Goal: Task Accomplishment & Management: Manage account settings

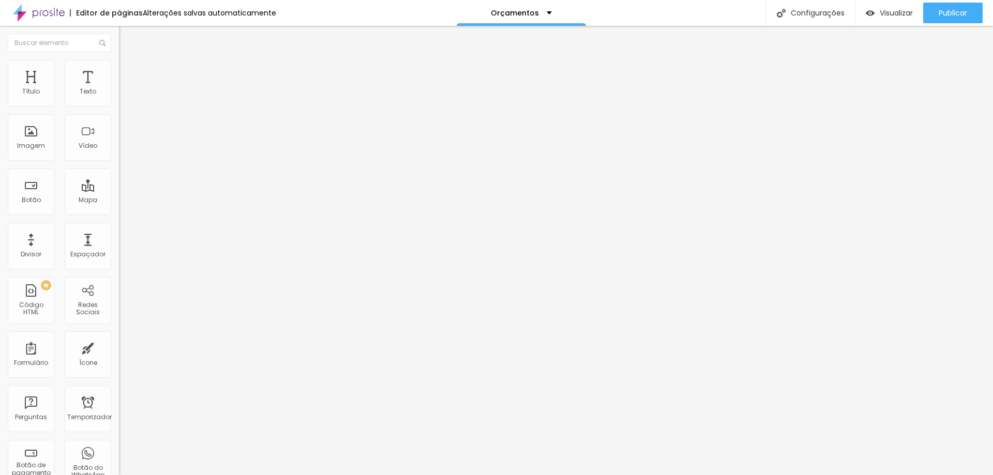
click at [119, 62] on img at bounding box center [123, 64] width 9 height 9
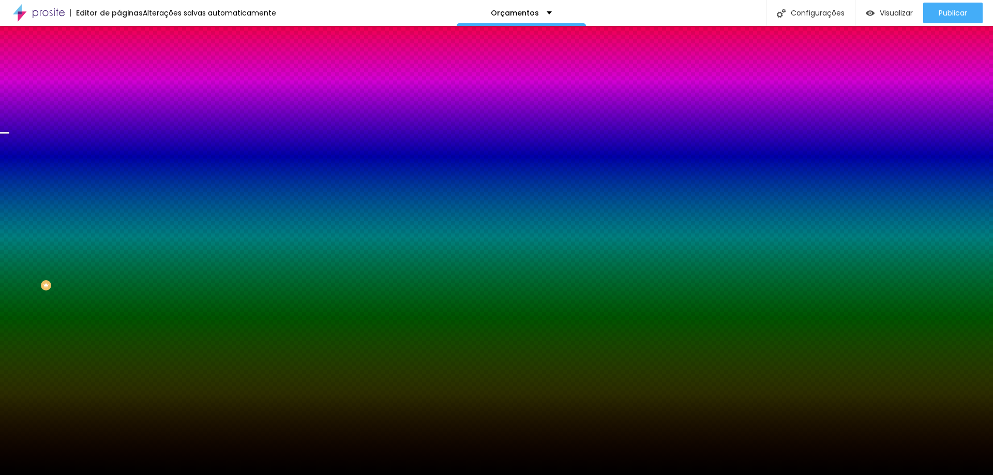
click at [125, 95] on font "Trocar imagem" at bounding box center [150, 90] width 50 height 9
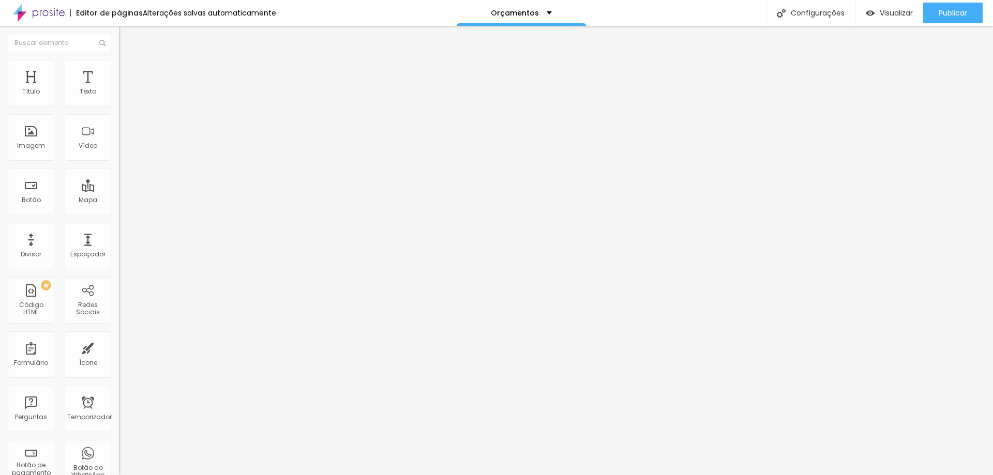
click at [119, 70] on img at bounding box center [123, 74] width 9 height 9
click at [119, 59] on img at bounding box center [123, 54] width 9 height 9
click at [119, 70] on li "Avançado" at bounding box center [178, 75] width 119 height 10
click at [119, 60] on li "Estilo" at bounding box center [178, 65] width 119 height 10
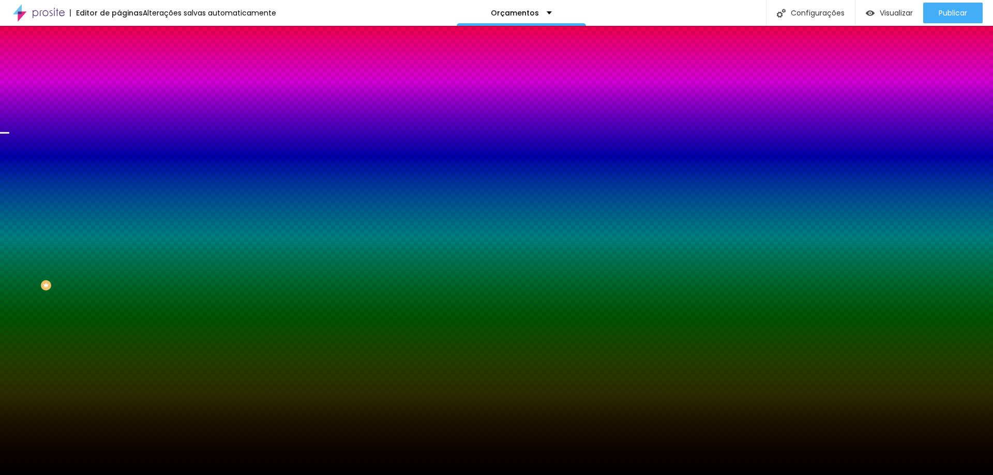
click at [128, 61] on font "Conteúdo" at bounding box center [144, 56] width 32 height 9
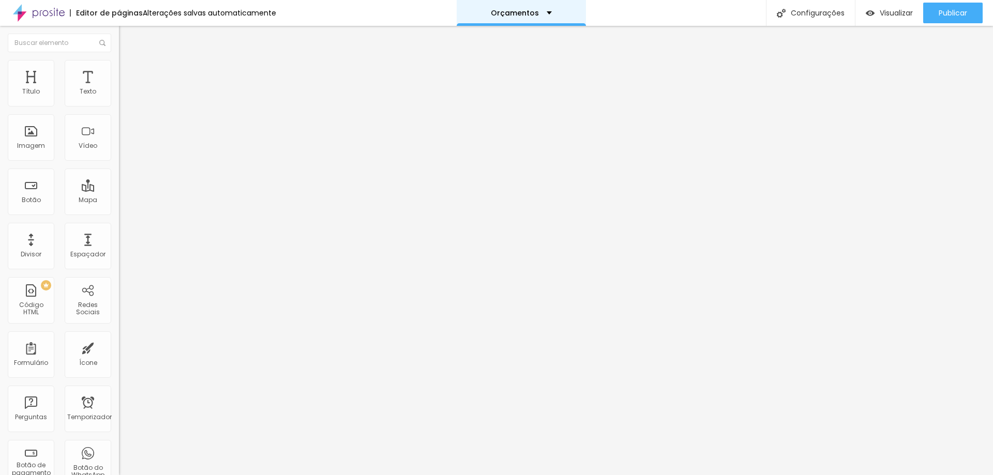
click at [507, 9] on font "Orçamentos" at bounding box center [515, 13] width 48 height 10
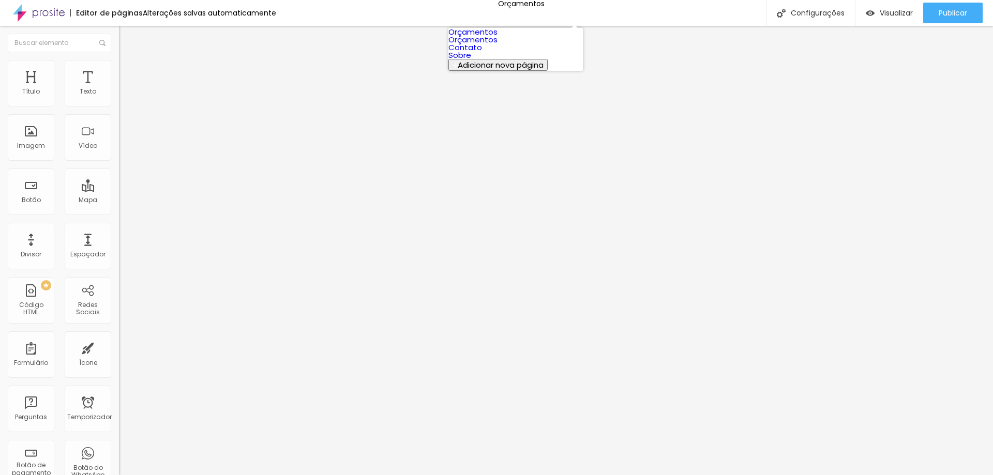
click at [520, 70] on font "Adicionar nova página" at bounding box center [501, 64] width 86 height 11
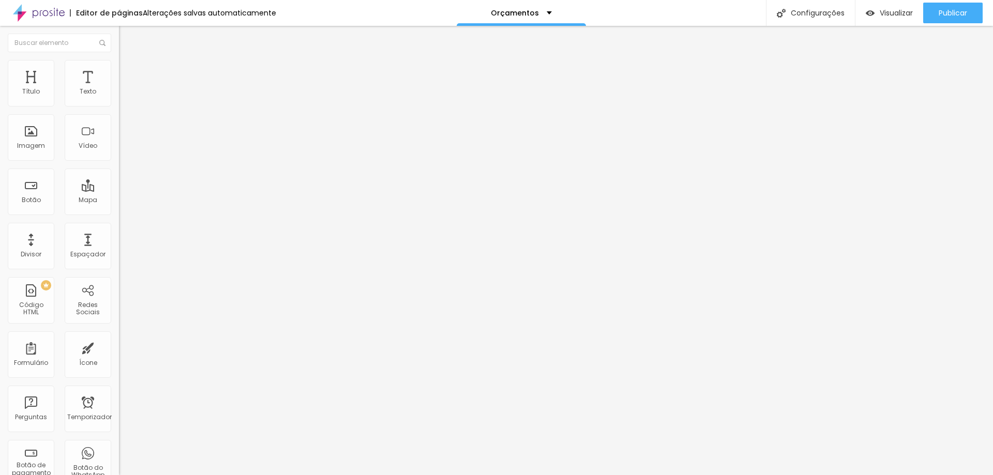
type input "Orçamento"
click at [119, 104] on div "Contato" at bounding box center [178, 96] width 119 height 18
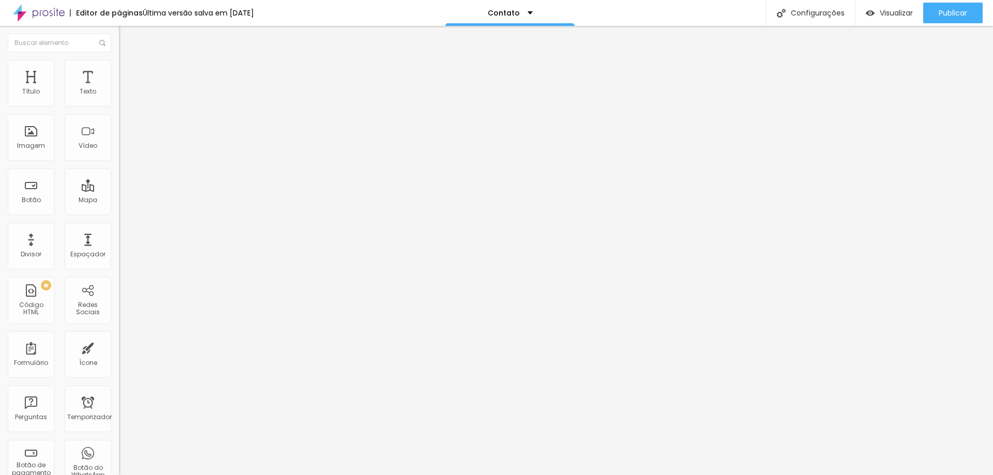
click at [119, 104] on div "Contato" at bounding box center [178, 96] width 119 height 18
click at [119, 64] on img at bounding box center [123, 64] width 9 height 9
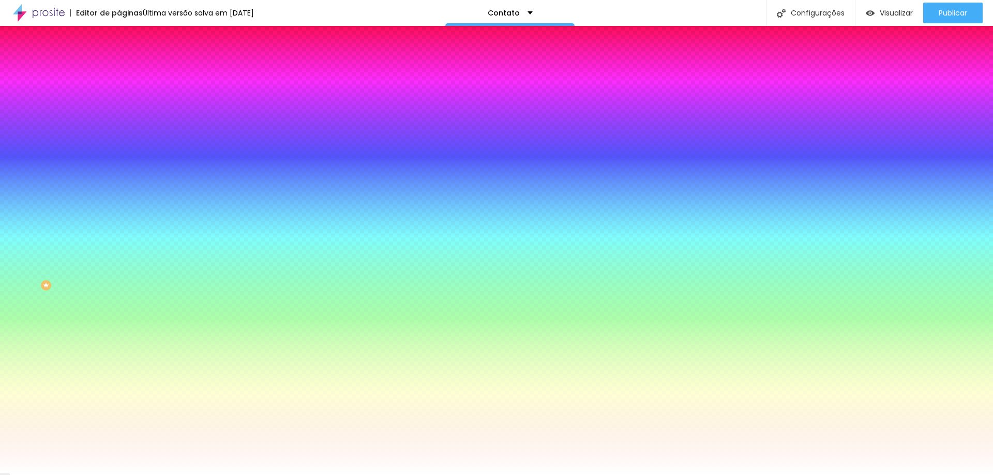
click at [119, 70] on li "Avançado" at bounding box center [178, 75] width 119 height 10
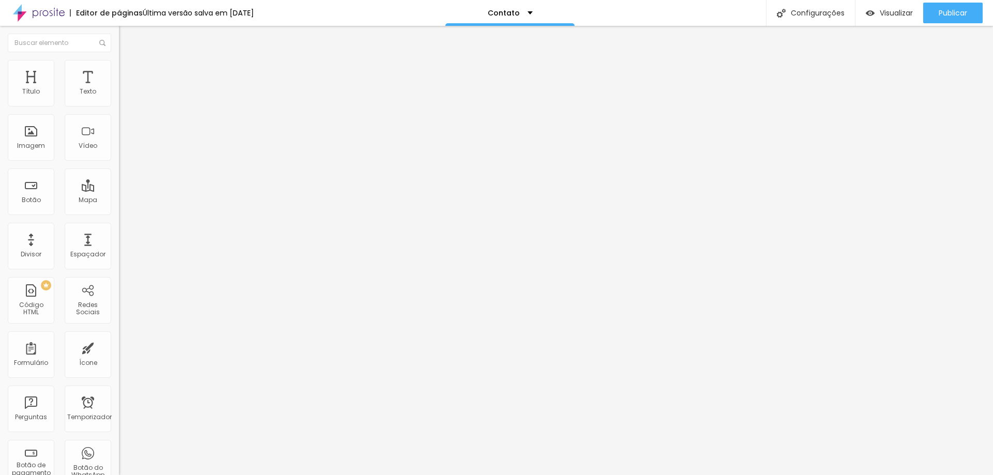
click at [128, 61] on font "Conteúdo" at bounding box center [144, 56] width 32 height 9
click at [119, 67] on li "Estilo" at bounding box center [178, 65] width 119 height 10
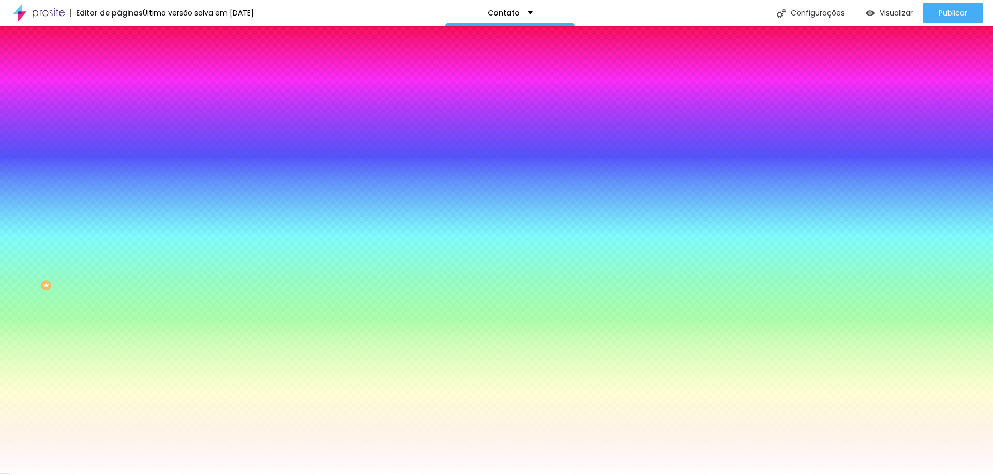
click at [119, 70] on li "Avançado" at bounding box center [178, 75] width 119 height 10
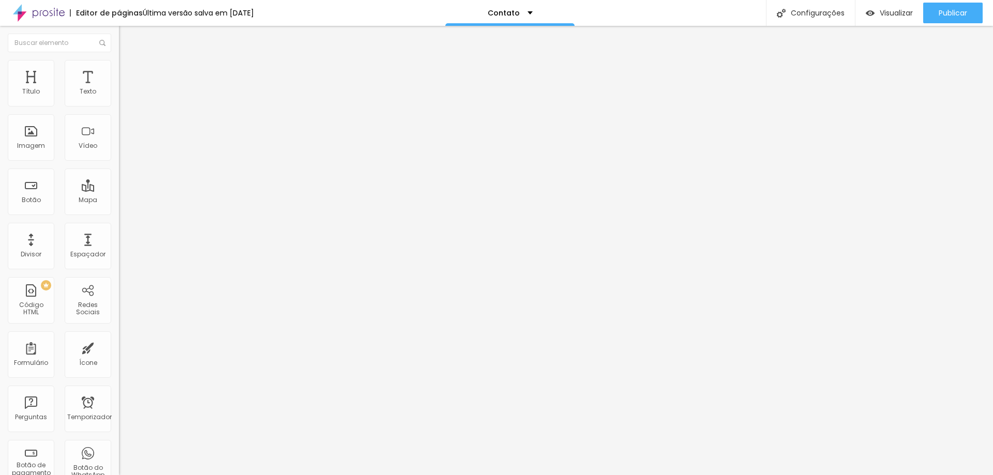
click at [119, 97] on input "Alboom Brasil" at bounding box center [181, 92] width 124 height 10
click at [119, 123] on div "Endereço Alboom Brasil Alinhamento 15 Ampliação" at bounding box center [178, 184] width 119 height 207
type input "Rua Carlos Barbosa da Silva, 260"
click at [119, 104] on div "Contato" at bounding box center [178, 96] width 119 height 18
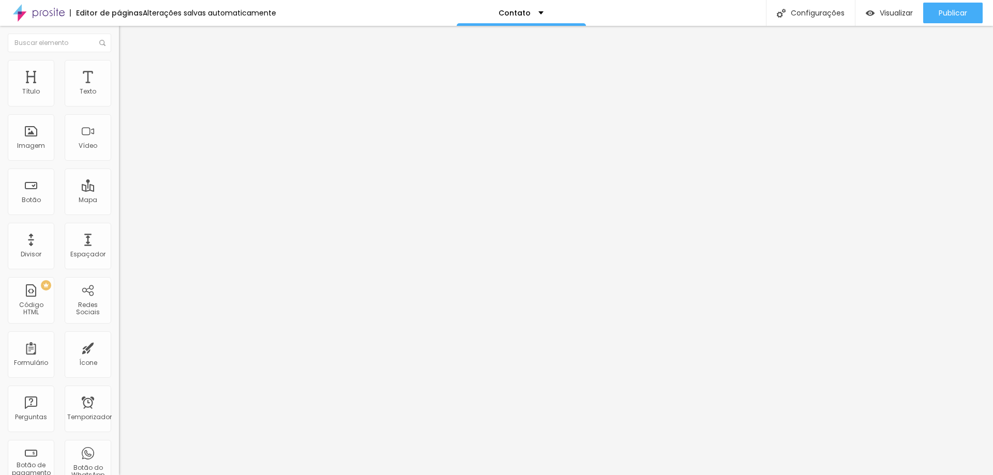
click at [119, 65] on img at bounding box center [123, 64] width 9 height 9
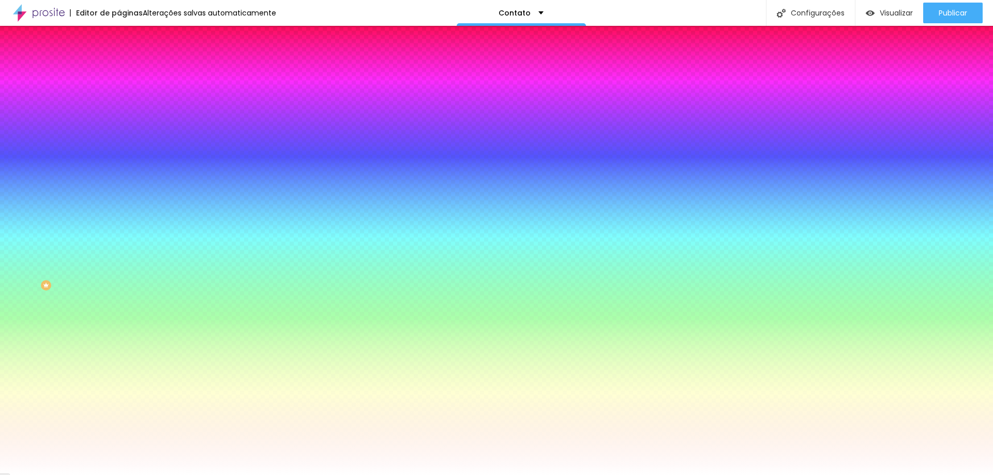
click at [119, 70] on img at bounding box center [123, 74] width 9 height 9
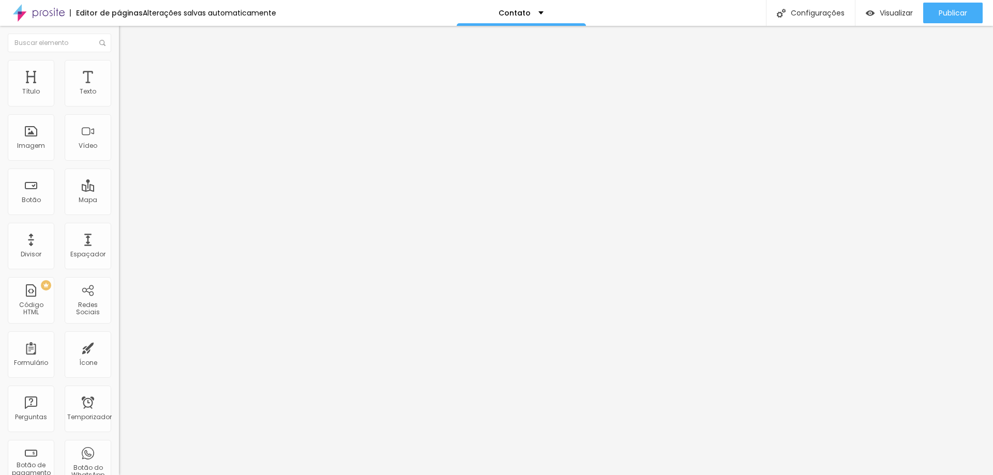
click at [128, 71] on font "Estilo" at bounding box center [136, 67] width 16 height 9
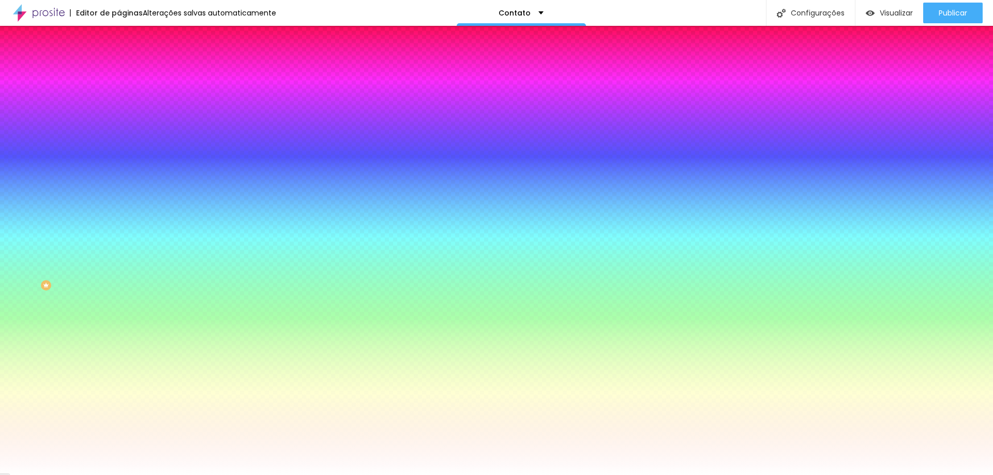
click at [128, 61] on font "Conteúdo" at bounding box center [144, 56] width 32 height 9
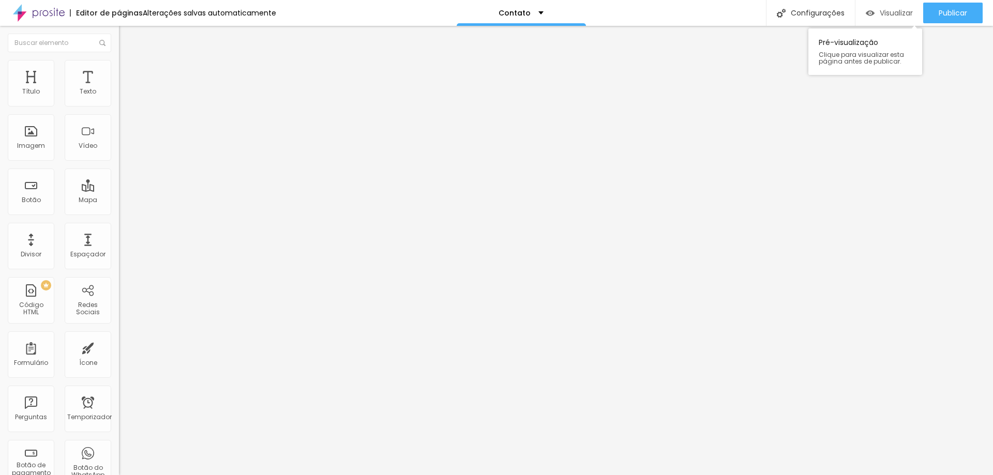
click at [877, 12] on div "Visualizar" at bounding box center [889, 13] width 47 height 9
click at [519, 11] on font "Contato" at bounding box center [515, 13] width 32 height 10
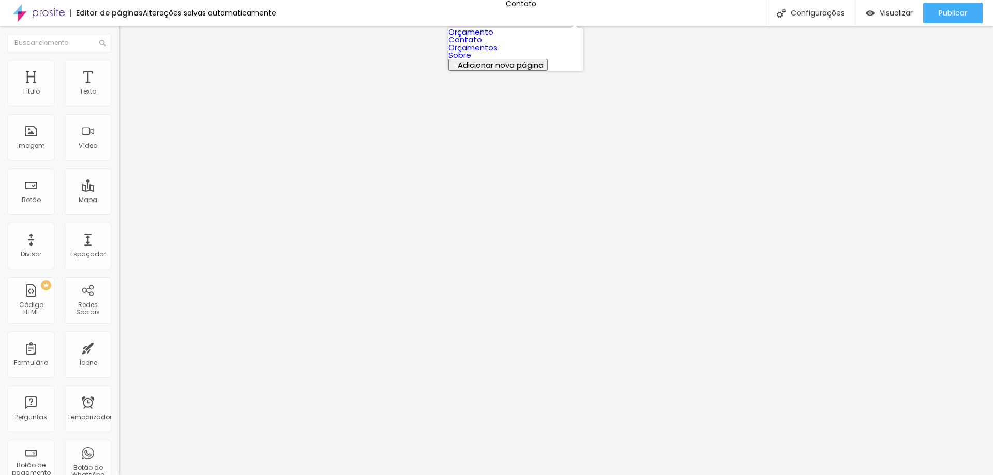
click at [471, 61] on link "Sobre" at bounding box center [459, 55] width 23 height 11
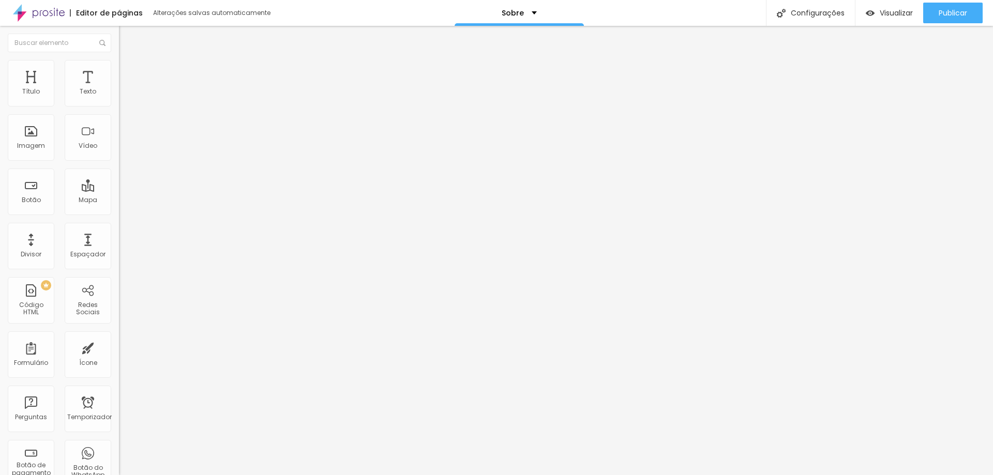
click at [125, 89] on font "Trocar imagem" at bounding box center [150, 84] width 50 height 9
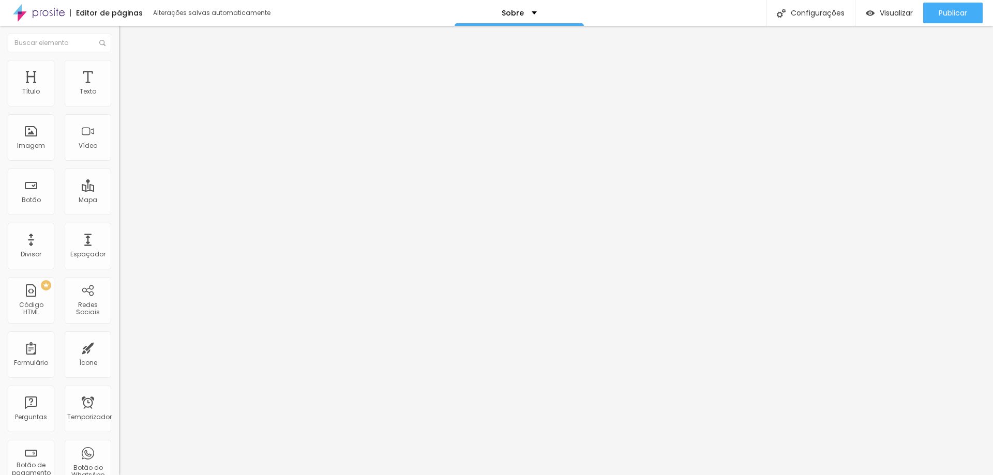
click at [119, 215] on img at bounding box center [122, 218] width 7 height 7
click at [119, 100] on div "Instagram Rede social Facebook Endereço URL https:// Abrir em uma nova aba Twit…" at bounding box center [178, 395] width 119 height 628
click at [119, 101] on div "Instagram Rede social Facebook Endereço URL https:// Abrir em uma nova aba Twit…" at bounding box center [178, 395] width 119 height 628
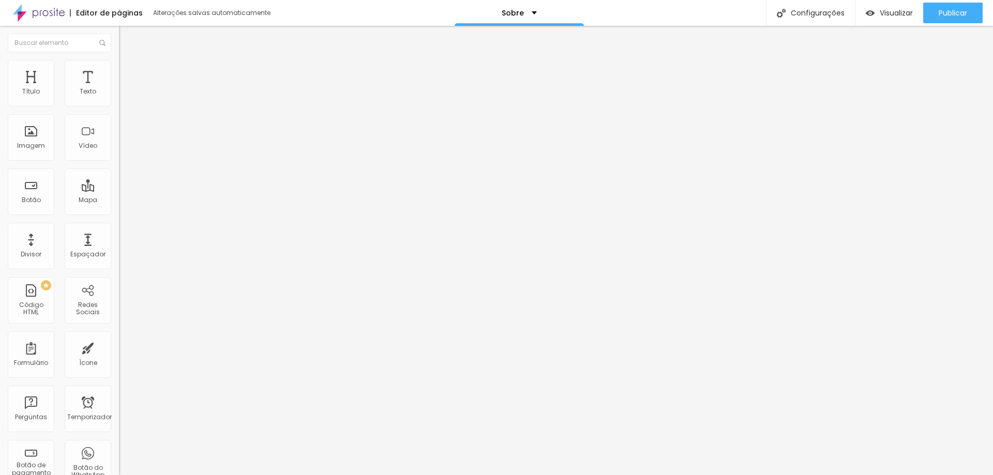
click at [119, 207] on font "Instagram" at bounding box center [136, 211] width 34 height 9
click at [125, 333] on font "Facebook" at bounding box center [140, 337] width 31 height 9
click at [119, 352] on input "https://" at bounding box center [181, 357] width 124 height 10
click at [125, 226] on div "Facebook" at bounding box center [179, 283] width 108 height 115
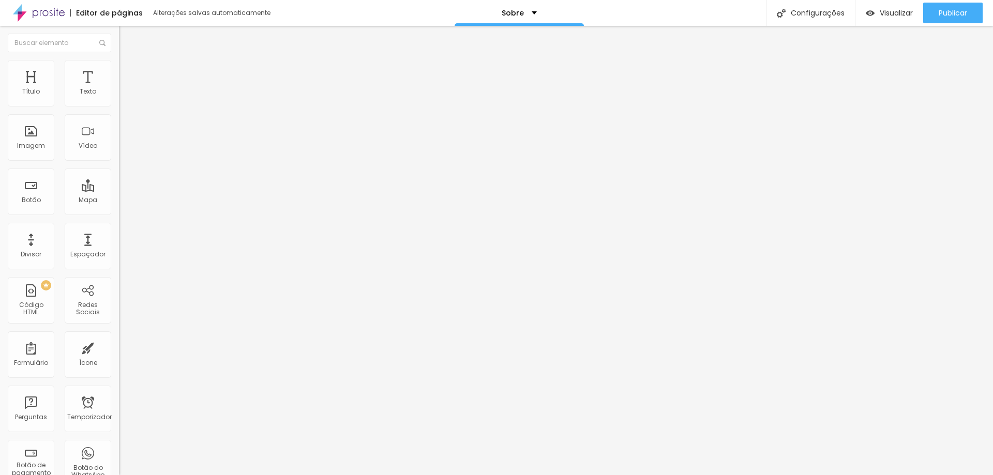
click at [119, 215] on div "Rede social Facebook Endereço URL https:// Abrir em uma nova aba" at bounding box center [178, 300] width 119 height 171
click at [125, 226] on div "Facebook" at bounding box center [179, 283] width 108 height 115
click at [119, 215] on div "Rede social Facebook Endereço URL https:// Abrir em uma nova aba" at bounding box center [178, 300] width 119 height 171
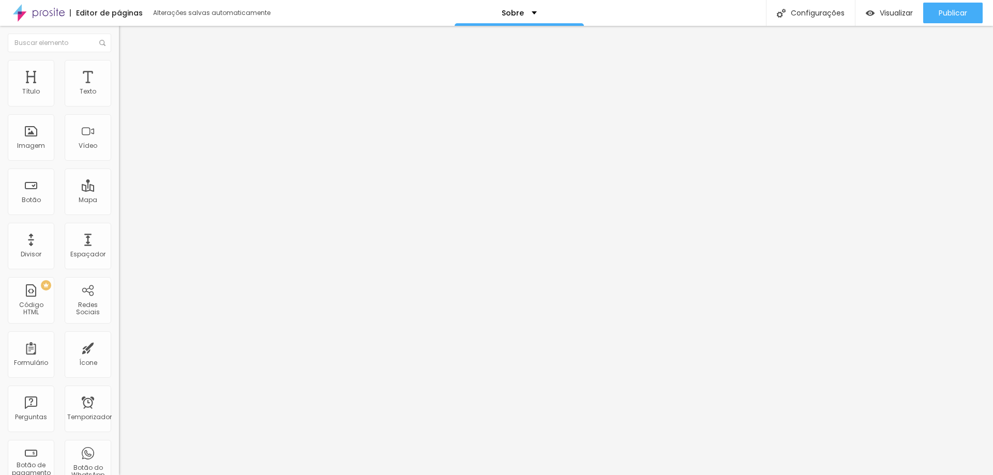
click at [119, 215] on div "Rede social Facebook Endereço URL https:// Abrir em uma nova aba" at bounding box center [178, 300] width 119 height 171
click at [119, 106] on div "WhatsApp Rede social WhatsApp Endereço URL https:// Abrir em uma nova aba Insta…" at bounding box center [178, 391] width 119 height 620
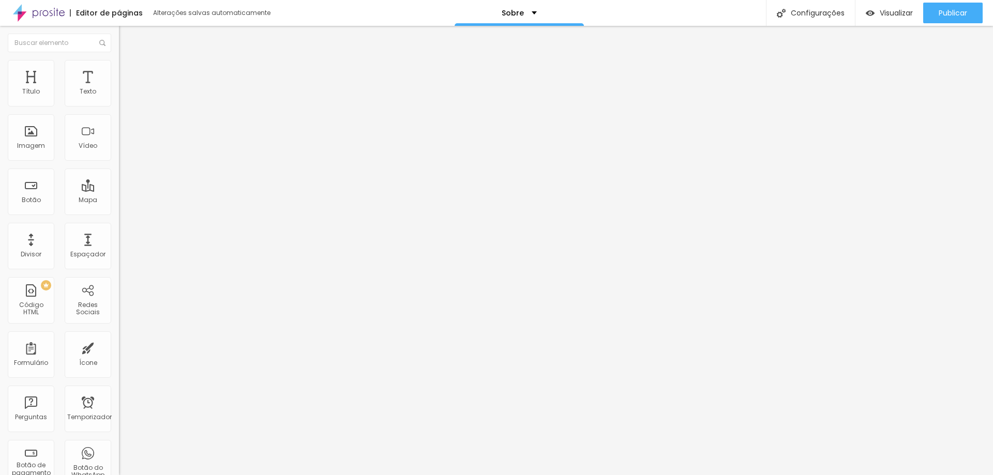
click at [119, 107] on div "WhatsApp Rede social WhatsApp Endereço URL https:// Abrir em uma nova aba Insta…" at bounding box center [178, 391] width 119 height 620
click at [119, 106] on div "WhatsApp Rede social WhatsApp Endereço URL https:// Abrir em uma nova aba Insta…" at bounding box center [178, 391] width 119 height 620
drag, startPoint x: 38, startPoint y: 194, endPoint x: 36, endPoint y: 171, distance: 23.4
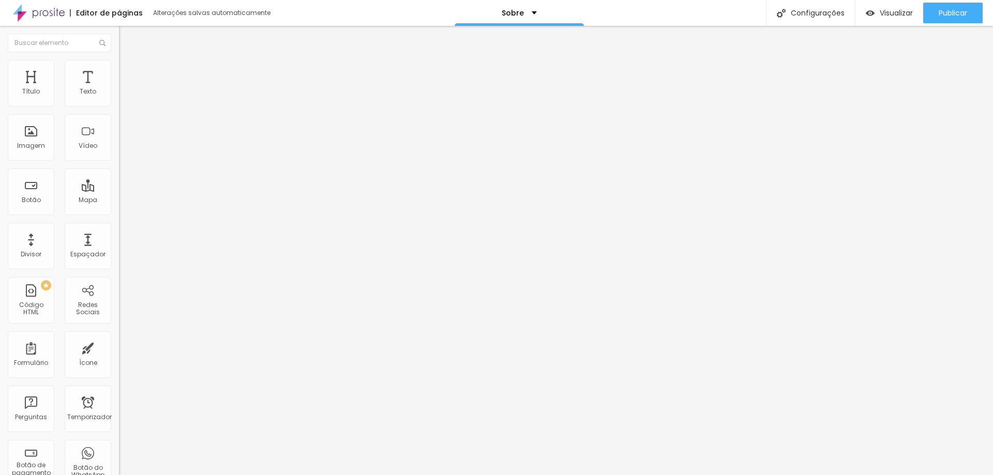
click at [119, 209] on div "WhatsApp" at bounding box center [178, 212] width 119 height 6
click at [119, 352] on input "https://" at bounding box center [181, 357] width 124 height 10
type input "https://wa.me/551147542189"
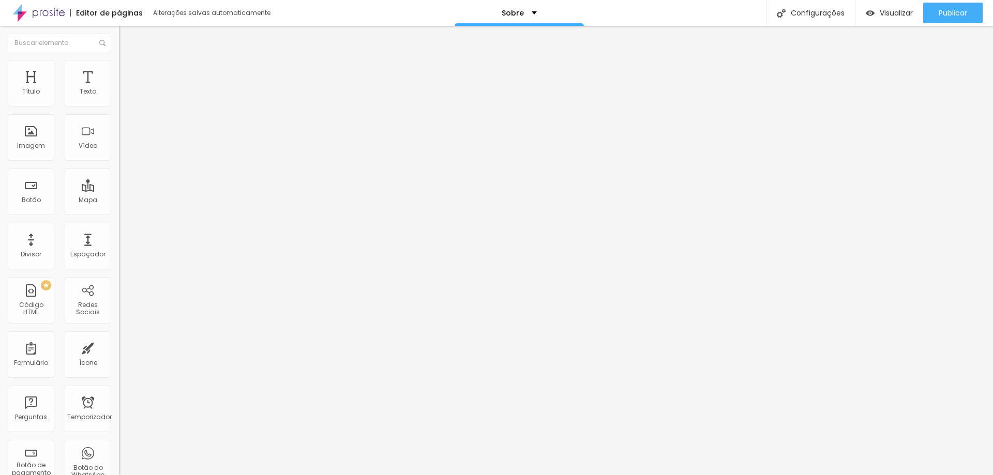
scroll to position [0, 0]
click at [119, 299] on div "Editar nulo Conteúdo Estilo Avançado WhatsApp Rede social WhatsApp Endereço URL…" at bounding box center [178, 250] width 119 height 449
click at [47, 14] on img at bounding box center [39, 13] width 52 height 26
click at [83, 204] on font "Mapa" at bounding box center [88, 200] width 19 height 9
click at [126, 101] on div "Contato" at bounding box center [179, 96] width 106 height 9
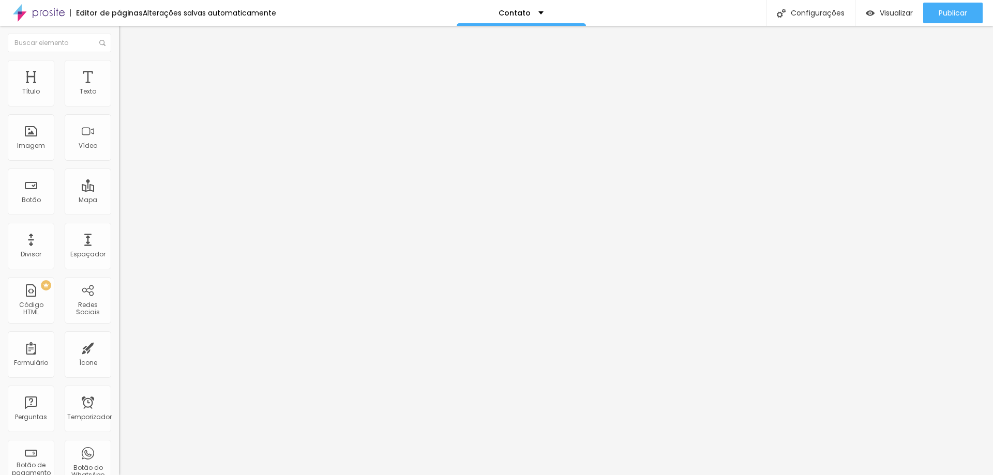
click at [119, 61] on li "Estilo" at bounding box center [178, 65] width 119 height 10
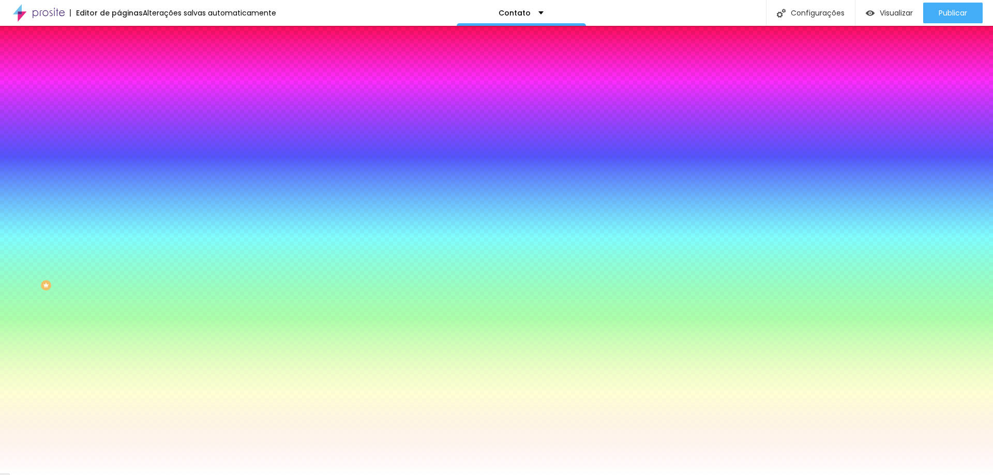
click at [119, 60] on li "Conteúdo" at bounding box center [178, 55] width 119 height 10
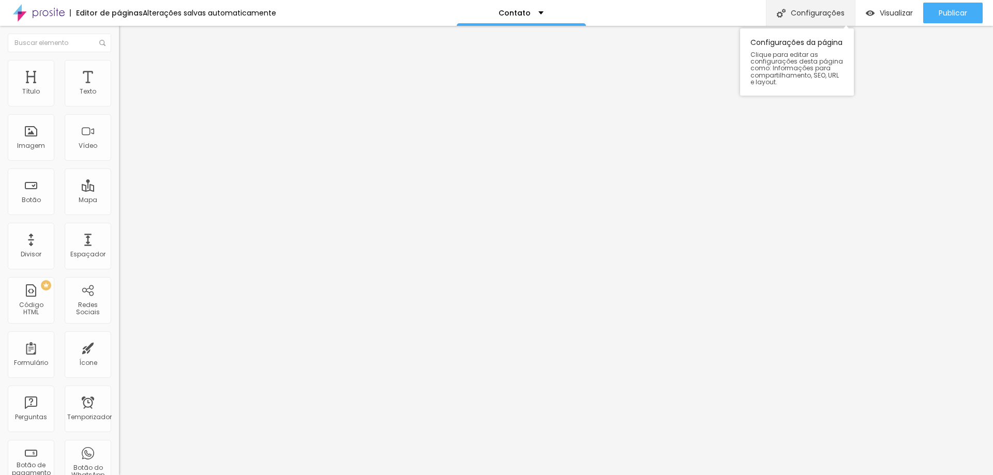
click at [794, 6] on div "Configurações" at bounding box center [810, 13] width 89 height 26
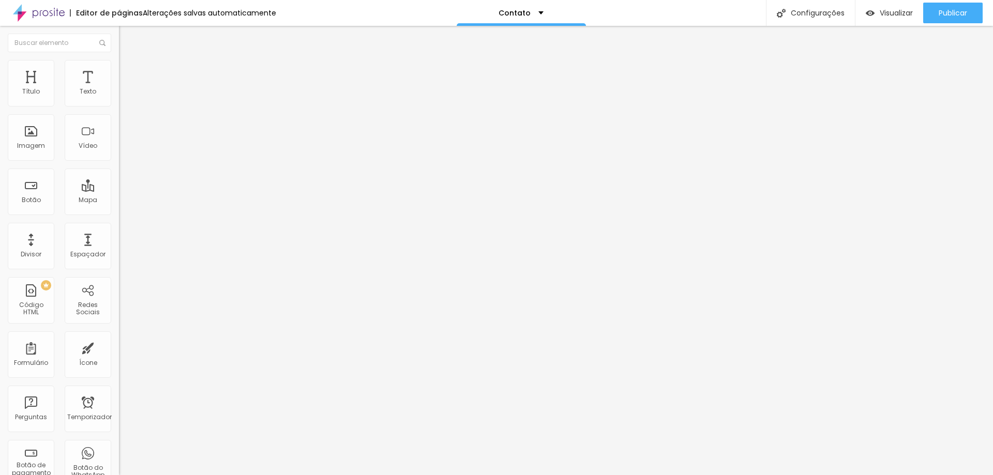
click at [128, 70] on font "Estilo" at bounding box center [136, 67] width 16 height 9
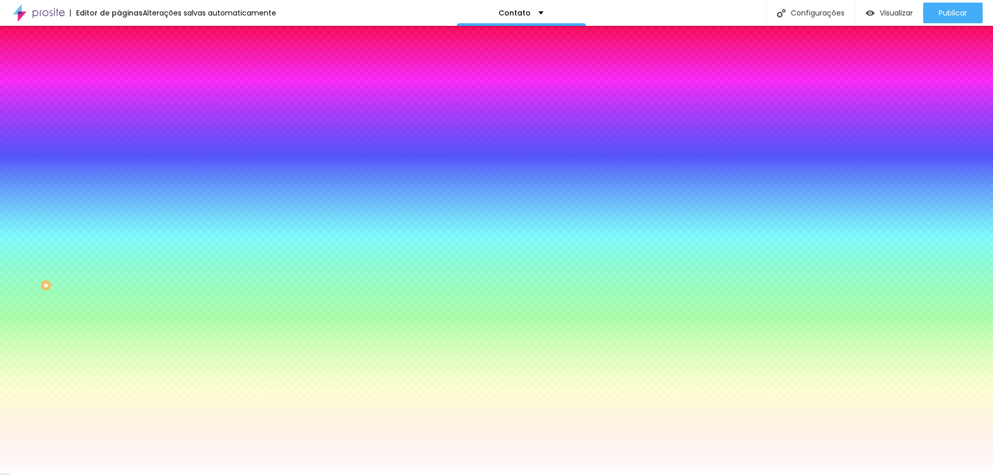
click at [119, 70] on img at bounding box center [123, 74] width 9 height 9
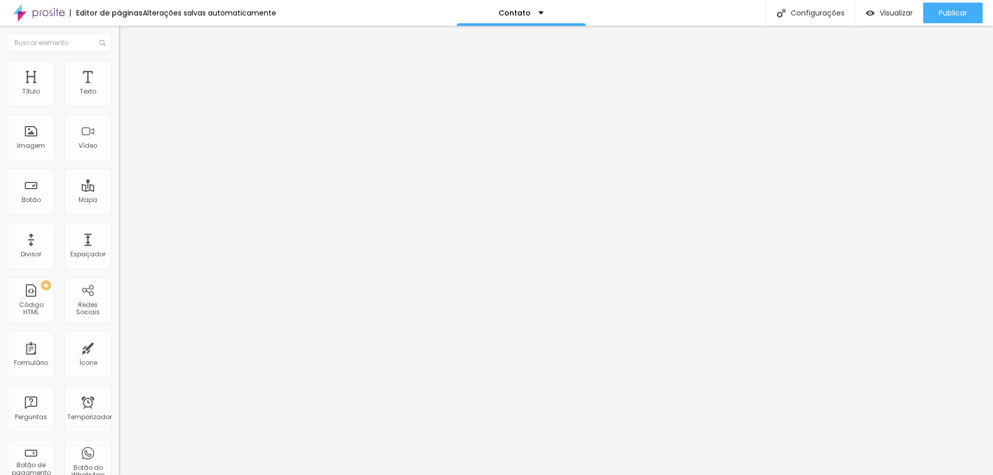
click at [119, 61] on img at bounding box center [123, 64] width 9 height 9
click at [119, 66] on img at bounding box center [123, 64] width 9 height 9
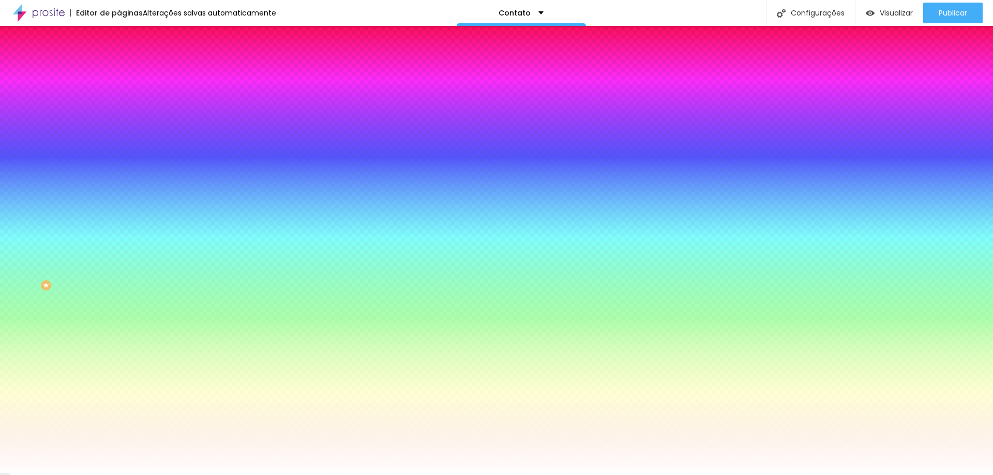
click at [119, 70] on li "Avançado" at bounding box center [178, 75] width 119 height 10
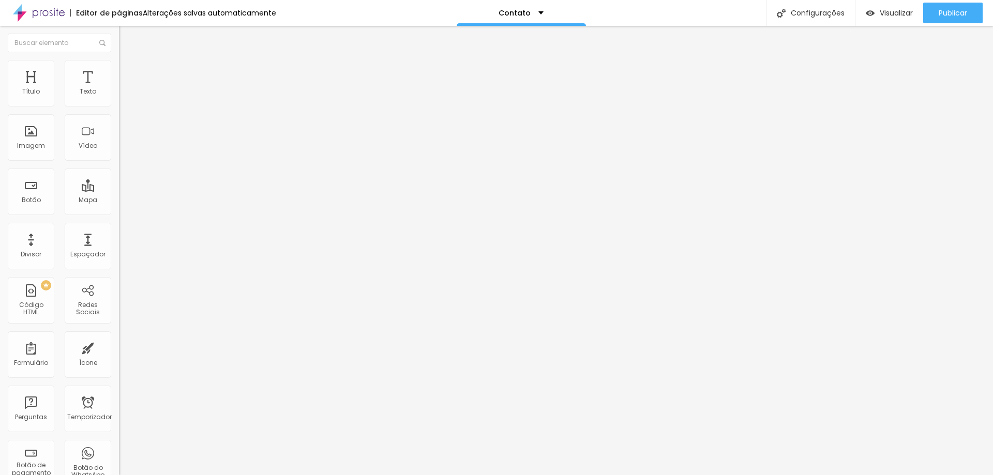
click at [119, 60] on li "Conteúdo" at bounding box center [178, 55] width 119 height 10
click at [79, 98] on div "Texto" at bounding box center [88, 83] width 47 height 47
click at [143, 38] on font "Editar nulo" at bounding box center [162, 38] width 38 height 10
click at [119, 64] on img at bounding box center [123, 64] width 9 height 9
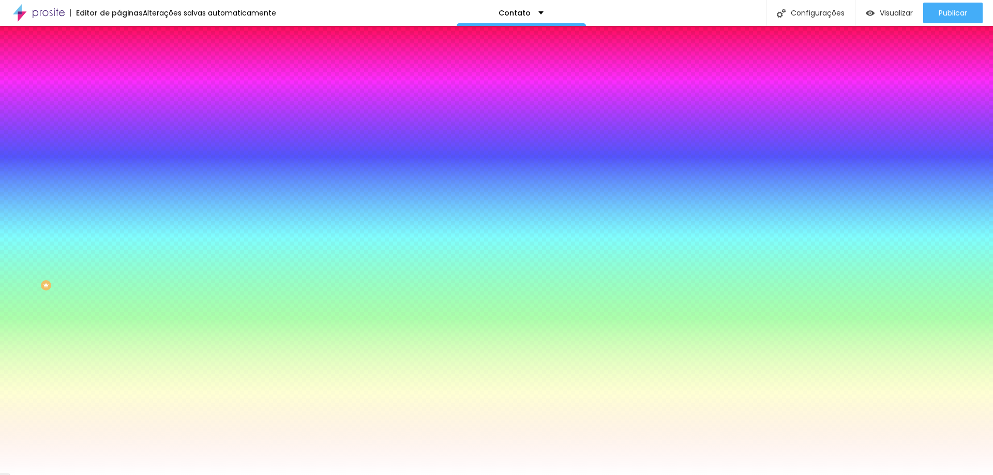
click at [119, 141] on div at bounding box center [178, 141] width 119 height 0
type input "#FFFFFF"
drag, startPoint x: 37, startPoint y: 212, endPoint x: 0, endPoint y: 190, distance: 42.4
click at [119, 190] on div "Imagem de fundo Adicionar imagem Efeito da Imagem Nenhum Nenhum Parallax Cor de…" at bounding box center [178, 148] width 119 height 134
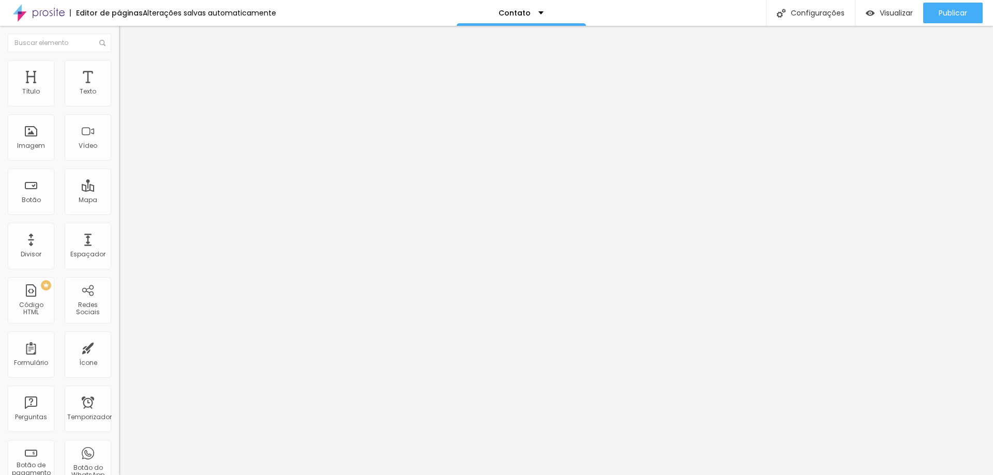
click at [119, 62] on img at bounding box center [123, 64] width 9 height 9
click at [119, 60] on li "Estilo" at bounding box center [178, 55] width 119 height 10
click at [119, 68] on li "Avançado" at bounding box center [178, 65] width 119 height 10
click at [128, 61] on font "Estilo" at bounding box center [136, 56] width 16 height 9
click at [127, 39] on div "Editar nulo" at bounding box center [154, 38] width 54 height 8
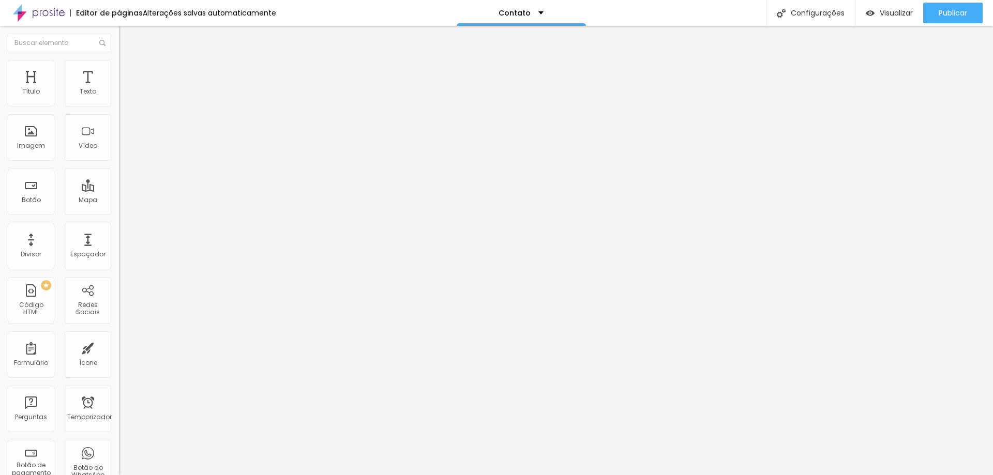
click at [119, 70] on li "Estilo" at bounding box center [178, 65] width 119 height 10
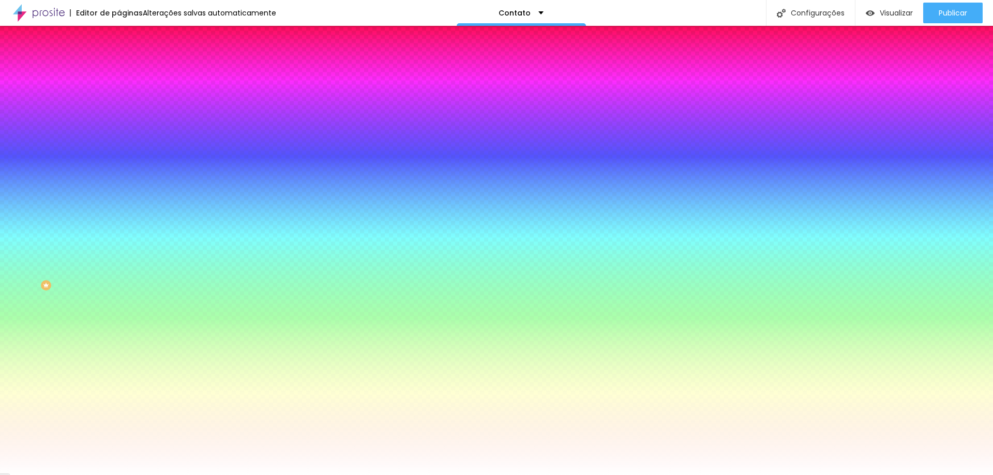
click at [119, 99] on div at bounding box center [178, 99] width 119 height 0
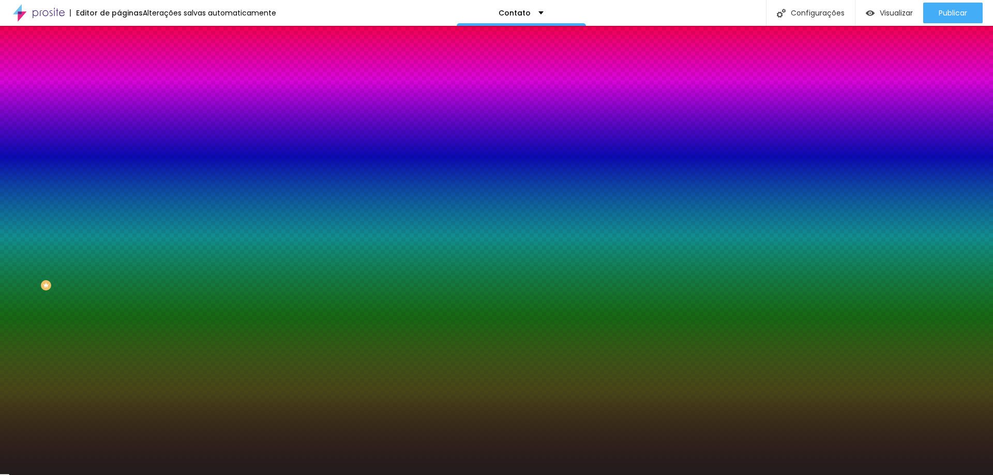
type input "#221D1D"
drag, startPoint x: 47, startPoint y: 159, endPoint x: 15, endPoint y: 195, distance: 48.0
click at [119, 109] on div at bounding box center [178, 109] width 119 height 0
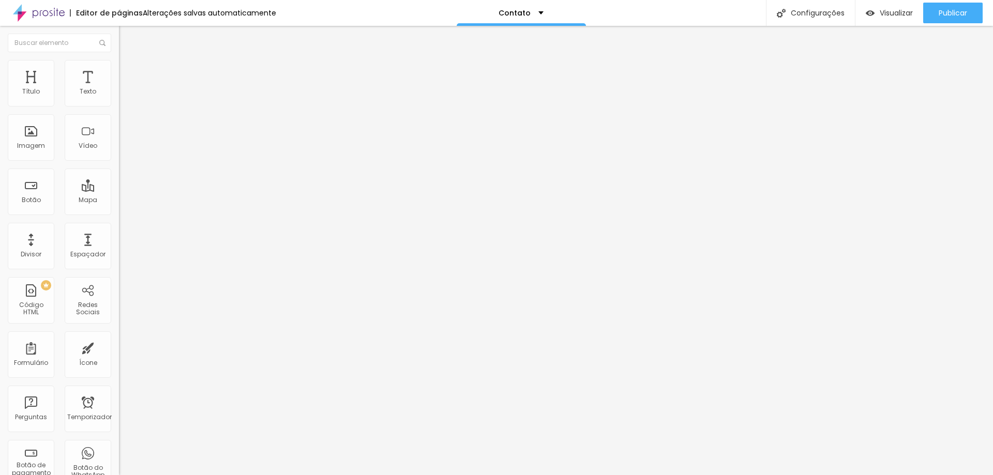
click at [119, 33] on button "Editar nulo" at bounding box center [178, 38] width 119 height 24
click at [10, 33] on div at bounding box center [59, 43] width 119 height 34
click at [119, 61] on img at bounding box center [123, 64] width 9 height 9
click at [119, 60] on li "Estilo" at bounding box center [178, 55] width 119 height 10
click at [119, 60] on li "Avançado" at bounding box center [178, 65] width 119 height 10
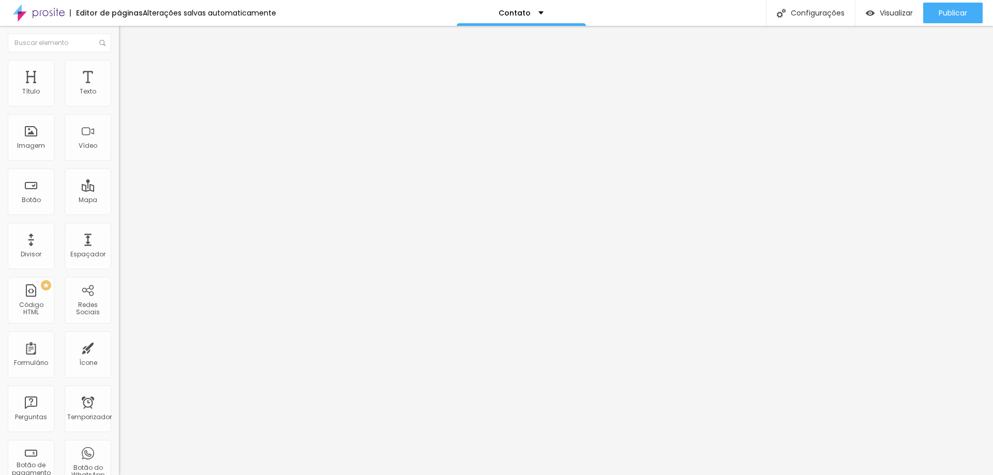
click at [127, 36] on img "button" at bounding box center [131, 38] width 8 height 8
click at [119, 70] on ul "Estilo Avançado" at bounding box center [178, 60] width 119 height 21
click at [128, 71] on font "Avançado" at bounding box center [145, 67] width 34 height 9
click at [128, 71] on font "Estilo" at bounding box center [136, 67] width 16 height 9
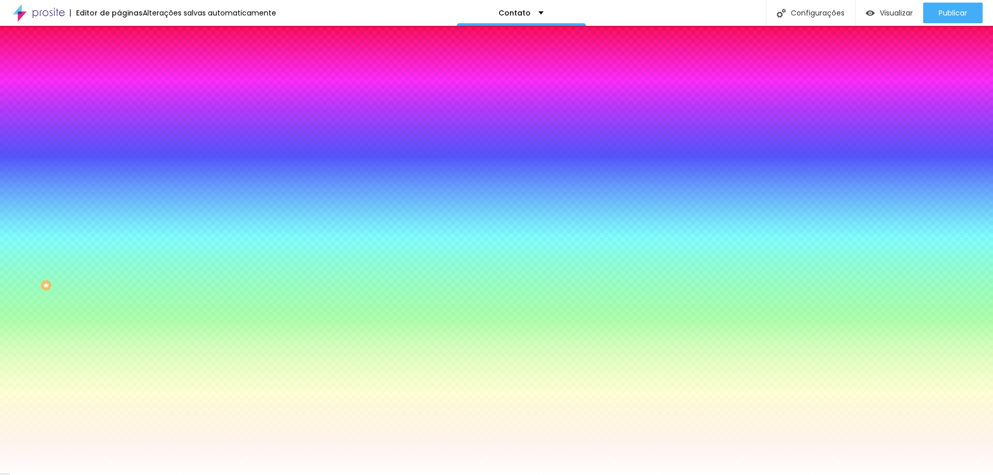
click at [119, 141] on div at bounding box center [178, 141] width 119 height 0
click at [70, 216] on div at bounding box center [496, 237] width 993 height 475
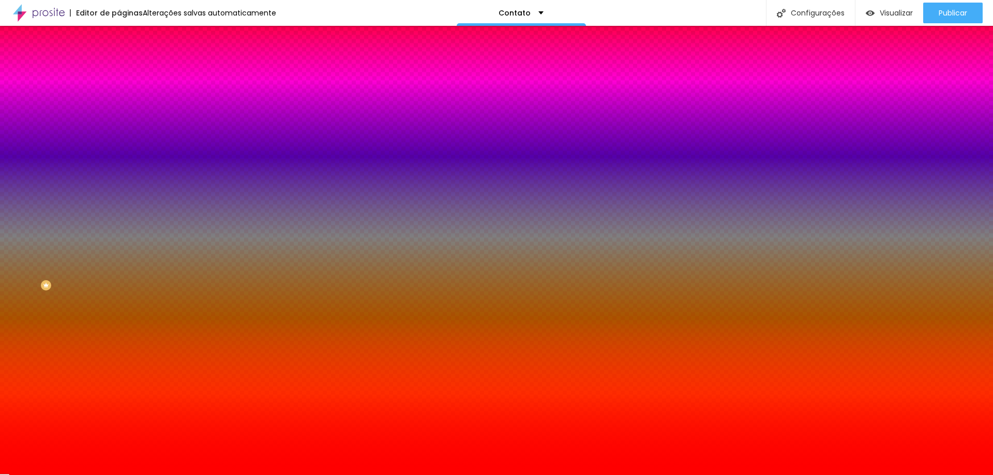
drag, startPoint x: 71, startPoint y: 217, endPoint x: 104, endPoint y: 155, distance: 70.6
click at [119, 155] on div "Imagem de fundo Adicionar imagem Efeito da Imagem Nenhum Nenhum Parallax Cor de…" at bounding box center [178, 148] width 119 height 134
drag, startPoint x: 64, startPoint y: 215, endPoint x: 67, endPoint y: 206, distance: 9.8
click at [119, 157] on div "Efeitos de fundo" at bounding box center [178, 154] width 119 height 6
click at [119, 141] on div at bounding box center [178, 141] width 119 height 0
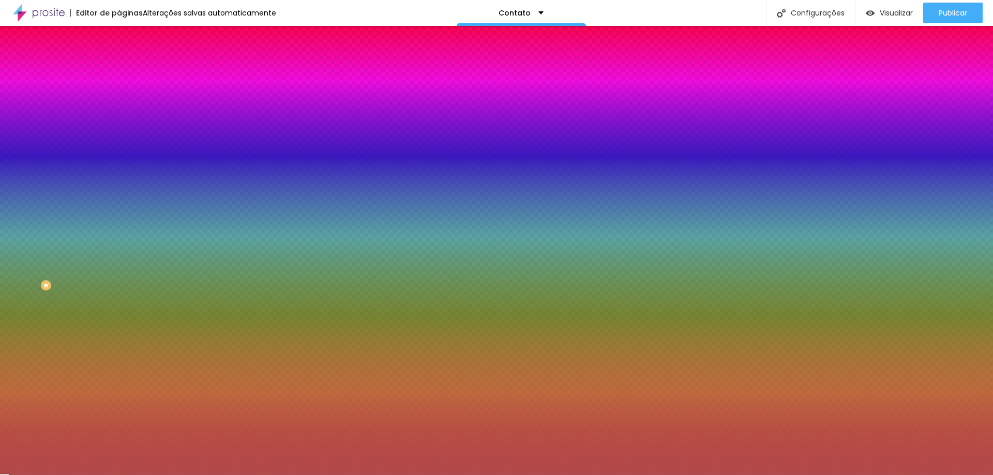
type input "#FFFFFF"
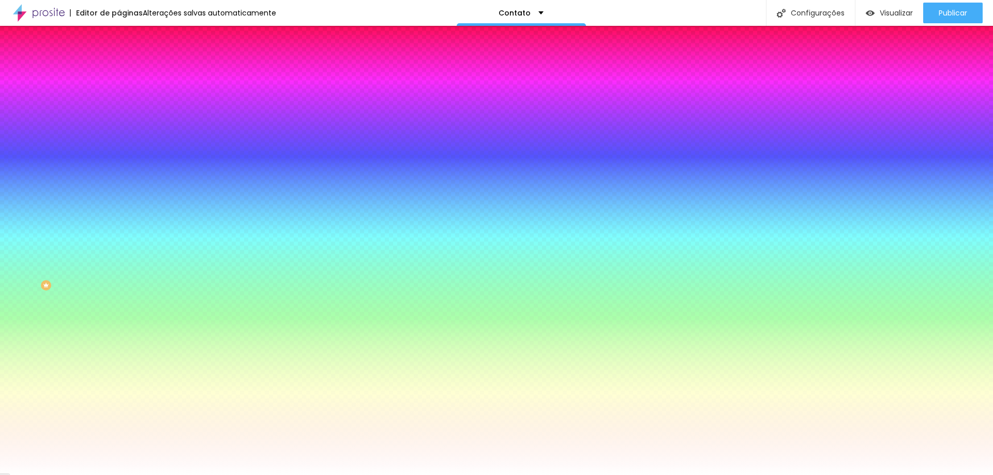
drag, startPoint x: 51, startPoint y: 222, endPoint x: 0, endPoint y: 184, distance: 63.9
click at [119, 184] on div "Imagem de fundo Adicionar imagem Efeito da Imagem Nenhum Nenhum Parallax Cor de…" at bounding box center [178, 148] width 119 height 134
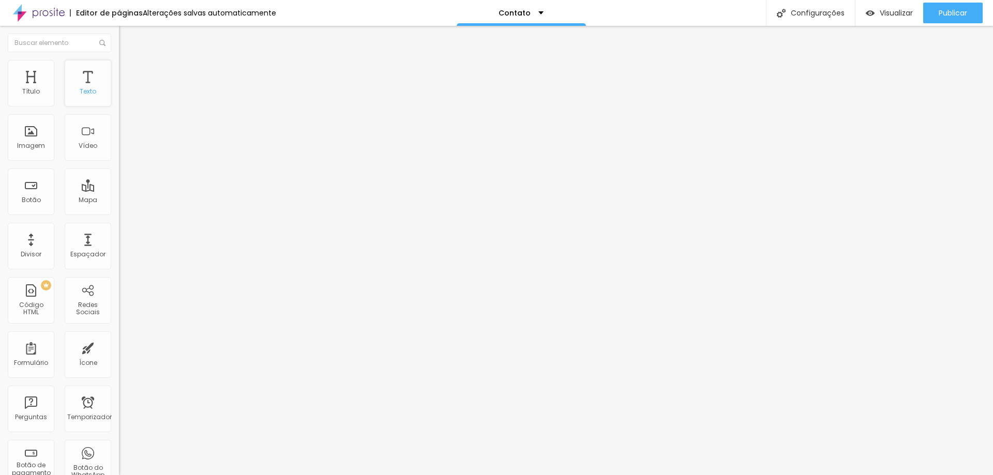
click at [71, 87] on div "Texto" at bounding box center [88, 83] width 47 height 47
click at [119, 64] on img at bounding box center [123, 64] width 9 height 9
click at [81, 84] on div "Texto" at bounding box center [88, 83] width 47 height 47
click at [119, 66] on img at bounding box center [123, 64] width 9 height 9
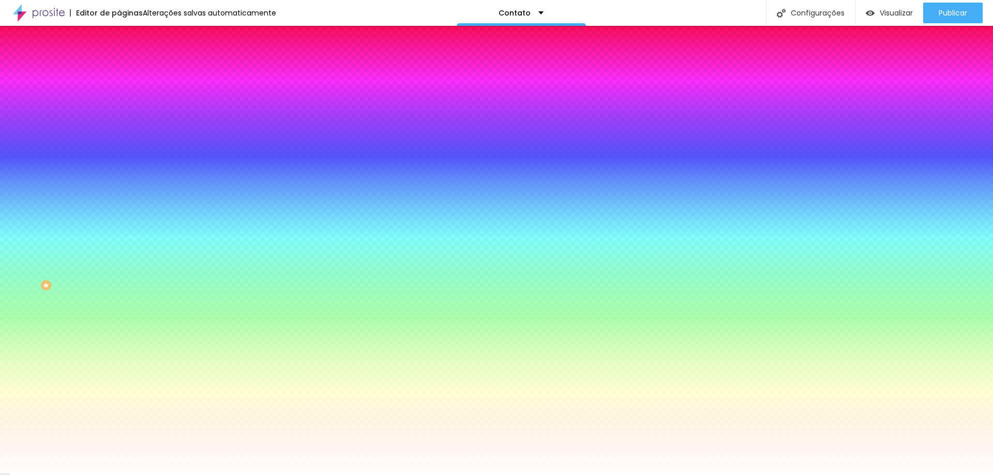
click at [143, 33] on font "Editar nulo" at bounding box center [162, 38] width 38 height 10
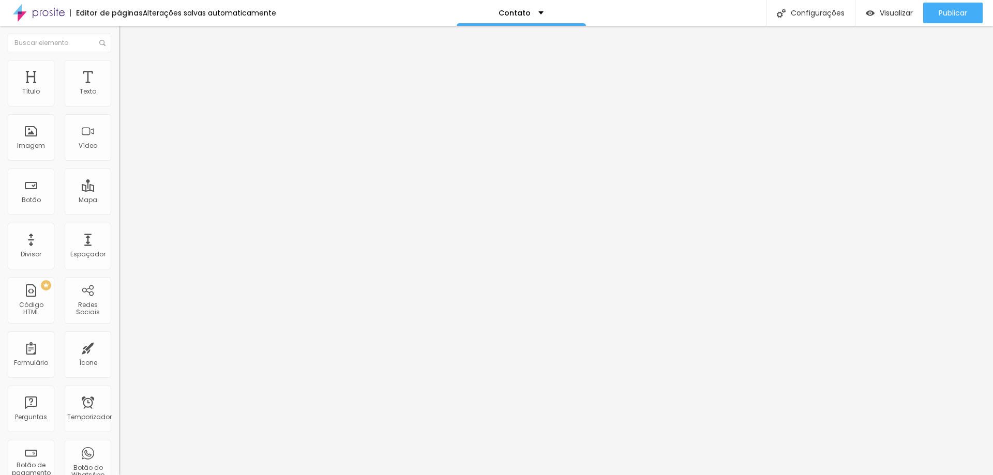
click at [128, 71] on font "Estilo" at bounding box center [136, 67] width 16 height 9
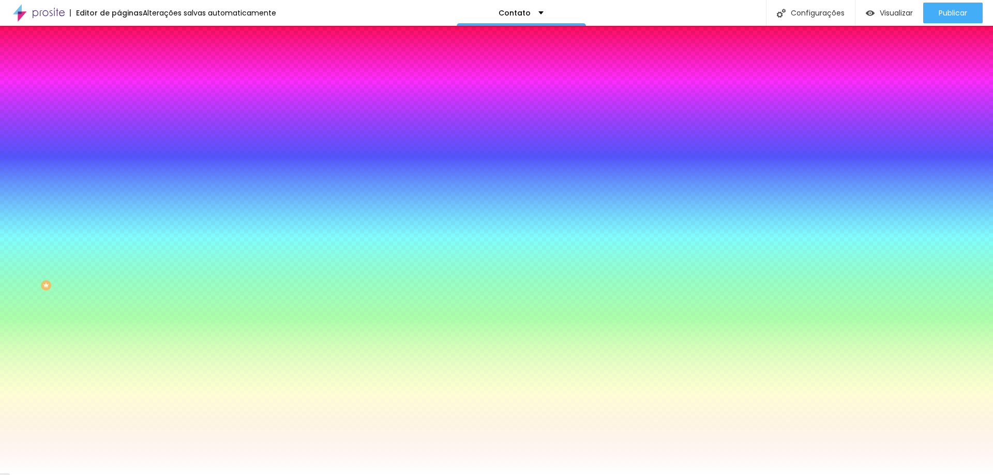
click at [119, 70] on li "Avançado" at bounding box center [178, 75] width 119 height 10
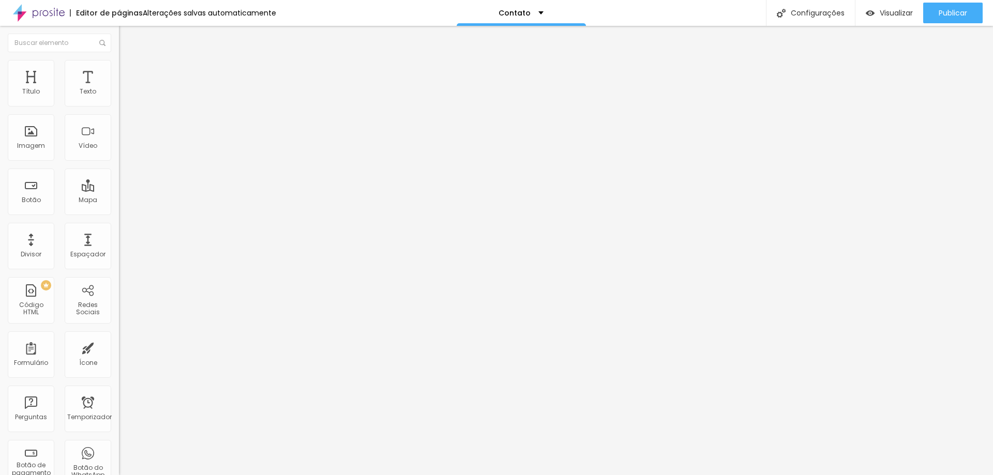
click at [119, 60] on li "Conteúdo" at bounding box center [178, 55] width 119 height 10
click at [127, 37] on img "button" at bounding box center [131, 38] width 8 height 8
click at [94, 80] on div "Texto" at bounding box center [88, 83] width 47 height 47
click at [93, 92] on div "Texto" at bounding box center [88, 83] width 47 height 47
click at [93, 91] on div "Texto" at bounding box center [88, 83] width 47 height 47
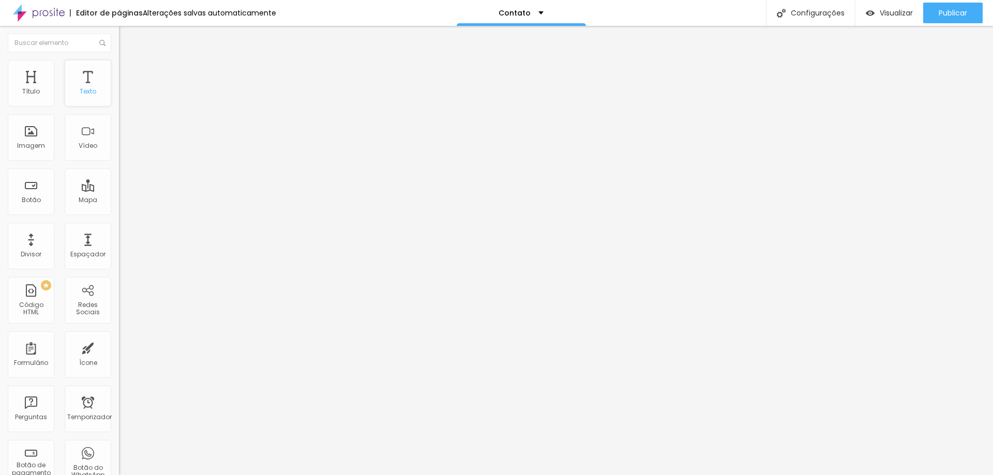
drag, startPoint x: 93, startPoint y: 91, endPoint x: 95, endPoint y: 97, distance: 6.4
click at [94, 96] on div "Texto" at bounding box center [88, 83] width 47 height 47
click at [95, 98] on div "Texto" at bounding box center [88, 83] width 47 height 47
click at [85, 112] on div "Título Texto Imagem Vídeo Botão Mapa Divisor Espaçador PREMIUM Código HTML Rede…" at bounding box center [59, 304] width 119 height 489
drag, startPoint x: 87, startPoint y: 115, endPoint x: 33, endPoint y: 128, distance: 55.8
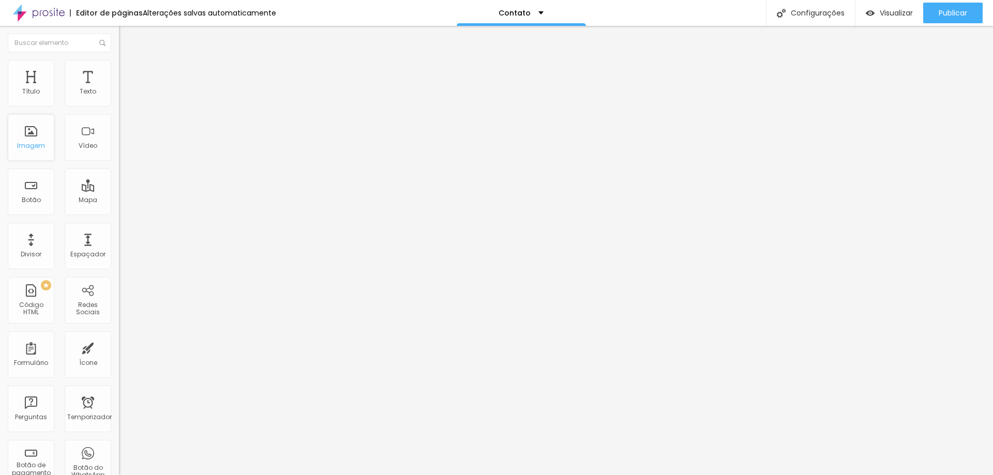
click at [87, 116] on div "Título Texto Imagem Vídeo Botão Mapa Divisor Espaçador PREMIUM Código HTML Rede…" at bounding box center [59, 304] width 119 height 489
click at [128, 70] on font "Avançado" at bounding box center [145, 67] width 34 height 9
click at [127, 36] on img "button" at bounding box center [131, 38] width 8 height 8
click at [78, 99] on div "Texto" at bounding box center [88, 83] width 47 height 47
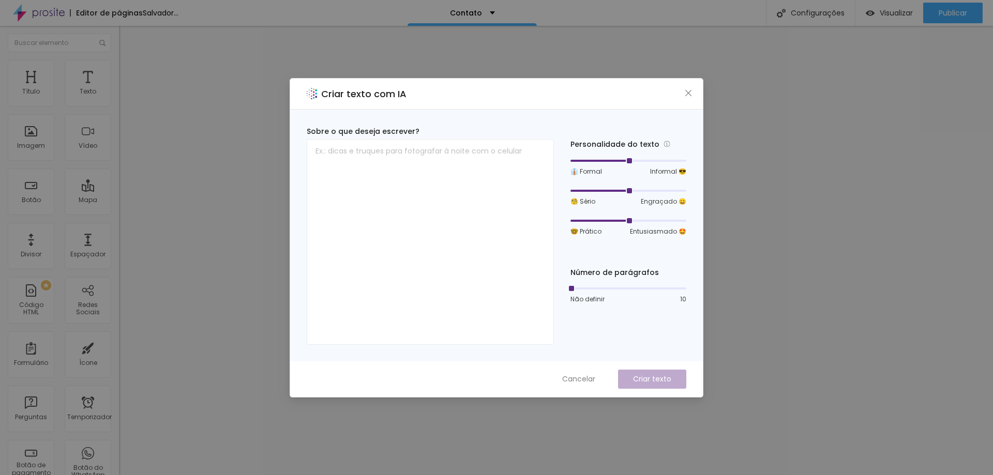
click at [685, 98] on div "Criar texto com IA" at bounding box center [496, 94] width 413 height 31
click at [690, 91] on icon "fechar" at bounding box center [688, 93] width 8 height 8
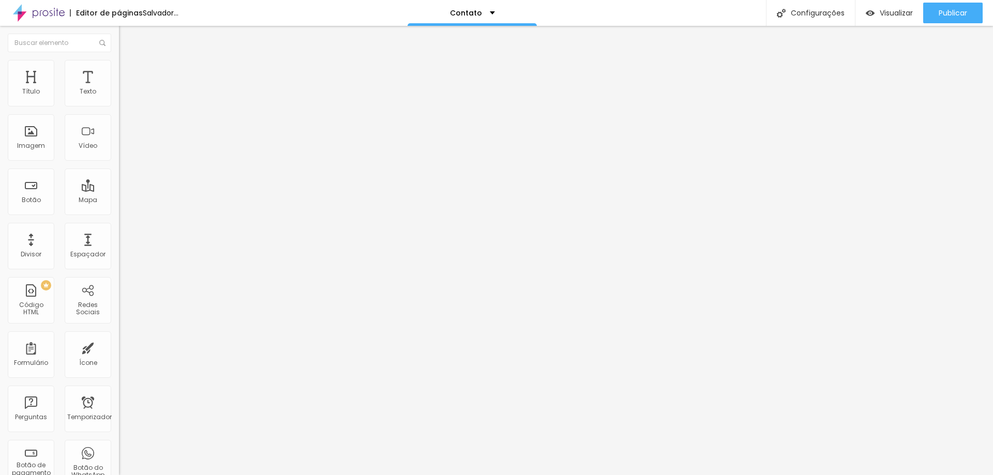
click at [119, 99] on button "button" at bounding box center [126, 93] width 14 height 11
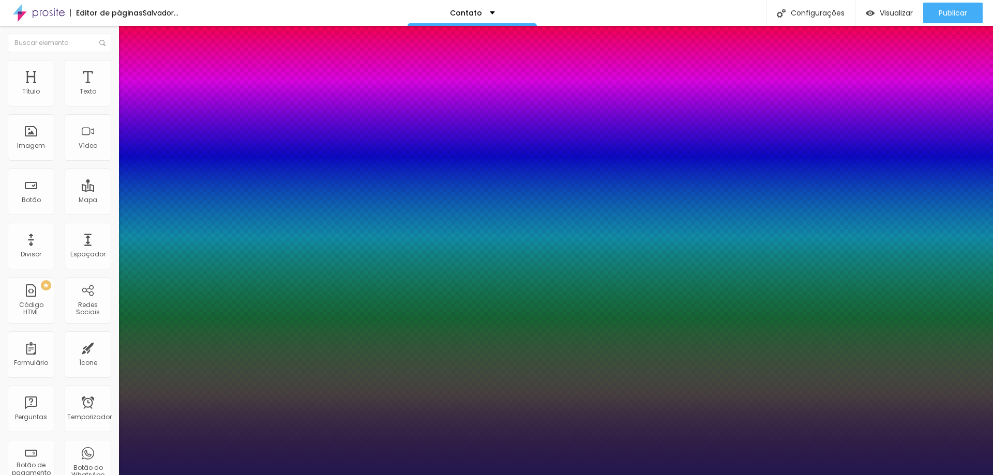
type input "1"
type input "#21184B"
type input "1"
type input "#20184A"
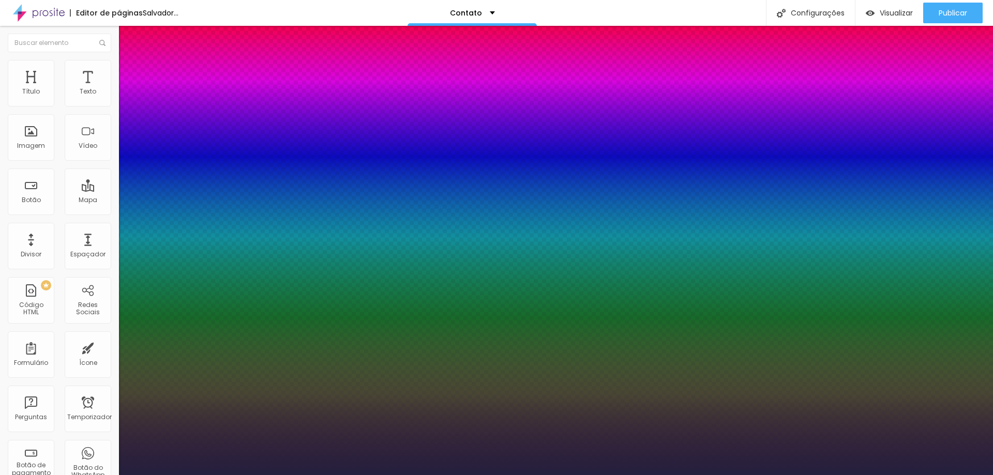
type input "1"
type input "#24203E"
type input "1"
type input "#282639"
type input "1"
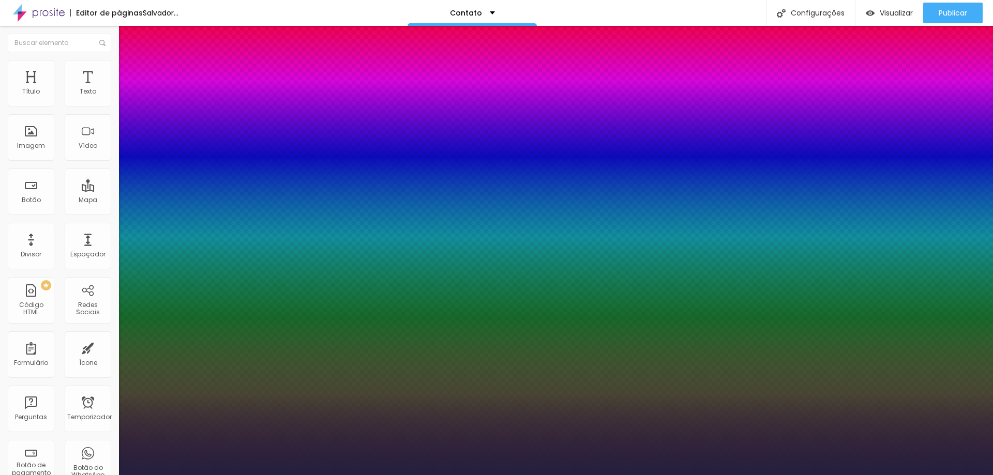
type input "#2D2B35"
type input "1"
type input "#2E2C35"
type input "1"
type input "#2F2E32"
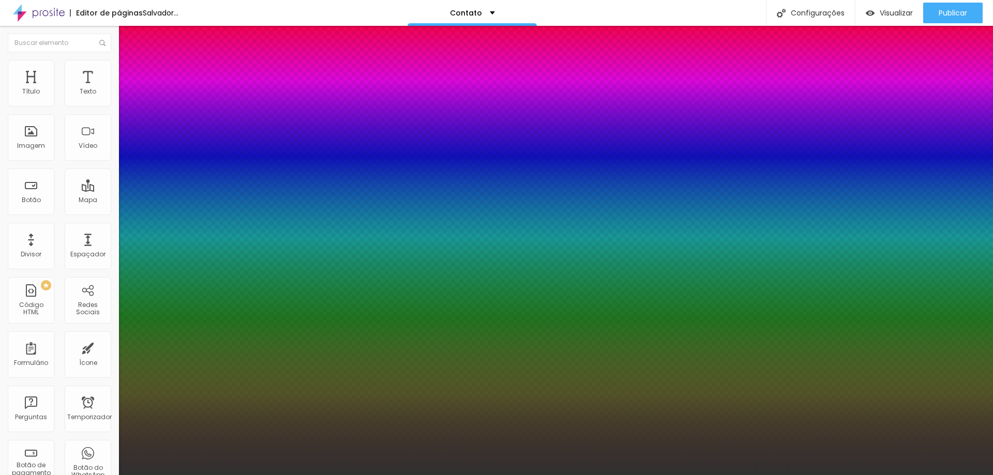
type input "1"
type input "#303030"
type input "1"
type input "#2B2B2B"
drag, startPoint x: 190, startPoint y: 336, endPoint x: 138, endPoint y: 347, distance: 53.3
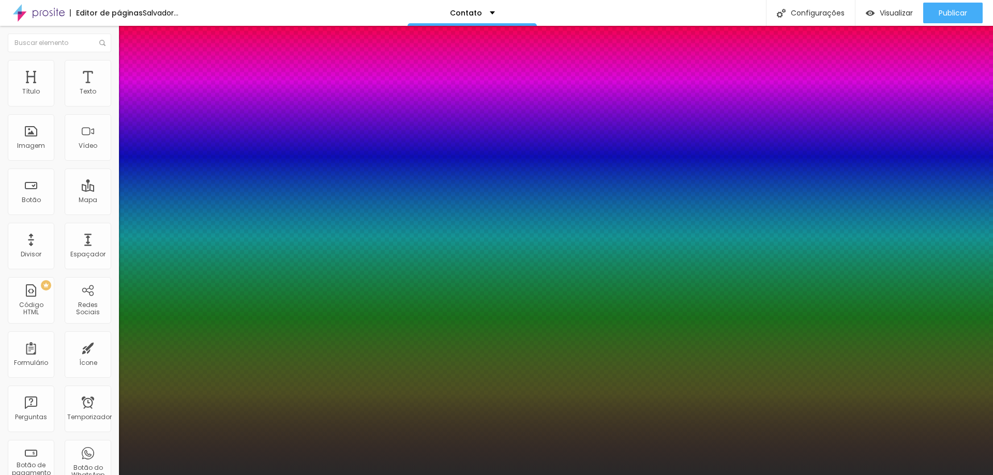
click at [138, 347] on body "Editor de páginas Salvador... Contato Configurações Configurações da página Cli…" at bounding box center [496, 237] width 993 height 475
click at [395, 475] on div at bounding box center [496, 475] width 993 height 0
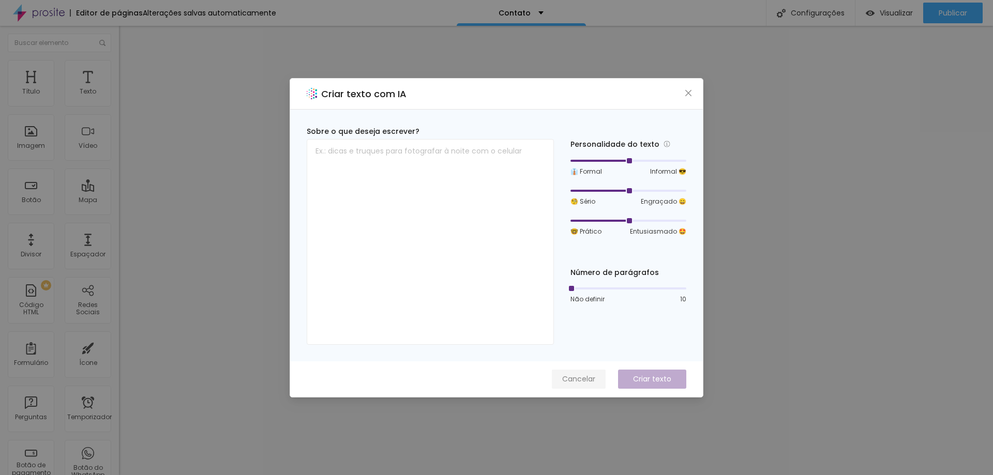
click at [575, 374] on font "Cancelar" at bounding box center [578, 379] width 33 height 10
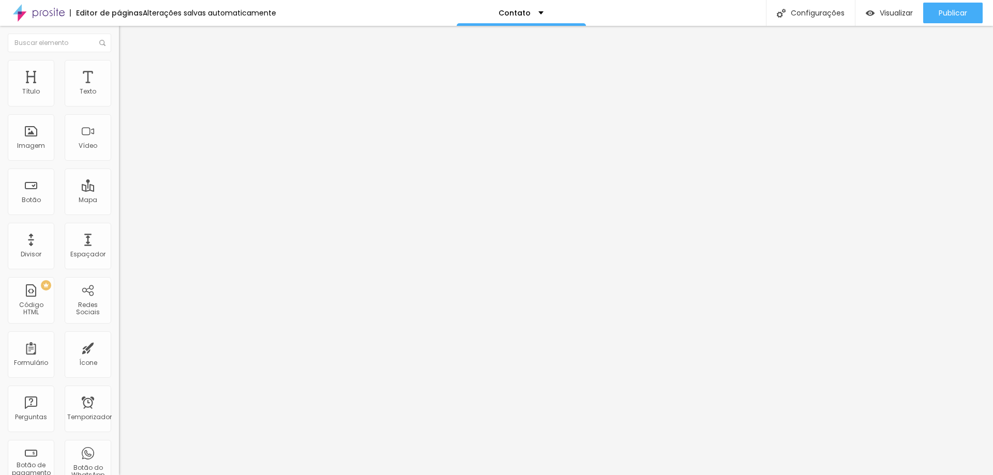
click at [119, 64] on li "Avançado" at bounding box center [178, 65] width 119 height 10
click at [128, 61] on font "Estilo" at bounding box center [136, 56] width 16 height 9
click at [127, 36] on div "Editar nulo" at bounding box center [154, 38] width 54 height 8
click at [126, 85] on icon "button" at bounding box center [128, 81] width 4 height 7
click at [124, 95] on icon "button" at bounding box center [126, 93] width 4 height 4
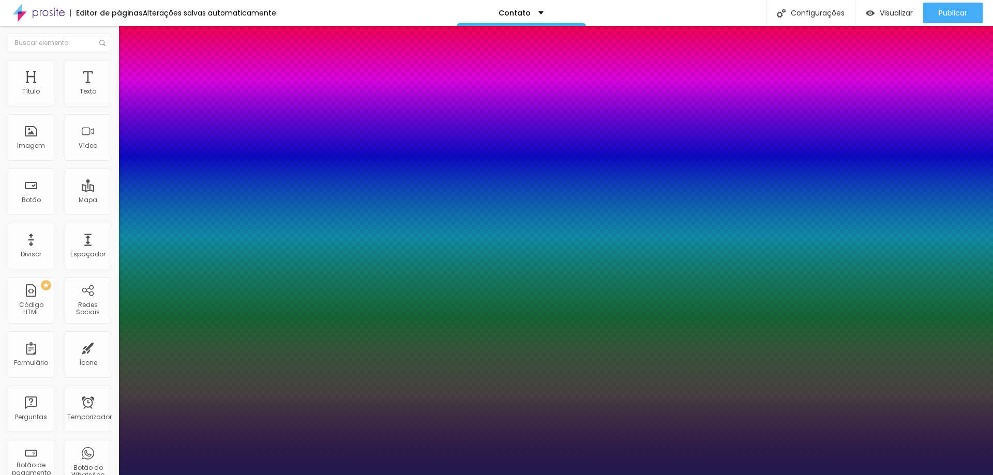
type input "1"
select select "DMSerifDisplay-Italic"
type input "1"
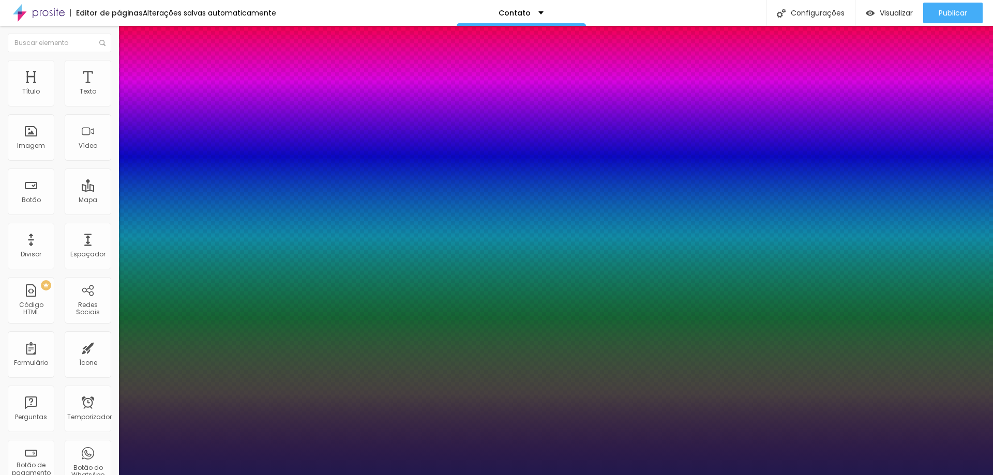
select select "CormorantLight"
type input "1"
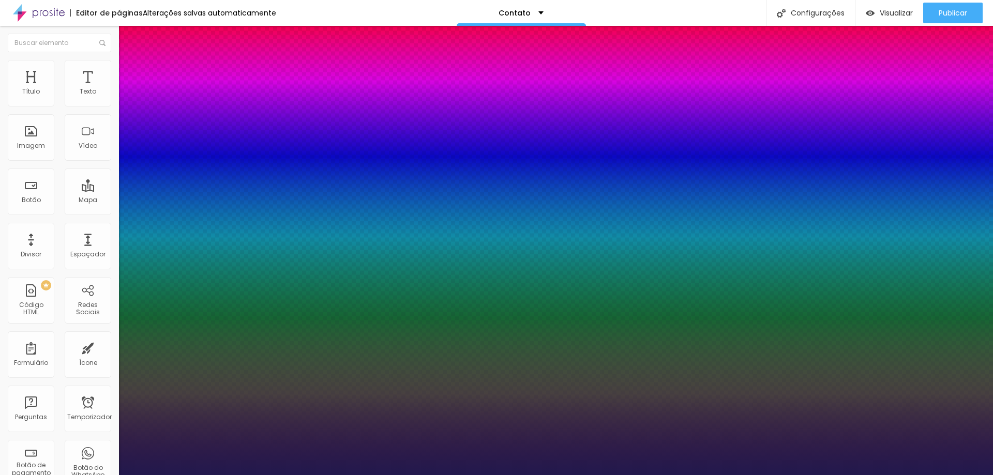
select select "Lora-Italic"
type input "1"
click at [347, 475] on div at bounding box center [496, 475] width 993 height 0
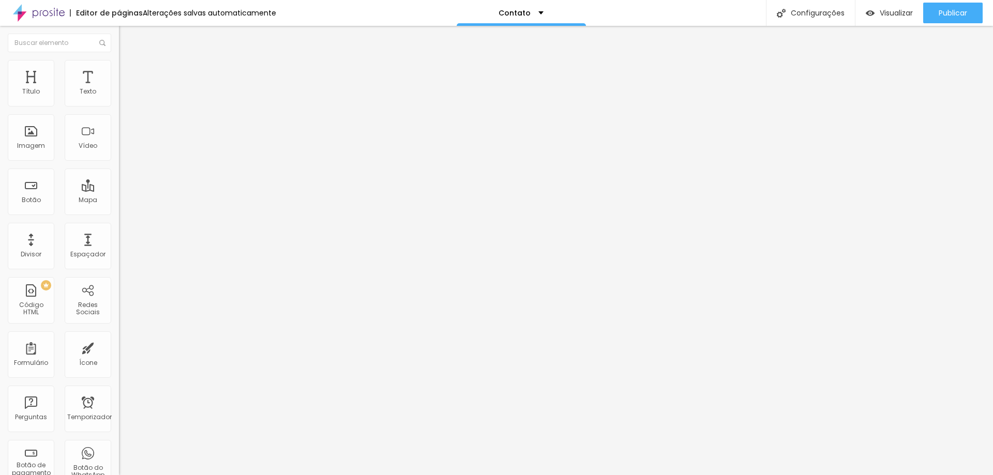
click at [128, 71] on font "Estilo" at bounding box center [136, 67] width 16 height 9
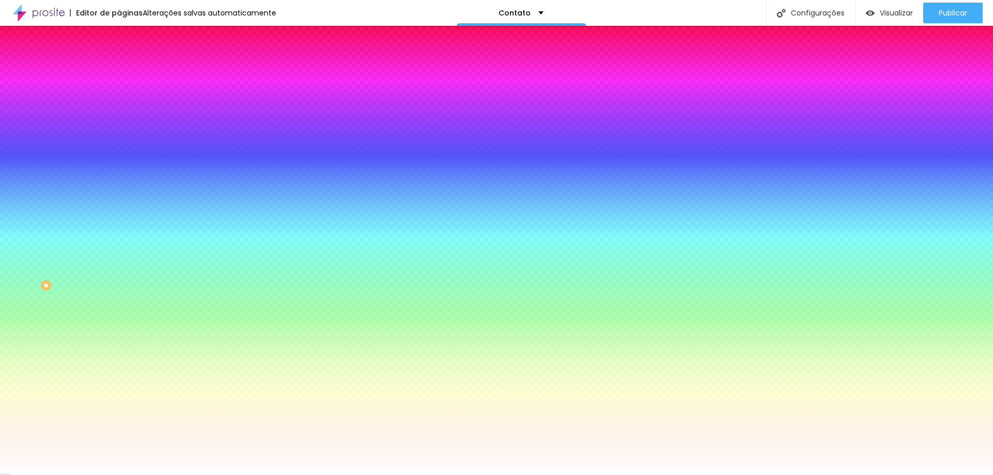
click at [119, 70] on li "Avançado" at bounding box center [178, 75] width 119 height 10
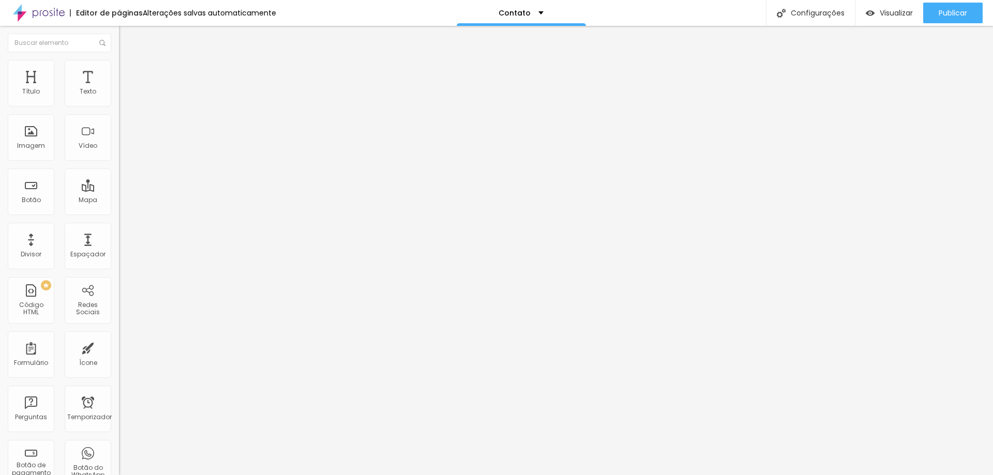
click at [126, 85] on icon "button" at bounding box center [128, 81] width 4 height 7
click at [123, 85] on icon "button" at bounding box center [126, 81] width 7 height 7
click at [124, 95] on icon "button" at bounding box center [126, 93] width 4 height 4
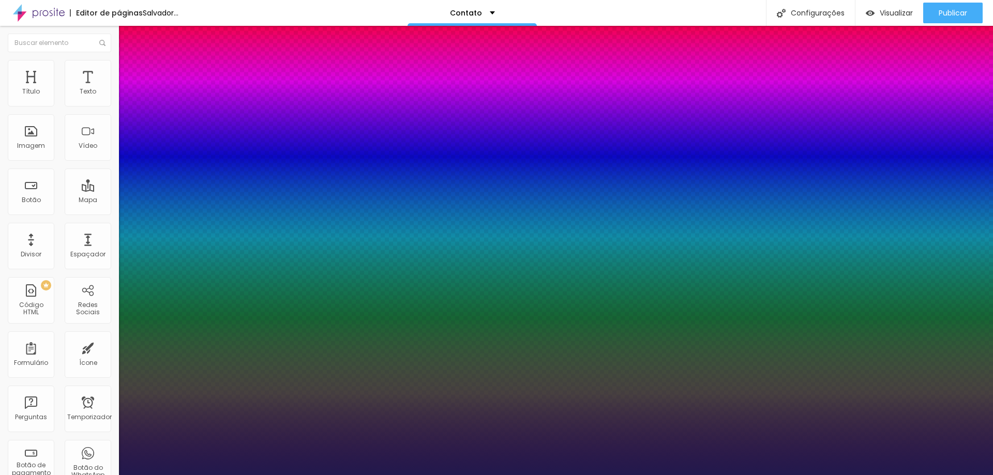
type input "1"
type input "#483B8A"
type input "1"
type input "#433D63"
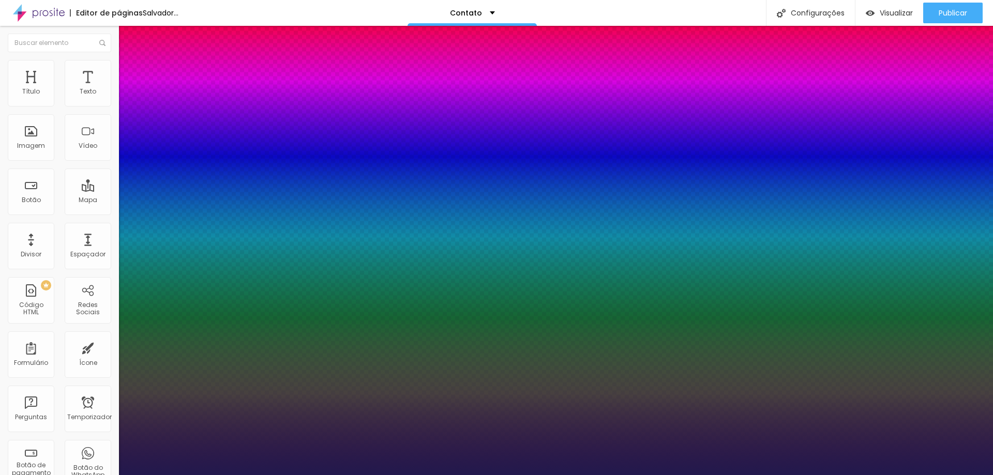
type input "1"
type input "#101010"
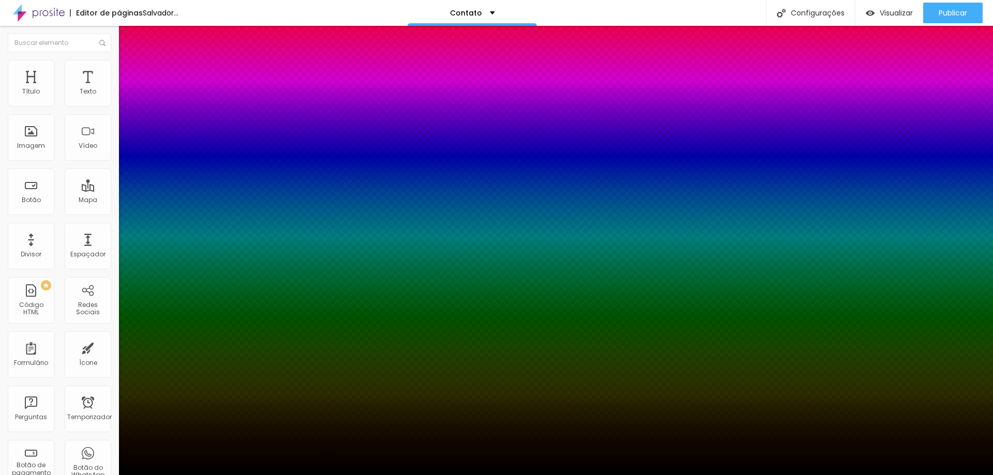
type input "1"
type input "#000000"
drag, startPoint x: 151, startPoint y: 344, endPoint x: 124, endPoint y: 370, distance: 37.3
click at [124, 370] on body "Editor de páginas Salvador... Contato Configurações Configurações da página Cli…" at bounding box center [496, 237] width 993 height 475
type input "1"
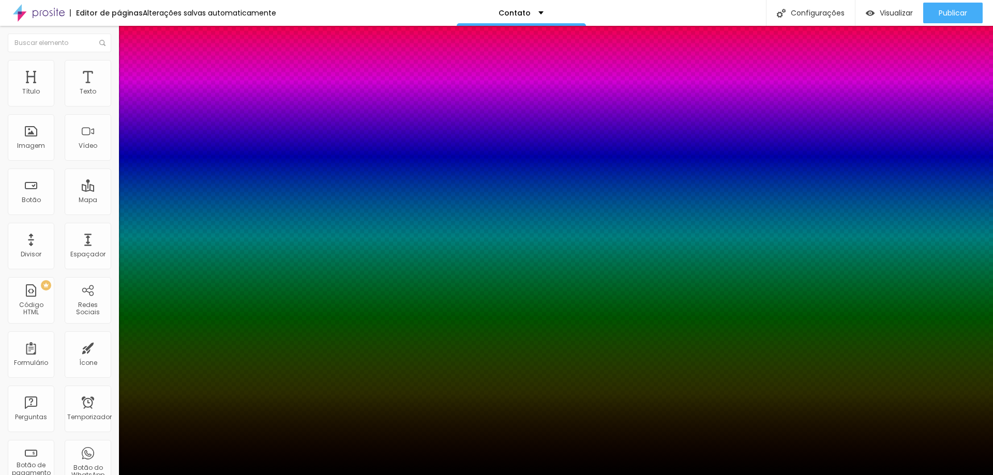
click at [332, 475] on div at bounding box center [496, 475] width 993 height 0
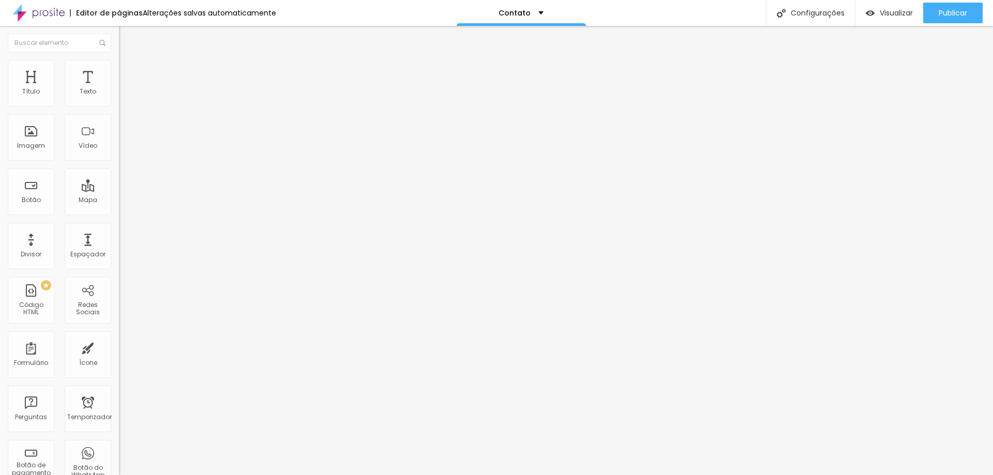
click at [127, 92] on icon "button" at bounding box center [128, 91] width 2 height 2
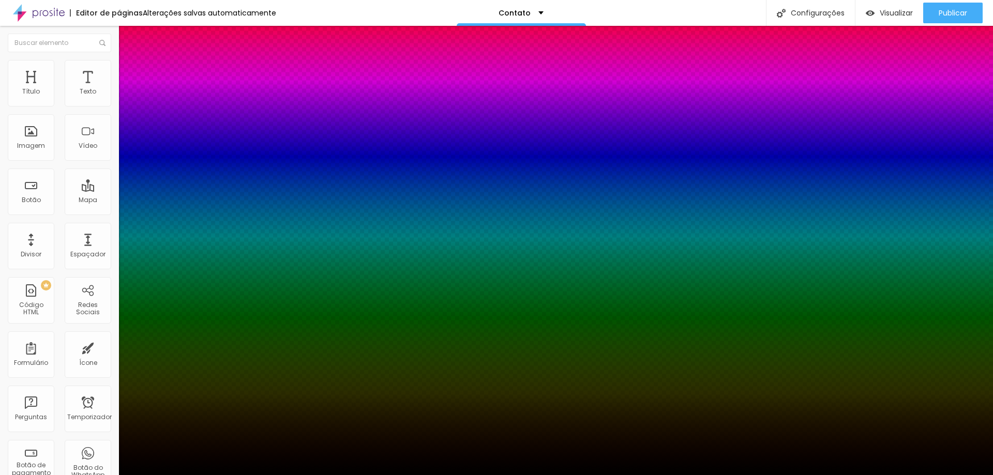
type input "1"
drag, startPoint x: 148, startPoint y: 173, endPoint x: 171, endPoint y: 174, distance: 23.3
type input "36"
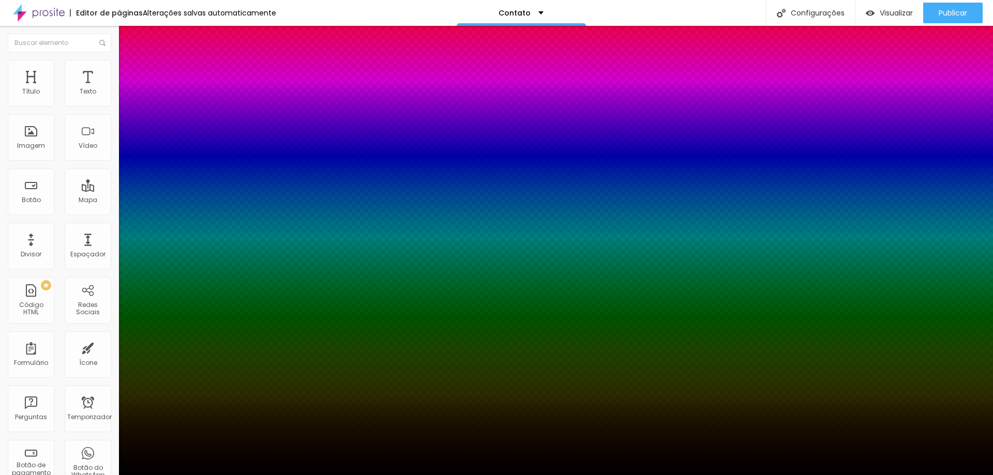
type input "1"
type input "47"
type input "1"
type input "48"
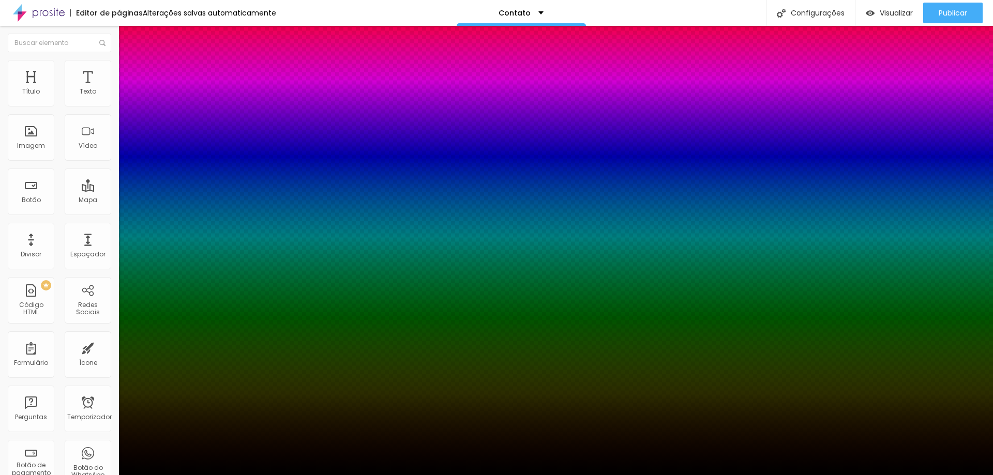
type input "48"
type input "1"
type input "49"
type input "1"
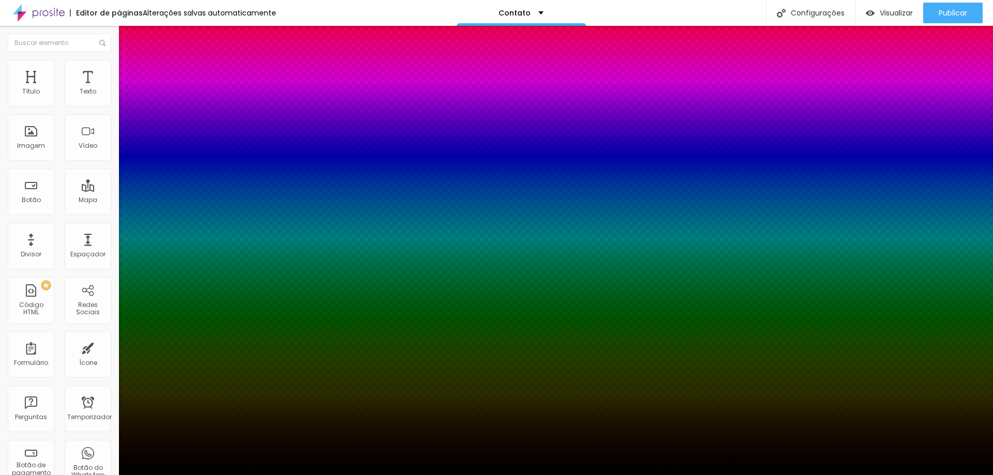
type input "50"
type input "1"
type input "51"
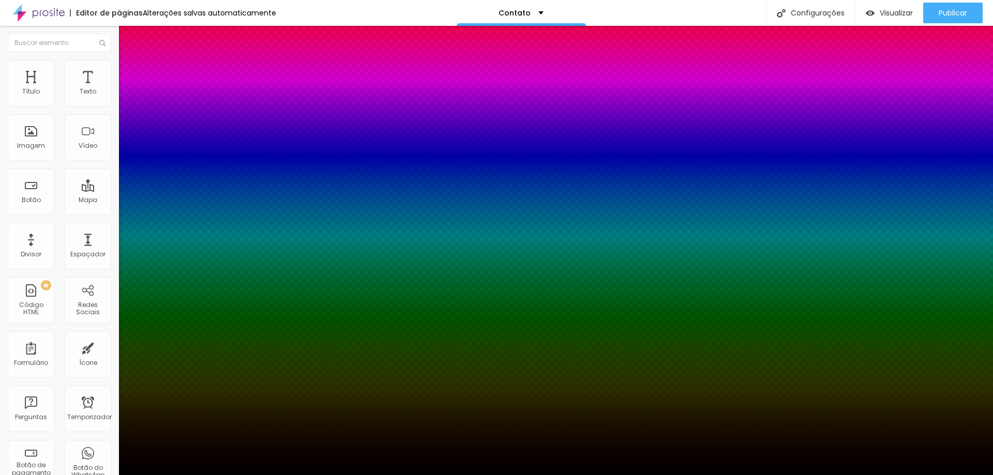
type input "1"
type input "53"
type input "1"
type input "55"
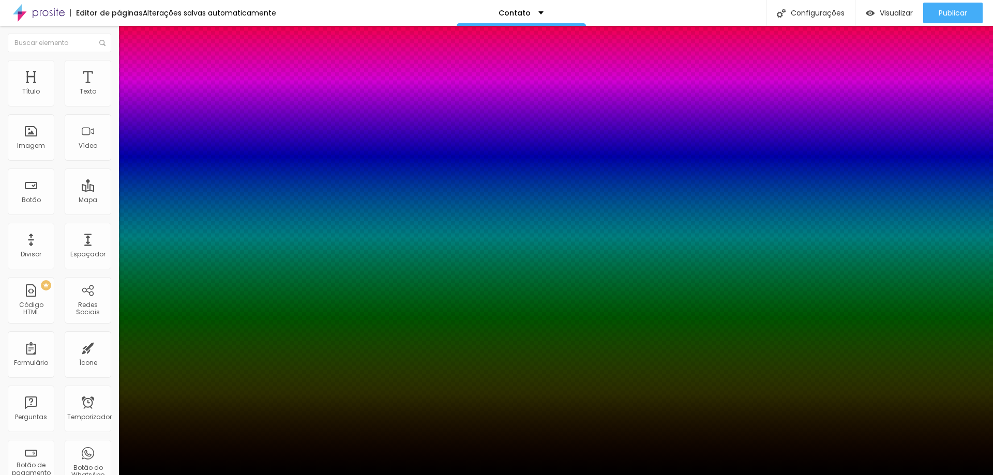
type input "55"
type input "1"
type input "54"
type input "1"
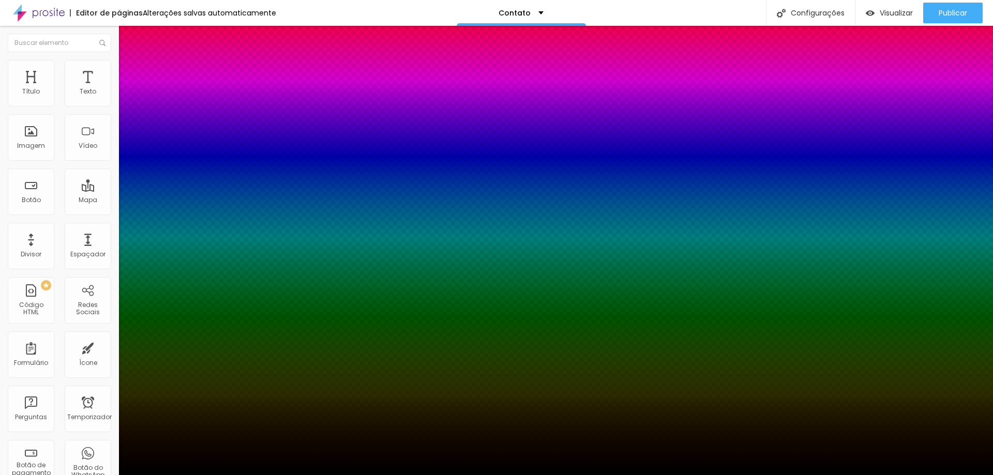
type input "53"
type input "1"
type input "51"
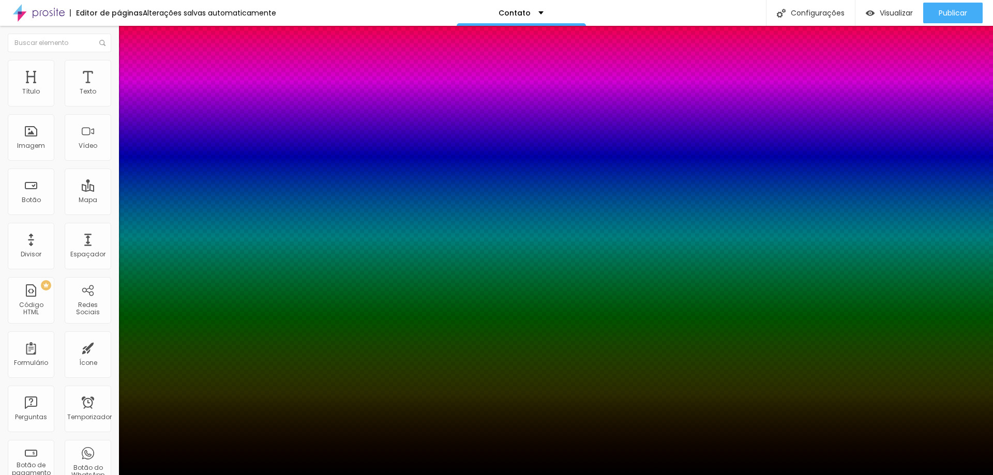
type input "1"
type input "50"
type input "1"
drag, startPoint x: 155, startPoint y: 176, endPoint x: 167, endPoint y: 178, distance: 12.0
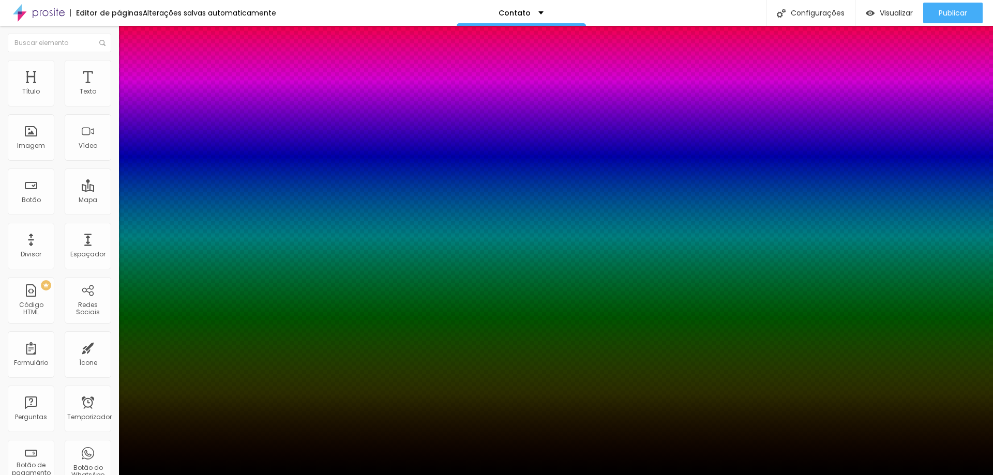
type input "50"
type input "1"
click at [104, 475] on div at bounding box center [496, 475] width 993 height 0
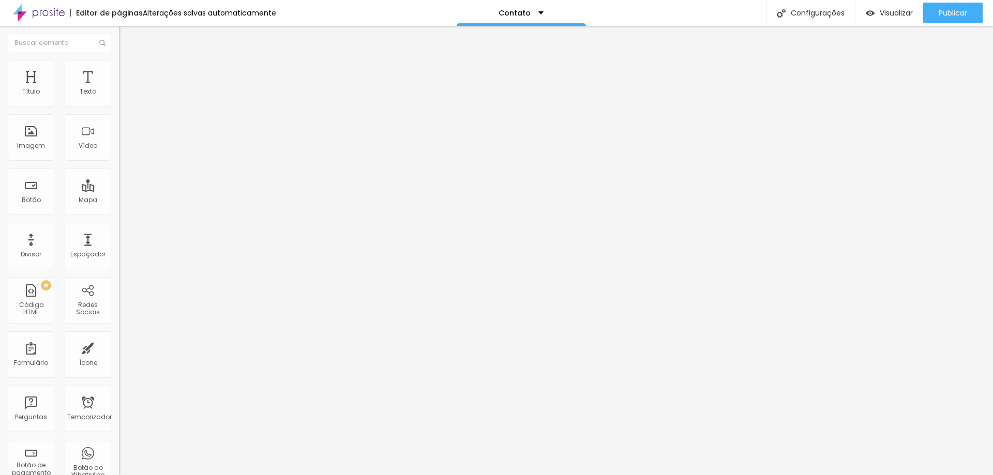
click at [123, 96] on icon "button" at bounding box center [126, 93] width 6 height 6
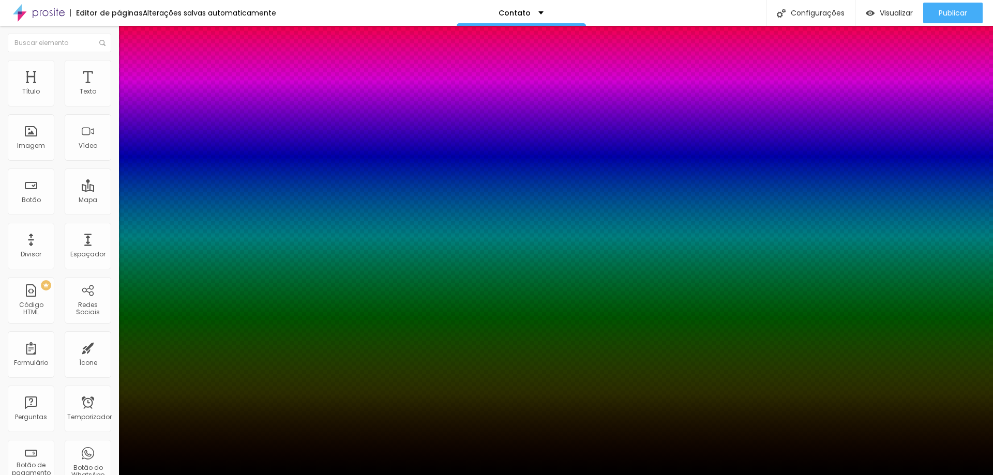
type input "1"
click at [104, 475] on div at bounding box center [496, 475] width 993 height 0
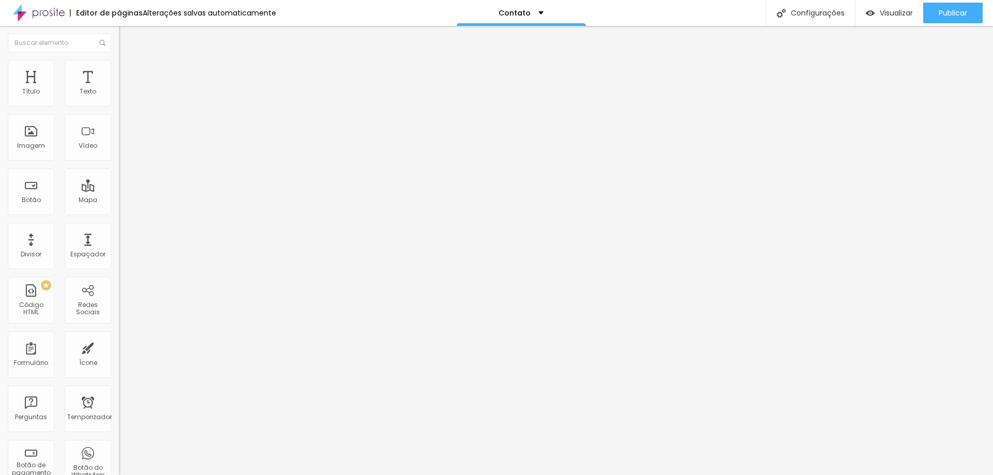
click at [123, 126] on icon "button" at bounding box center [126, 128] width 6 height 6
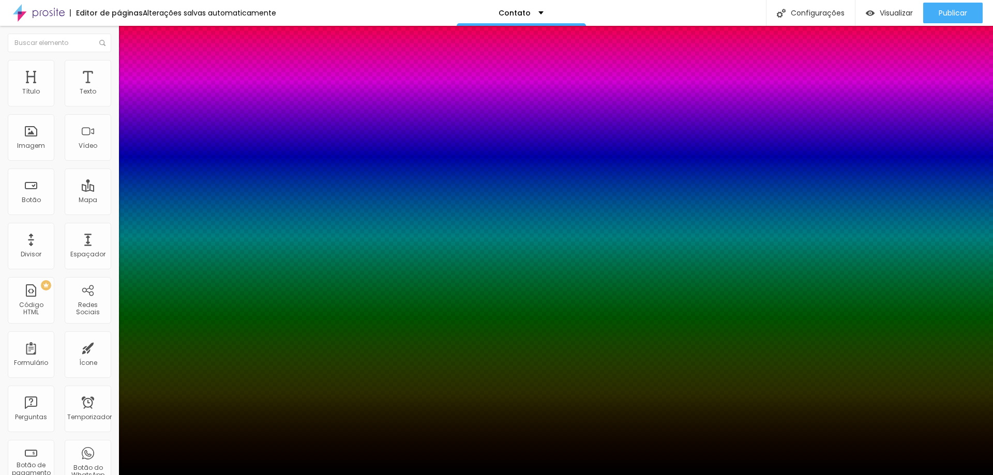
click at [106, 475] on div at bounding box center [496, 475] width 993 height 0
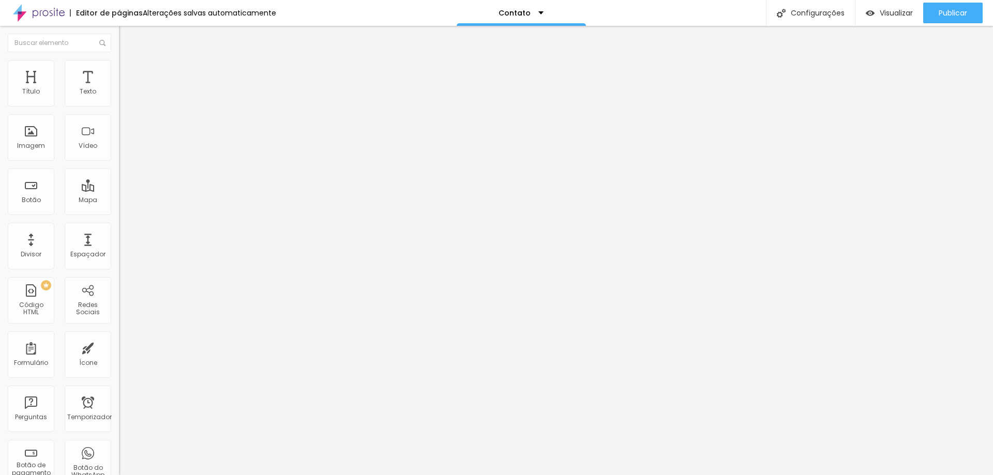
click at [123, 96] on icon "button" at bounding box center [126, 93] width 6 height 6
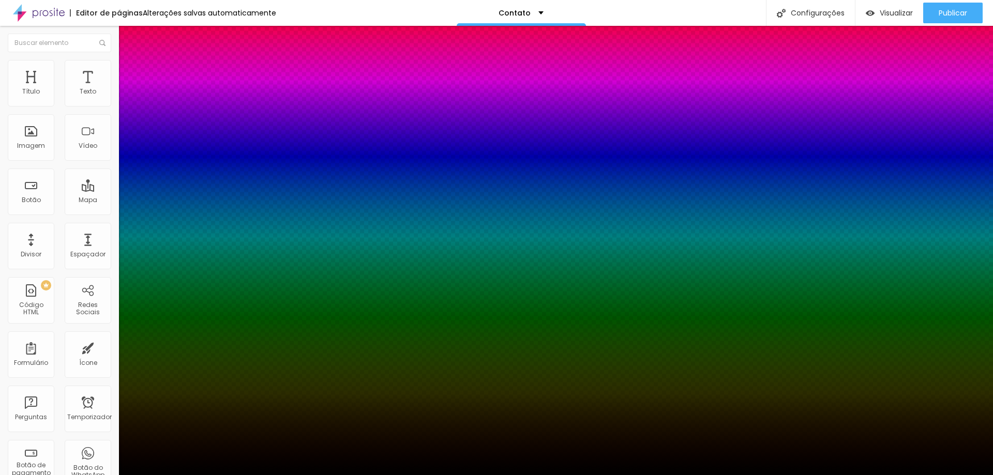
type input "1"
click at [646, 475] on div at bounding box center [496, 475] width 993 height 0
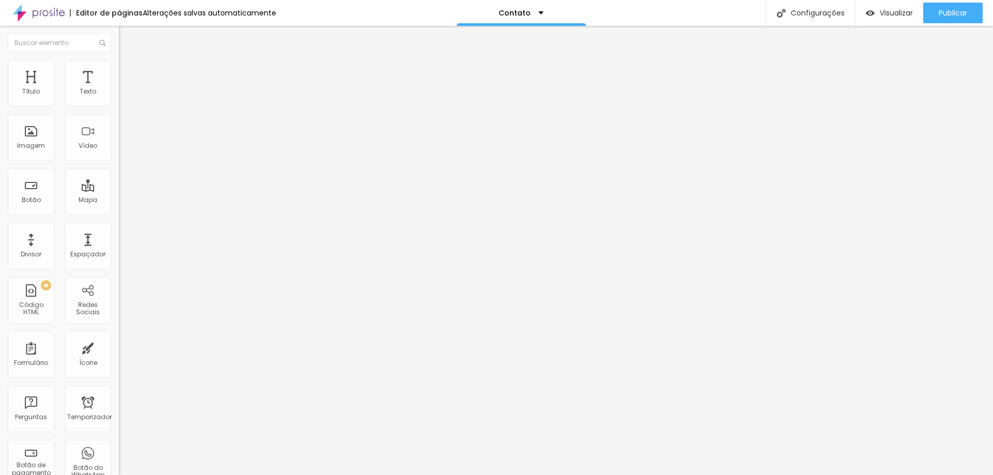
click at [119, 99] on button "button" at bounding box center [126, 93] width 14 height 11
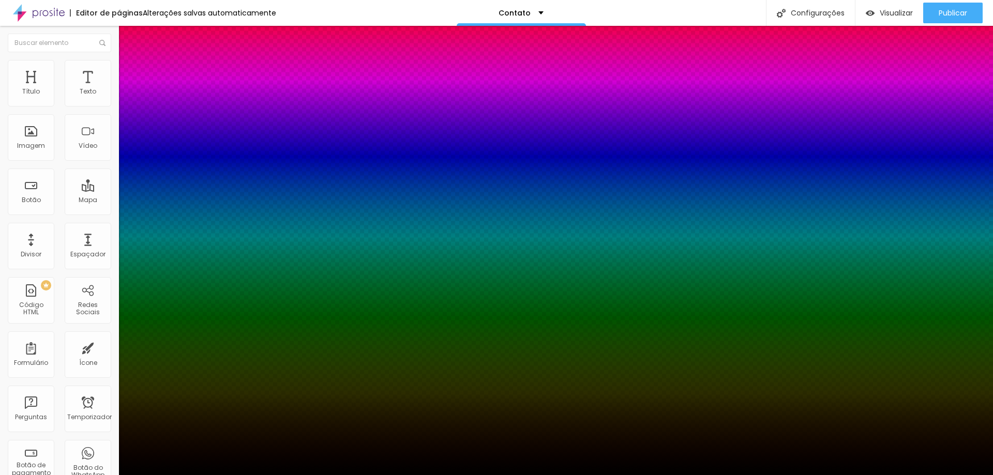
click at [206, 345] on div at bounding box center [496, 237] width 993 height 475
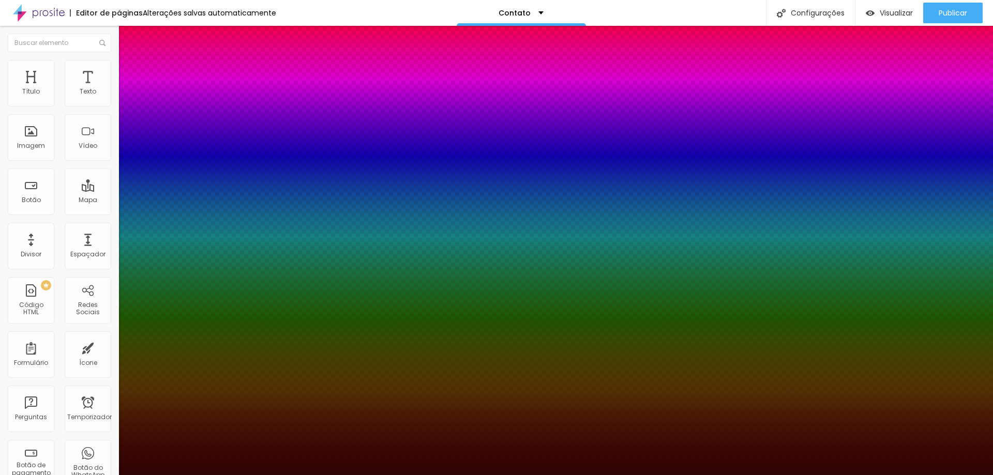
type input "1"
type input "#2E0404"
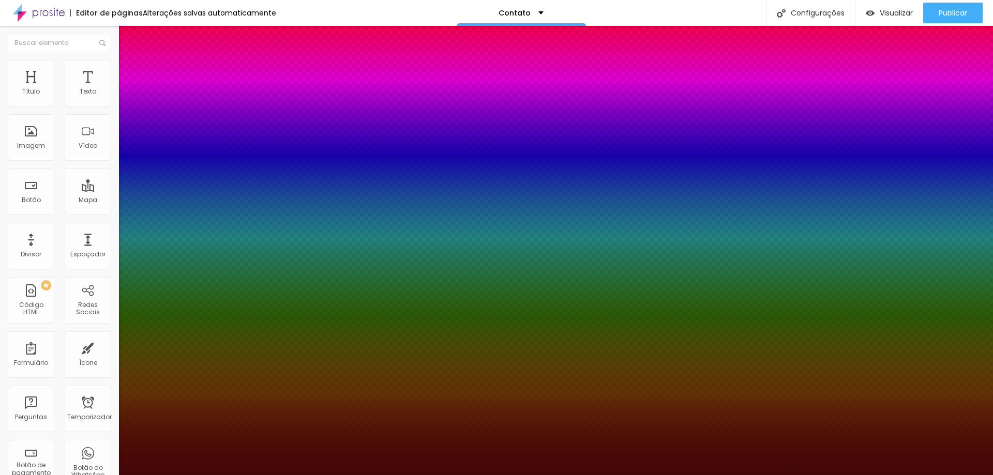
click at [204, 339] on div at bounding box center [496, 237] width 993 height 475
type input "1"
type input "#410707"
click at [207, 339] on div at bounding box center [496, 237] width 993 height 475
type input "1"
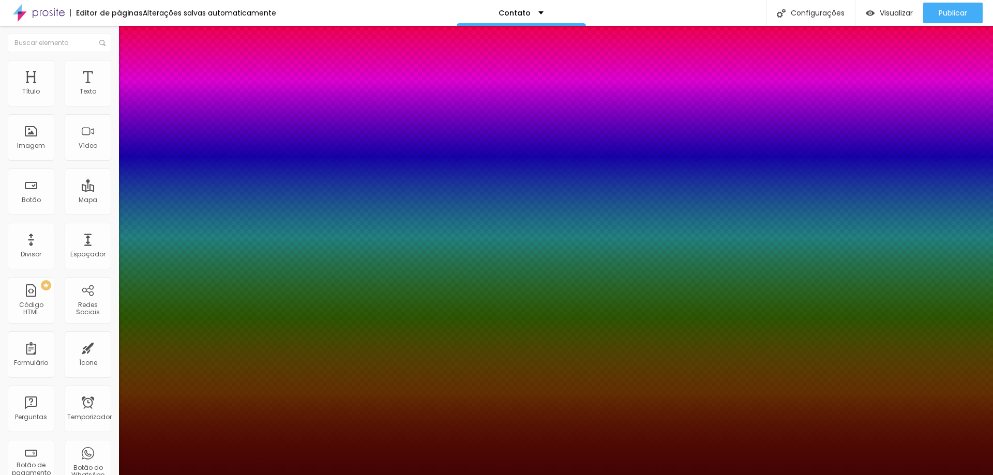
type input "#430404"
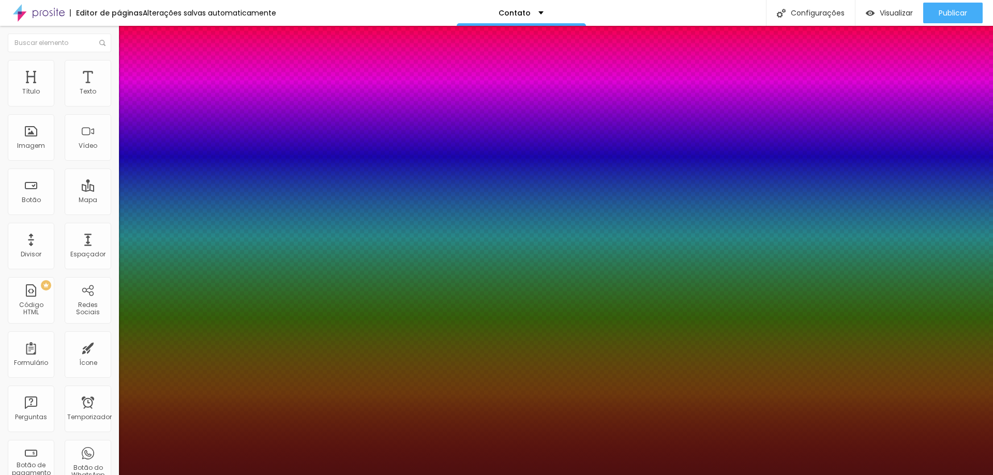
click at [198, 335] on div at bounding box center [496, 237] width 993 height 475
type input "1"
type input "#4F1010"
click at [195, 337] on div at bounding box center [496, 237] width 993 height 475
type input "1"
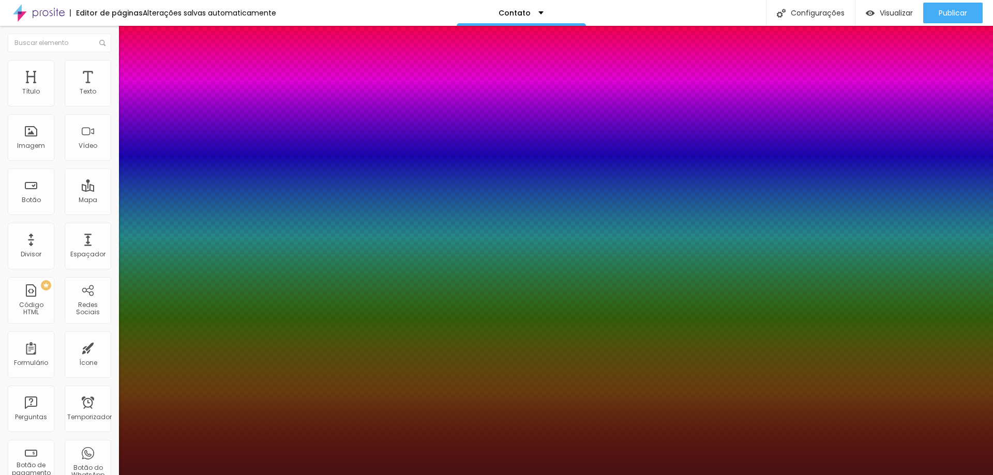
click at [367, 475] on div at bounding box center [496, 475] width 993 height 0
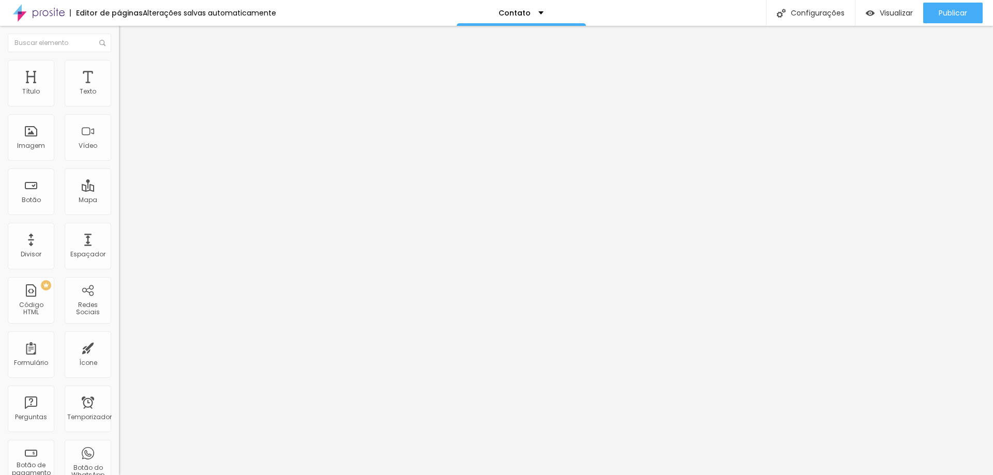
click at [119, 68] on li "Avançado" at bounding box center [178, 65] width 119 height 10
type input "9"
type input "7"
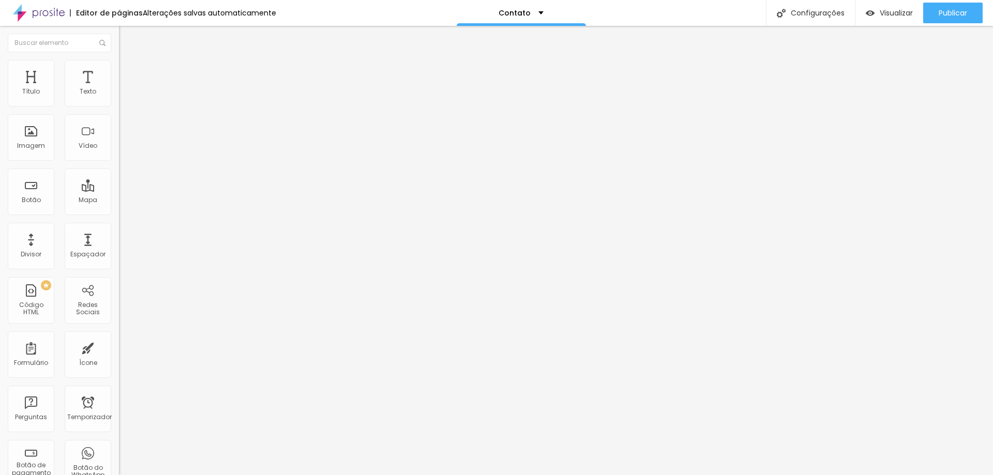
type input "5"
type input "4"
type input "0"
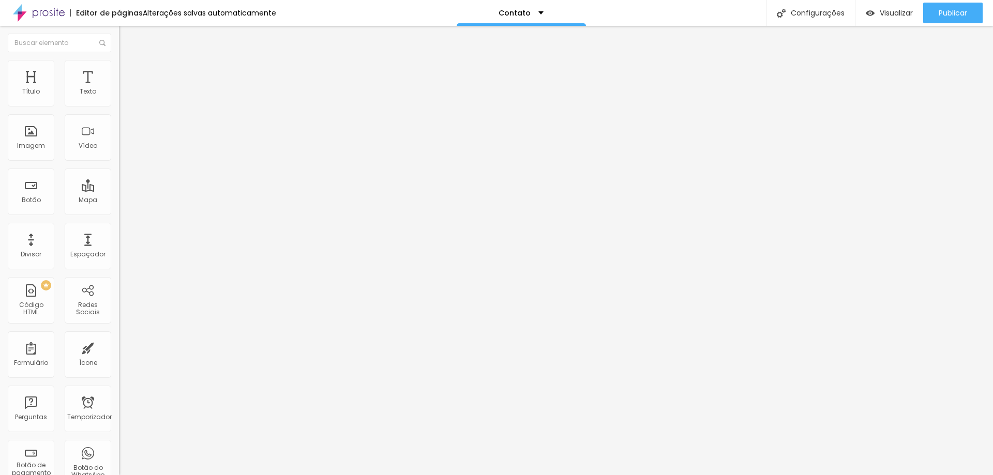
type input "0"
drag, startPoint x: 31, startPoint y: 102, endPoint x: 16, endPoint y: 104, distance: 15.1
type input "0"
click at [119, 190] on input "range" at bounding box center [152, 194] width 67 height 8
type input "6"
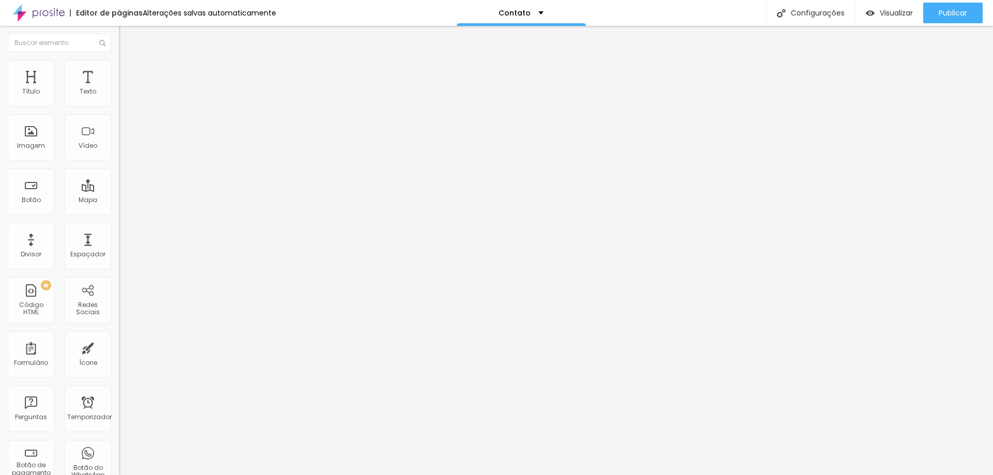
type input "6"
type input "3"
type input "2"
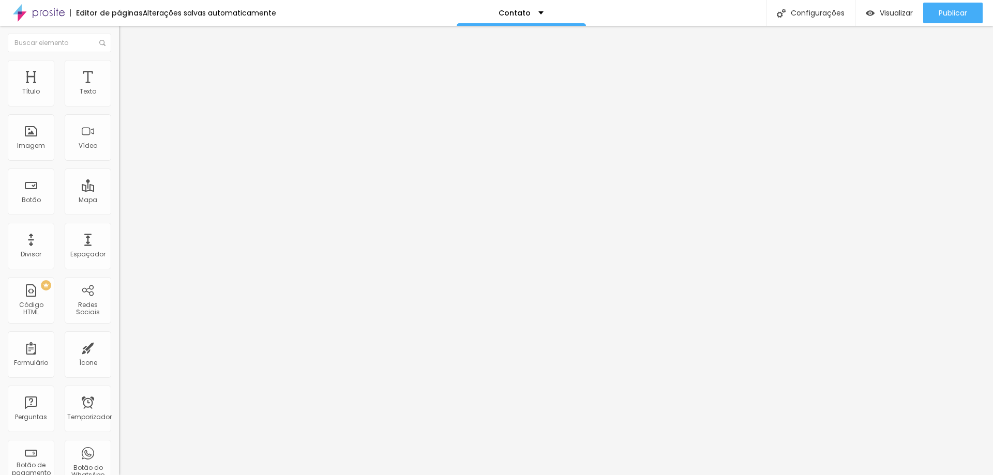
type input "0"
drag, startPoint x: 29, startPoint y: 122, endPoint x: 21, endPoint y: 122, distance: 8.3
type input "0"
click at [119, 337] on input "range" at bounding box center [152, 341] width 67 height 8
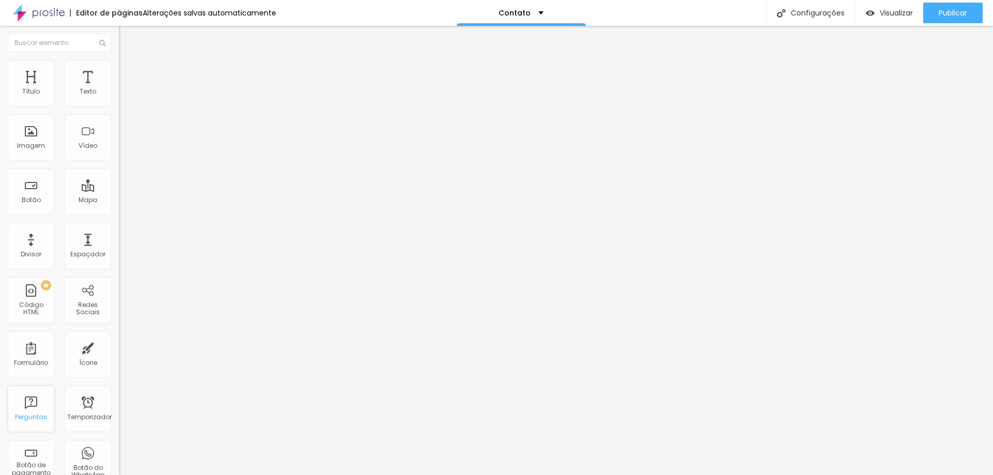
scroll to position [103, 0]
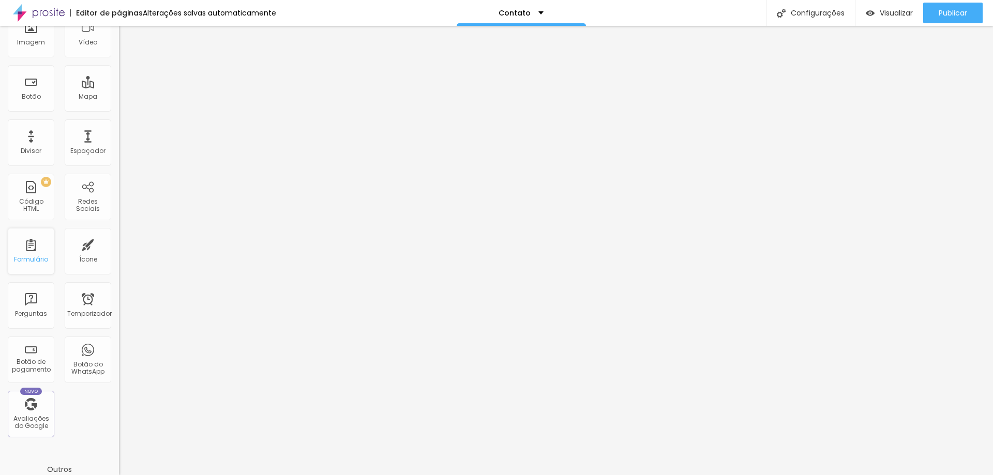
click at [35, 246] on div "Formulário" at bounding box center [31, 251] width 47 height 47
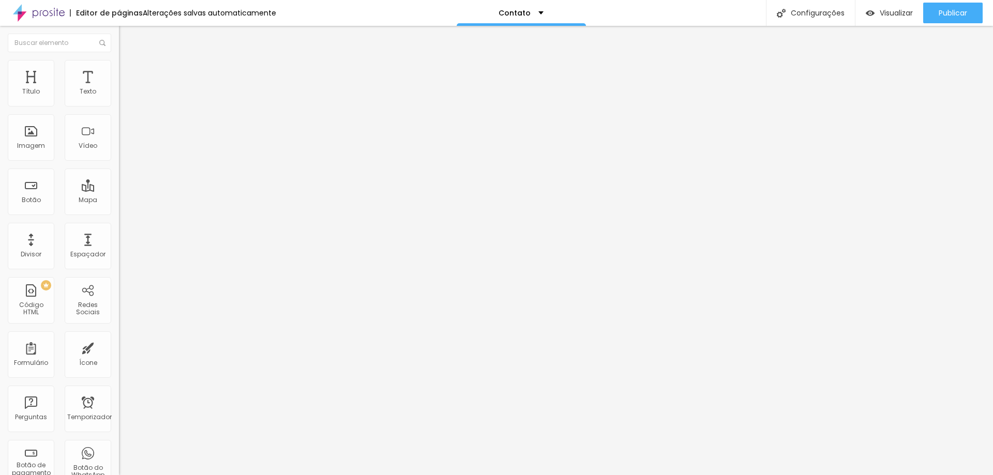
click at [119, 104] on img at bounding box center [122, 107] width 6 height 6
click at [119, 69] on li "Estilo" at bounding box center [178, 65] width 119 height 10
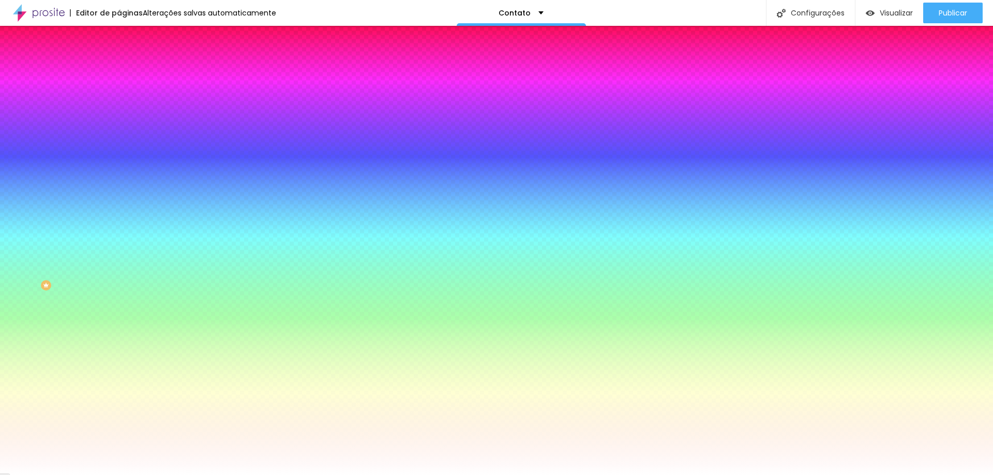
click at [119, 70] on img at bounding box center [123, 74] width 9 height 9
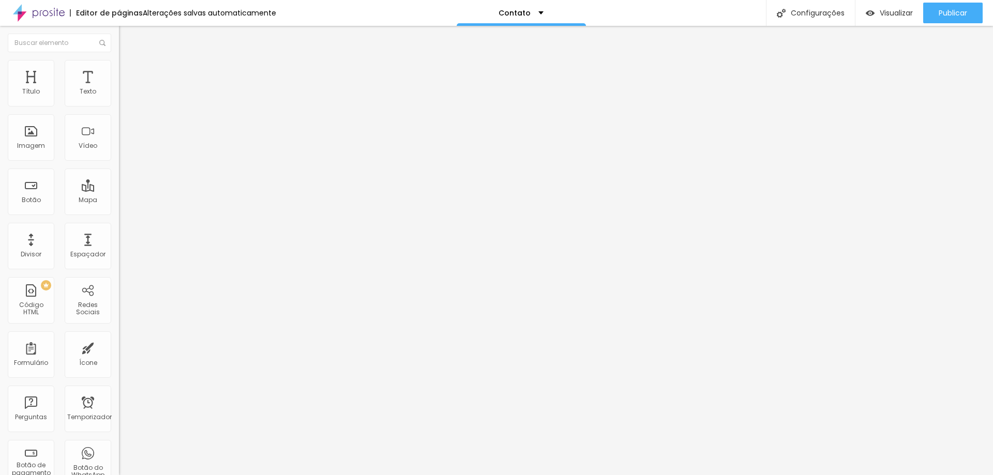
click at [119, 65] on li "Estilo" at bounding box center [178, 65] width 119 height 10
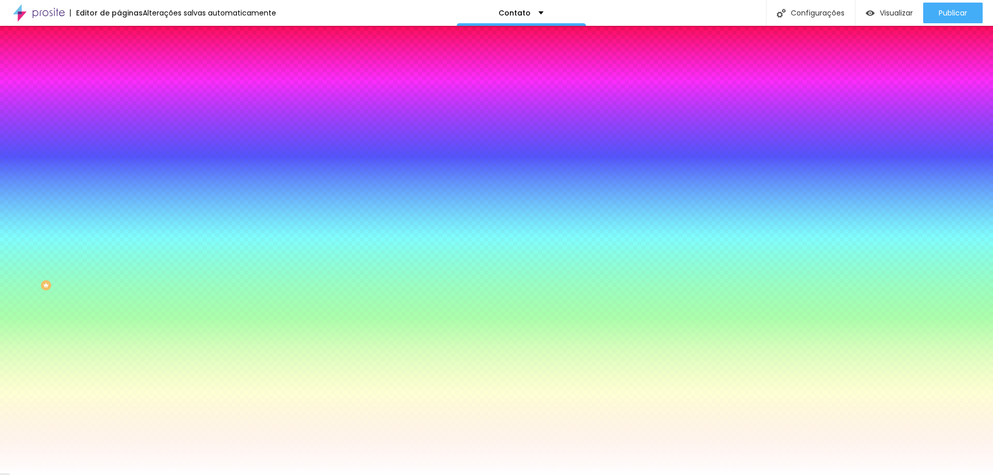
click at [119, 204] on div at bounding box center [178, 204] width 119 height 0
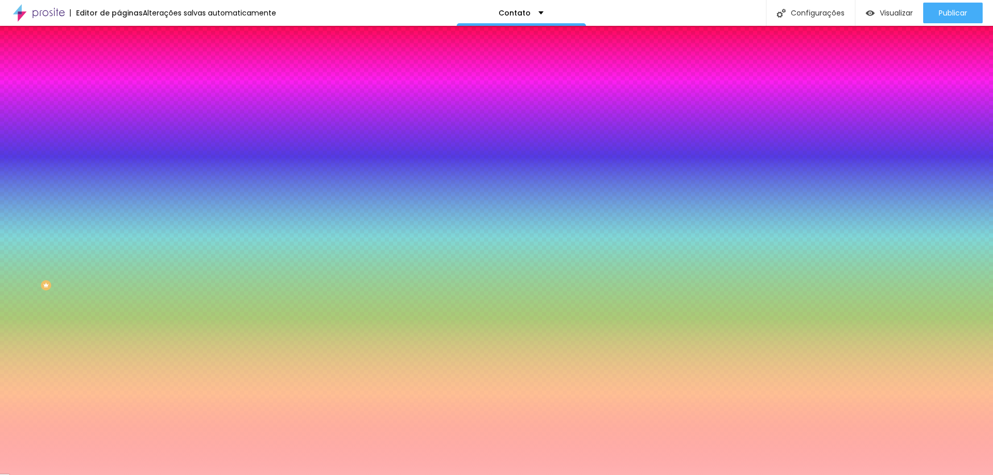
drag, startPoint x: 48, startPoint y: 260, endPoint x: 37, endPoint y: 217, distance: 44.9
click at [119, 214] on div "Cor de fundo Voltar ao padrão #FFB3B3" at bounding box center [178, 200] width 119 height 28
click at [119, 221] on font "Tipografia" at bounding box center [135, 216] width 33 height 9
click at [119, 204] on div at bounding box center [178, 204] width 119 height 0
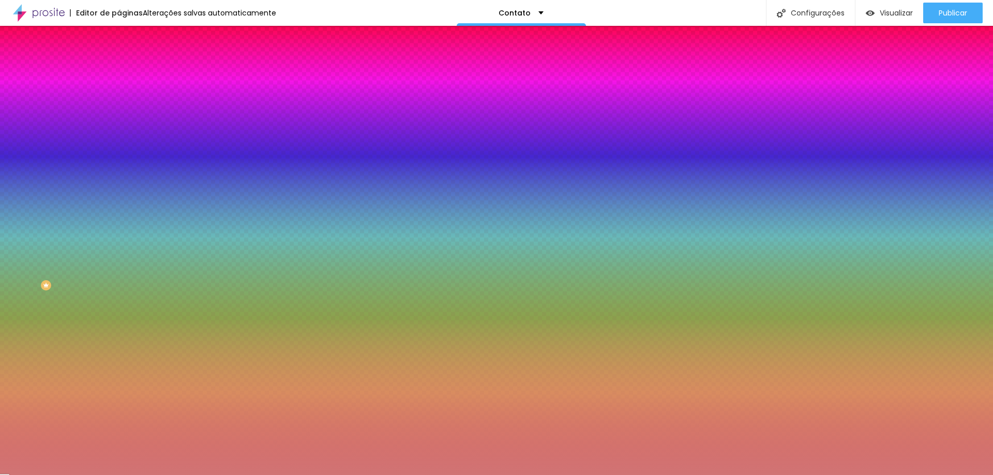
type input "#FFFFFF"
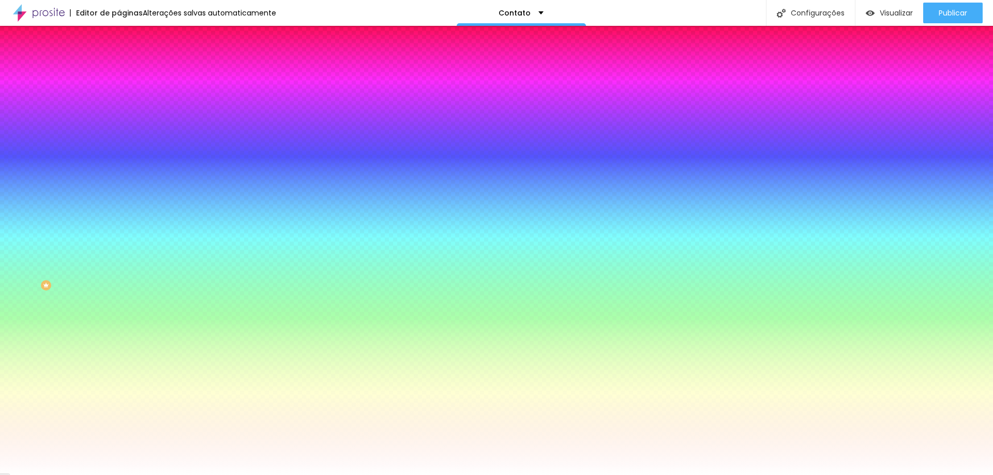
drag, startPoint x: 45, startPoint y: 250, endPoint x: 0, endPoint y: 232, distance: 48.3
click at [119, 232] on div "Botão Tipografia Voltar ao padrão Borda Voltar ao padrão Sombra DESATIVADO Volt…" at bounding box center [178, 211] width 119 height 261
click at [119, 105] on button "Voltar ao padrão" at bounding box center [154, 99] width 70 height 12
click at [123, 113] on icon "button" at bounding box center [124, 112] width 2 height 2
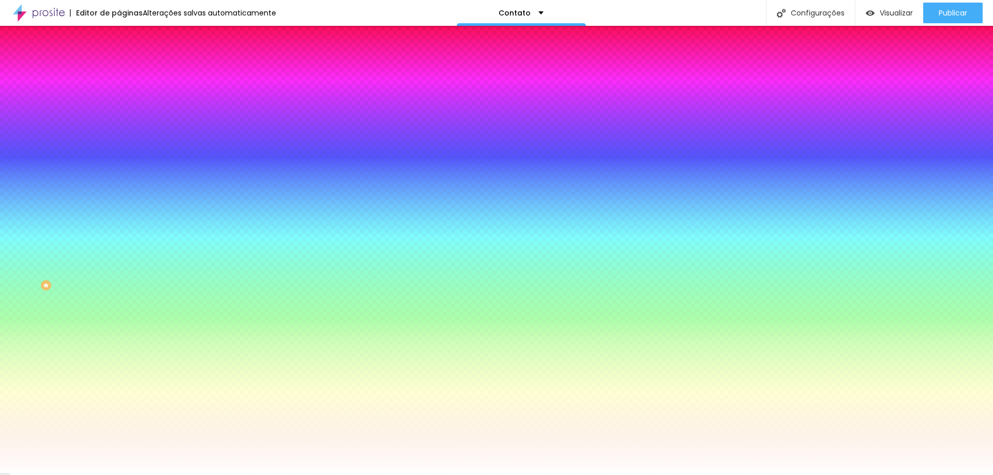
drag, startPoint x: 167, startPoint y: 313, endPoint x: 129, endPoint y: 338, distance: 45.0
click at [129, 338] on body "Editor de páginas Alterações salvas automaticamente Contato Configurações Confi…" at bounding box center [496, 237] width 993 height 475
type input "#000000"
drag, startPoint x: 156, startPoint y: 319, endPoint x: 140, endPoint y: 338, distance: 24.2
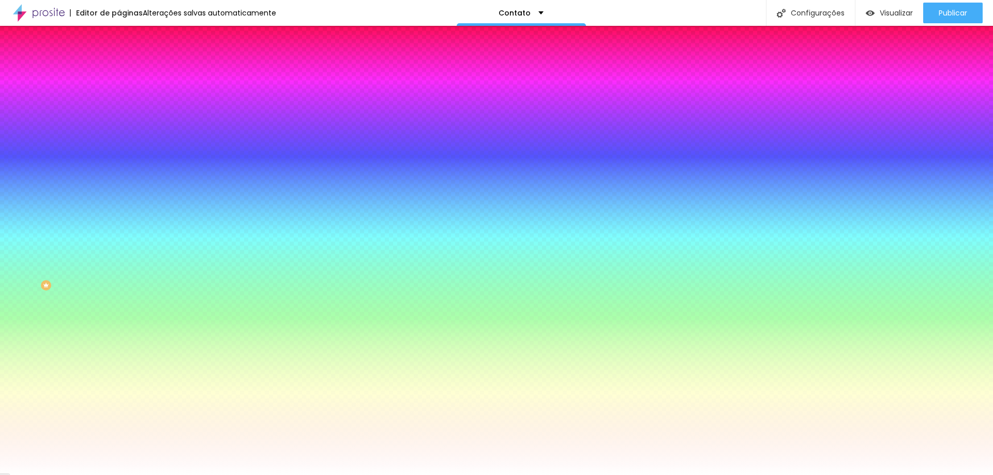
click at [140, 338] on body "Editor de páginas Alterações salvas automaticamente Contato Configurações Confi…" at bounding box center [496, 237] width 993 height 475
click at [56, 475] on div at bounding box center [496, 475] width 993 height 0
click at [123, 141] on icon "button" at bounding box center [126, 138] width 6 height 6
click at [57, 475] on div at bounding box center [496, 475] width 993 height 0
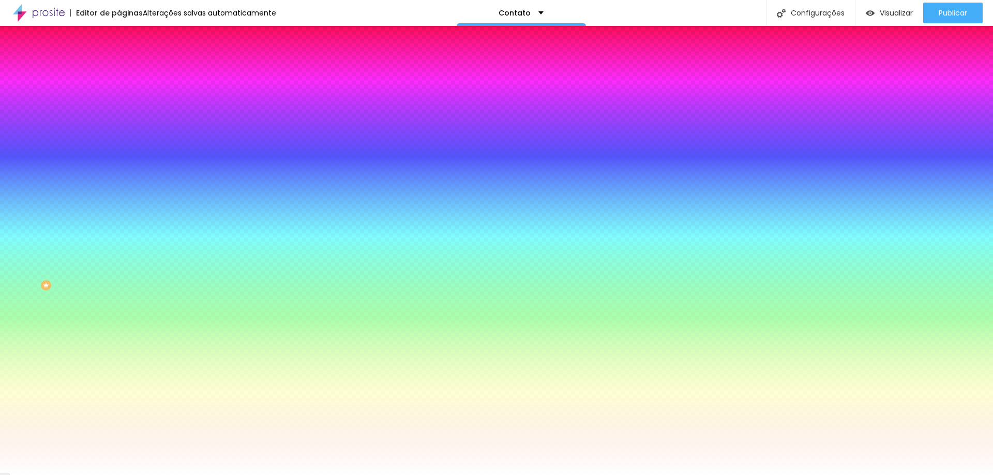
click at [119, 175] on button "button" at bounding box center [126, 174] width 14 height 11
click at [71, 475] on div at bounding box center [496, 475] width 993 height 0
click at [119, 243] on button "button" at bounding box center [126, 237] width 14 height 11
type input "#000000"
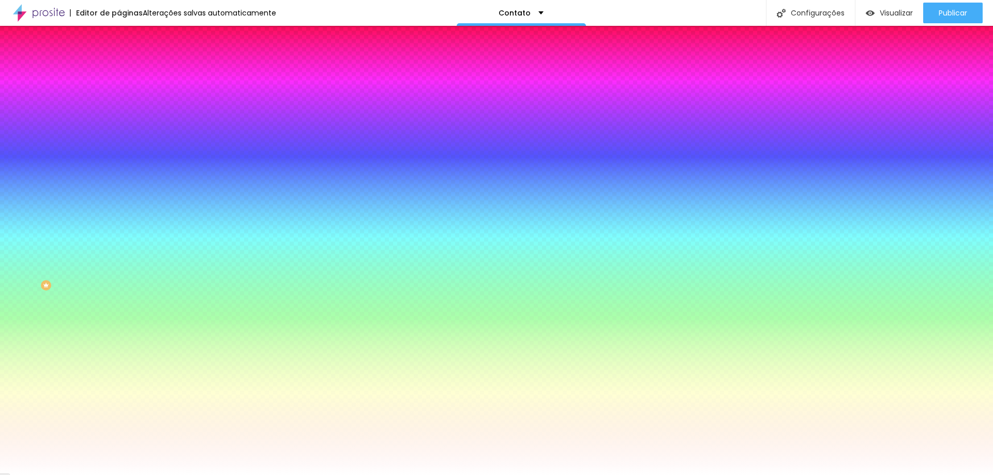
drag, startPoint x: 177, startPoint y: 412, endPoint x: 131, endPoint y: 468, distance: 72.7
click at [131, 468] on body "Editor de páginas Alterações salvas automaticamente Contato Configurações Confi…" at bounding box center [496, 237] width 993 height 475
click at [64, 475] on div at bounding box center [496, 475] width 993 height 0
click at [123, 338] on icon "button" at bounding box center [126, 335] width 6 height 6
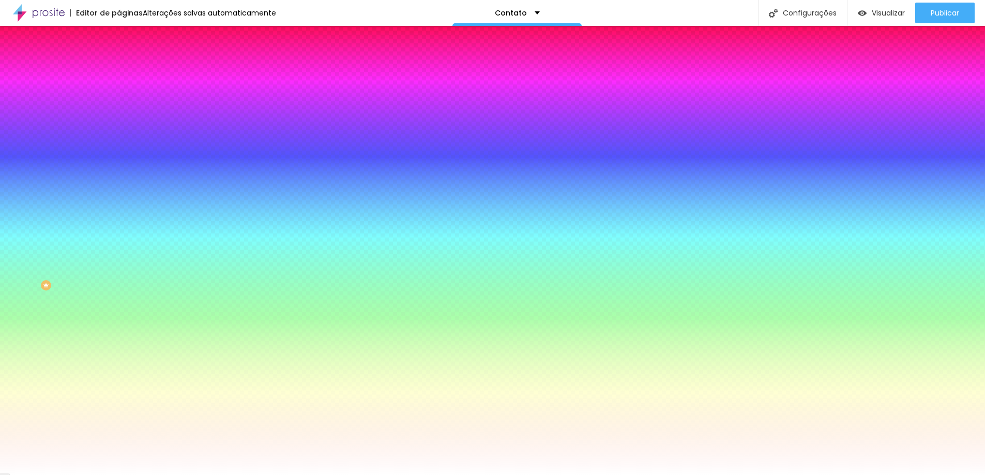
scroll to position [81, 0]
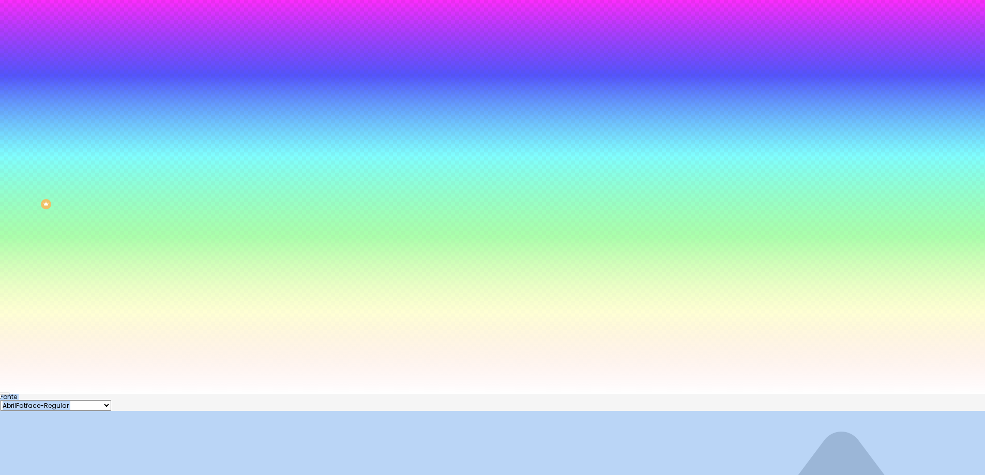
type input "#000000"
drag, startPoint x: 144, startPoint y: 469, endPoint x: 132, endPoint y: 476, distance: 13.7
click at [132, 394] on html "Editor de páginas Alterações salvas automaticamente Contato Configurações Confi…" at bounding box center [492, 156] width 985 height 475
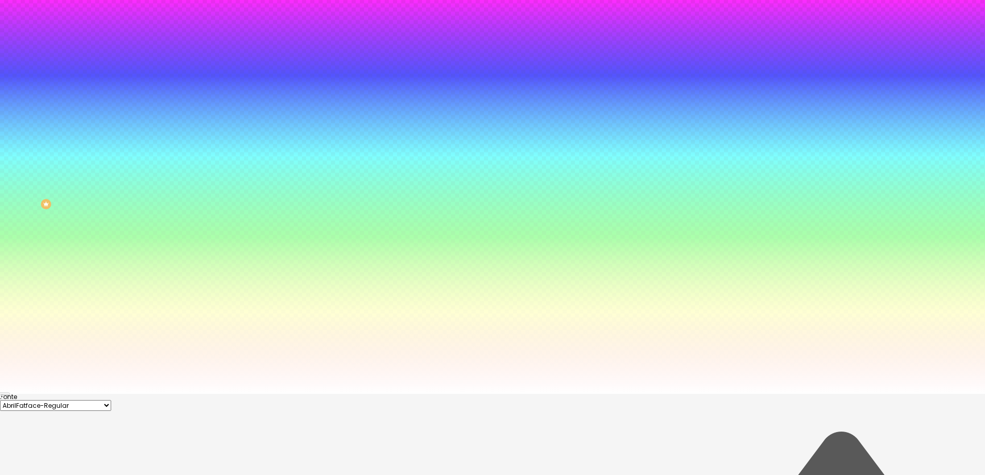
click at [333, 394] on div at bounding box center [492, 394] width 985 height 0
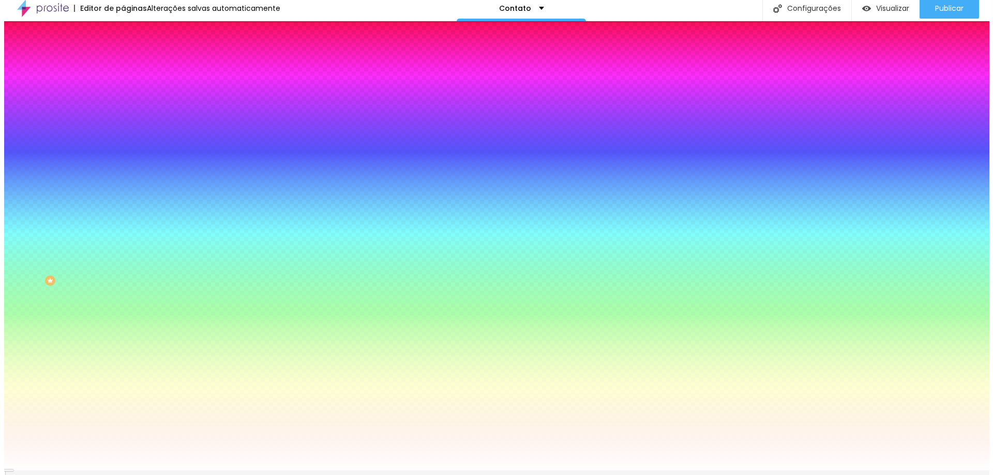
scroll to position [0, 0]
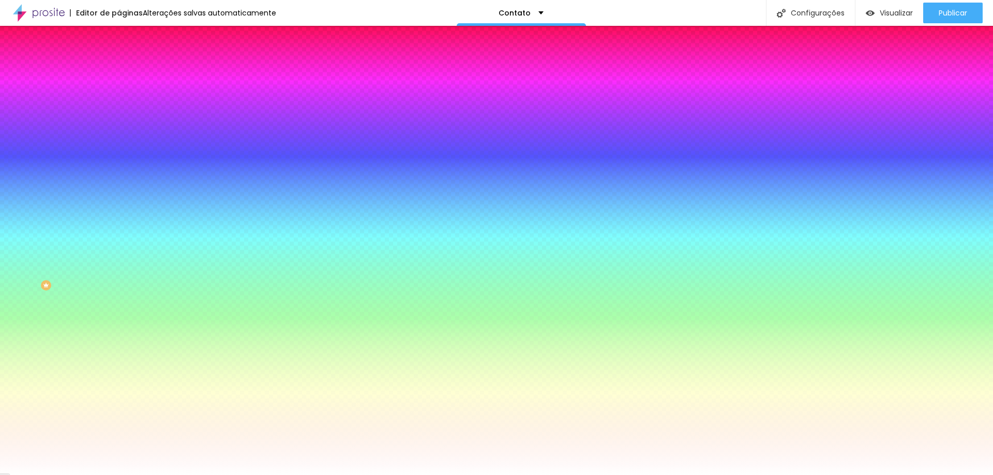
click at [128, 73] on font "Avançado" at bounding box center [145, 77] width 34 height 9
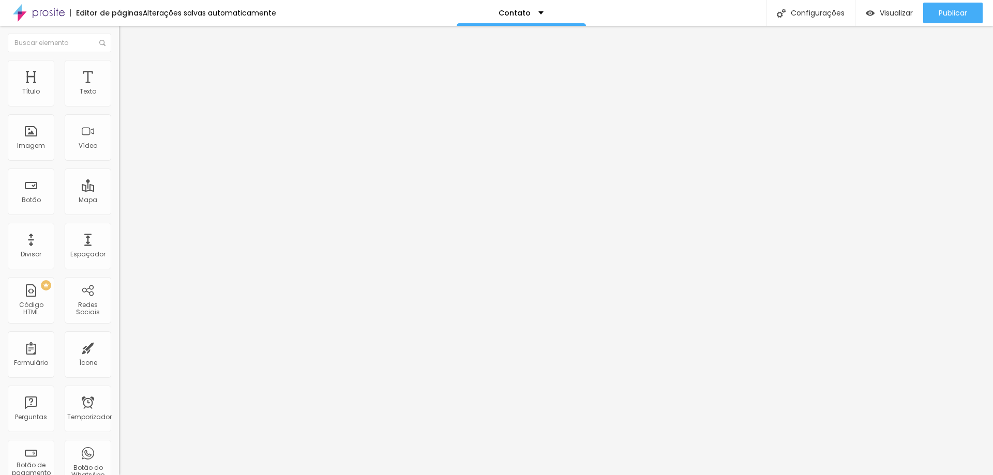
click at [128, 71] on font "Estilo" at bounding box center [136, 67] width 16 height 9
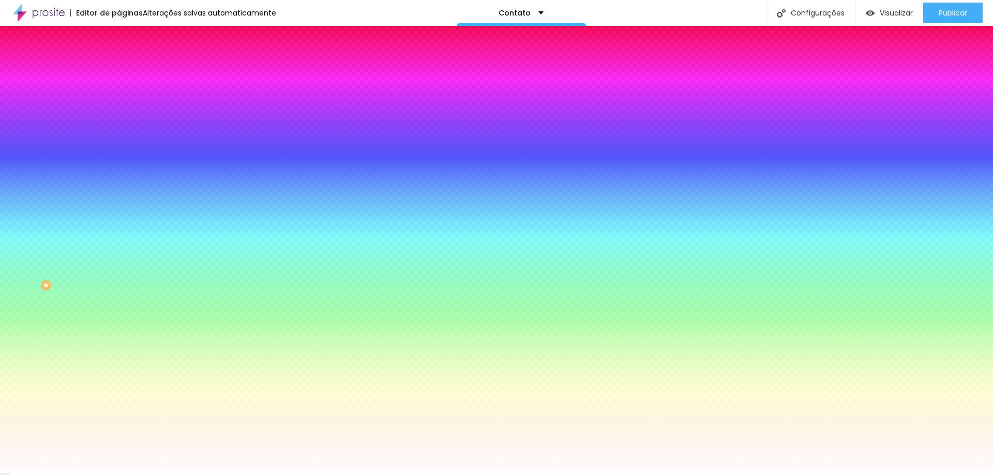
click at [128, 61] on font "Conteúdo" at bounding box center [144, 56] width 32 height 9
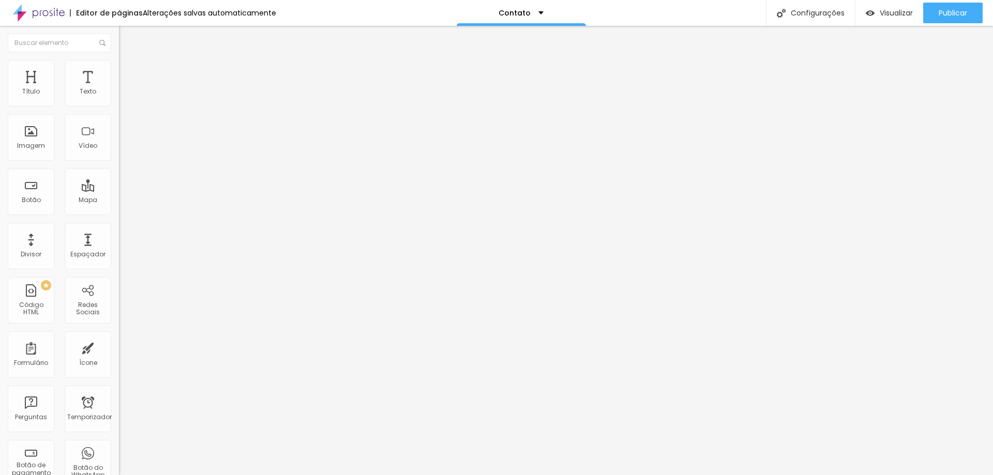
click at [128, 69] on font "Estilo" at bounding box center [136, 67] width 16 height 9
click at [119, 104] on span at bounding box center [122, 108] width 6 height 9
drag, startPoint x: 592, startPoint y: 188, endPoint x: 471, endPoint y: 193, distance: 120.6
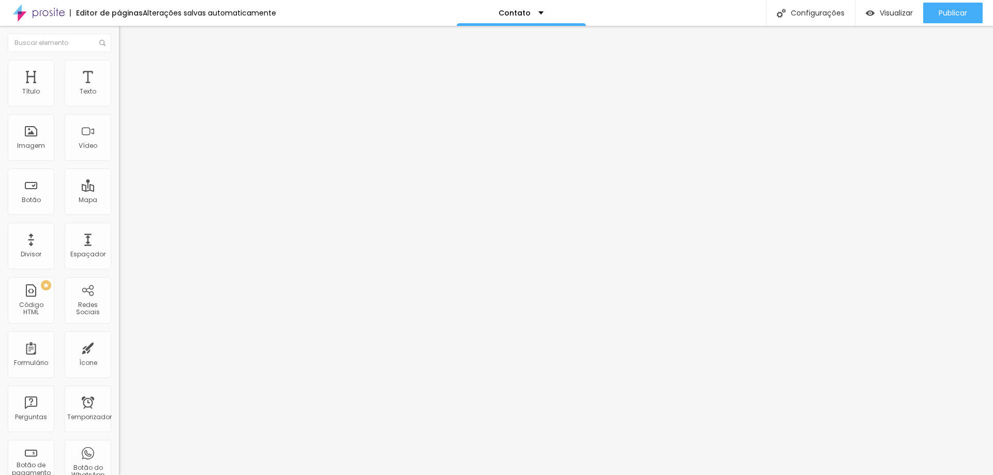
type input "Coloque seu nome aqui"
type input "Nome"
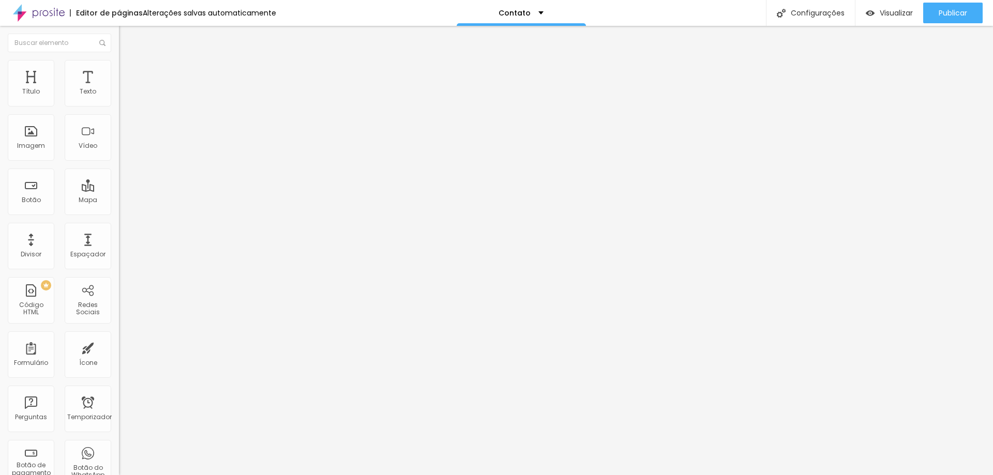
drag, startPoint x: 602, startPoint y: 224, endPoint x: 440, endPoint y: 230, distance: 161.5
drag, startPoint x: 572, startPoint y: 227, endPoint x: 551, endPoint y: 228, distance: 21.3
type input "Coloque seu e-mail aqui"
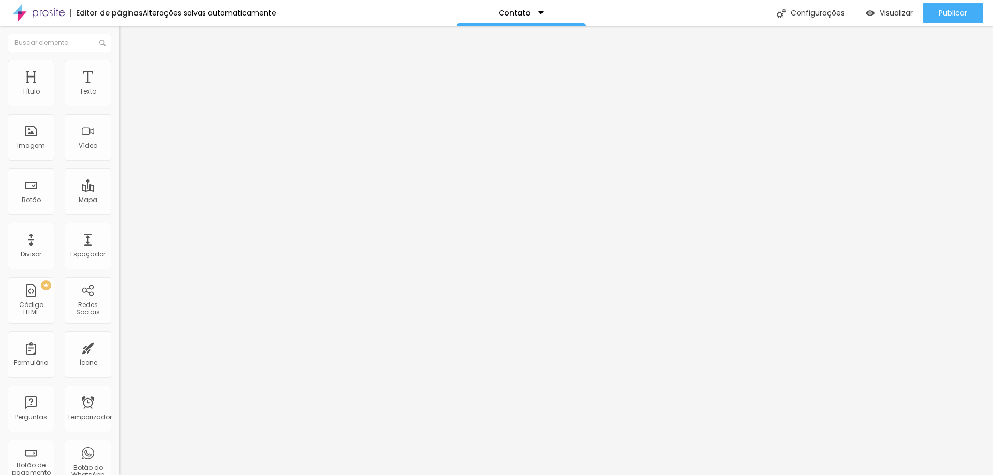
drag, startPoint x: 596, startPoint y: 258, endPoint x: 493, endPoint y: 261, distance: 103.0
type input "d"
type input "qual r"
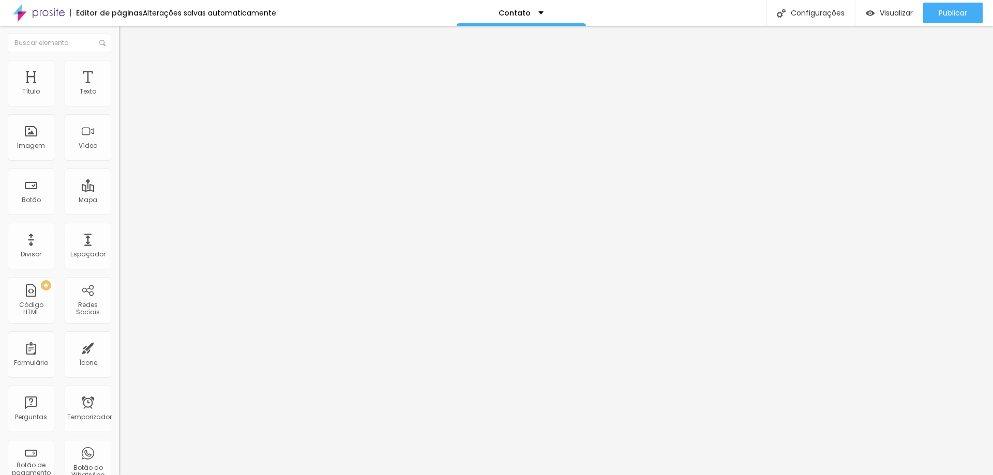
drag, startPoint x: 398, startPoint y: 259, endPoint x: 332, endPoint y: 259, distance: 66.2
type input "u"
type input "qual tipo de orçamento você deseja"
drag, startPoint x: 502, startPoint y: 258, endPoint x: 481, endPoint y: 259, distance: 21.2
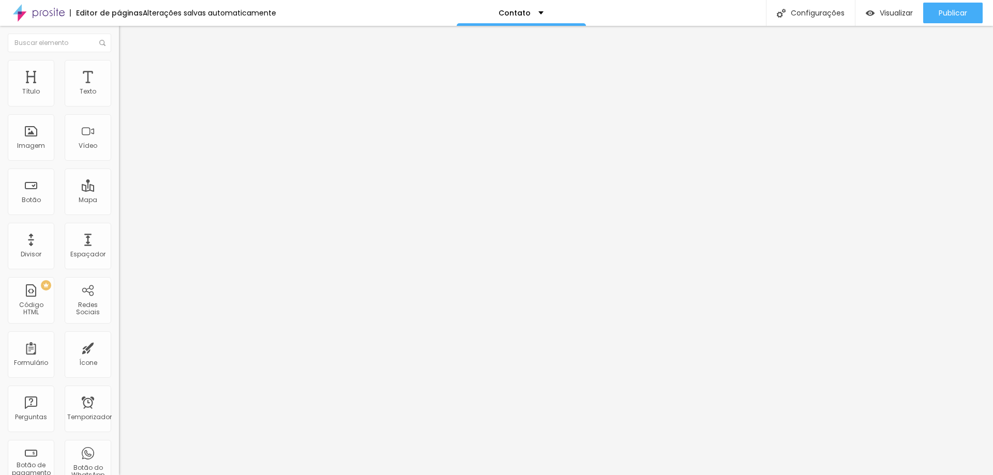
paste input "tipo de orçamento você deseja"
type input "qual tipo de orçamento você deseja"
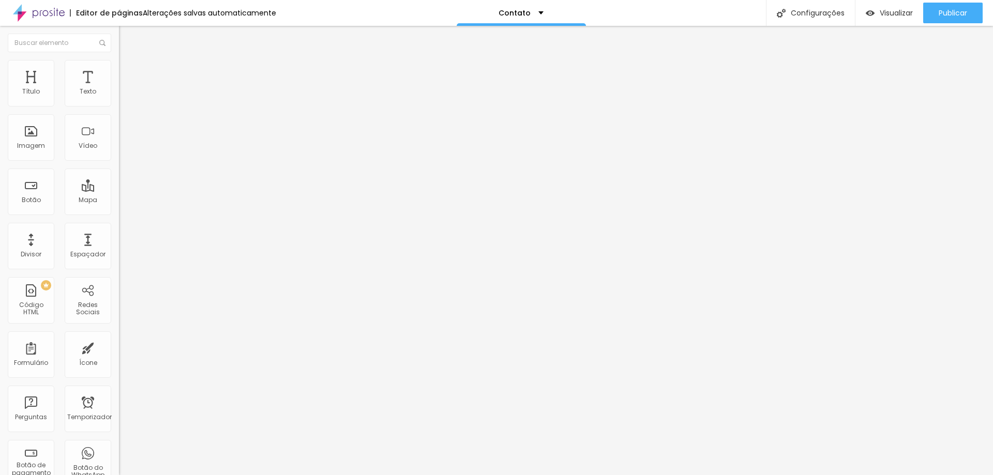
scroll to position [27, 0]
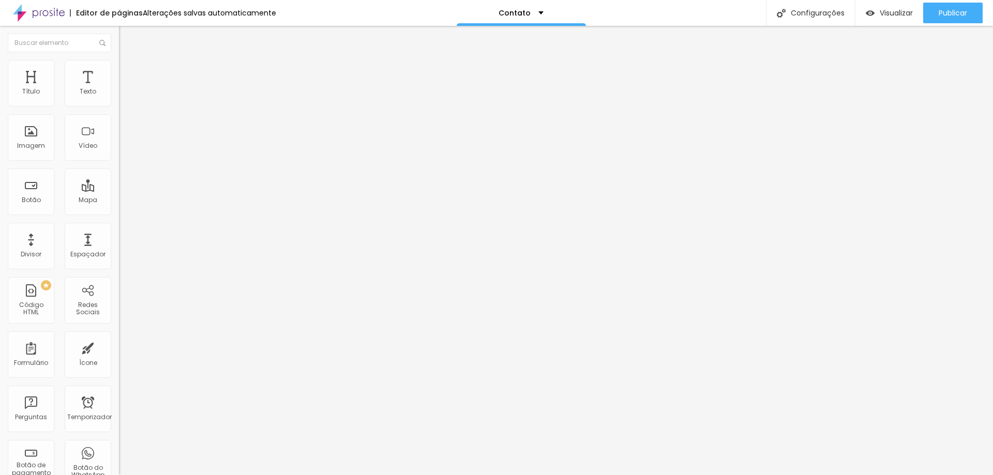
type input "Mensagem"
type input "escreva uma mensagem"
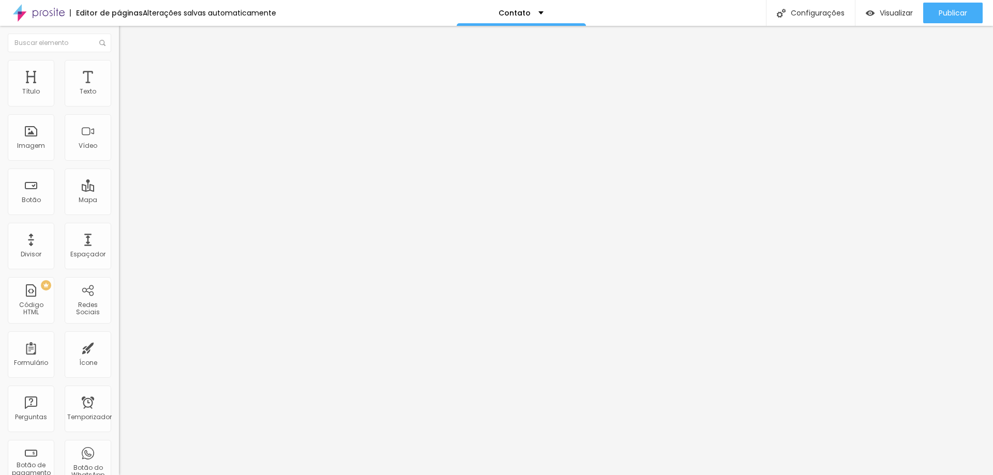
drag, startPoint x: 445, startPoint y: 206, endPoint x: 305, endPoint y: 204, distance: 140.2
type textarea "Mensagem enviada com sucesso"
drag, startPoint x: 307, startPoint y: 277, endPoint x: 302, endPoint y: 277, distance: 5.7
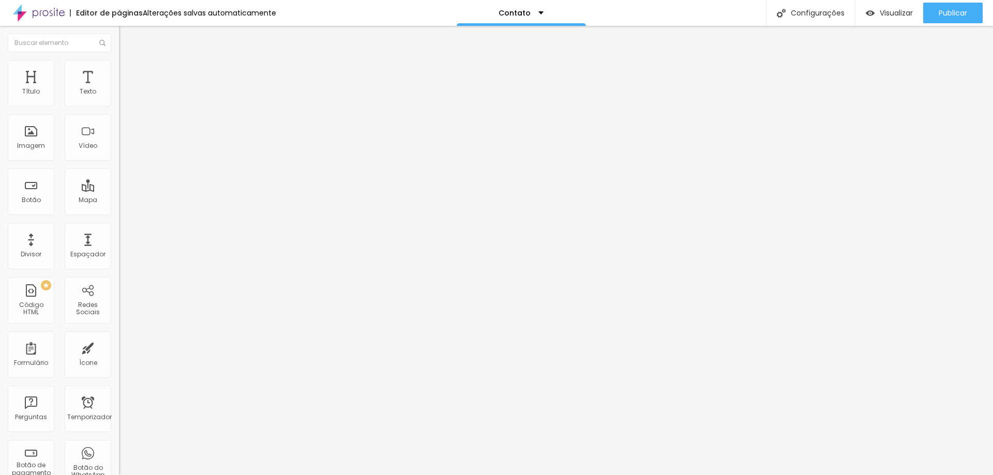
type input "enviar"
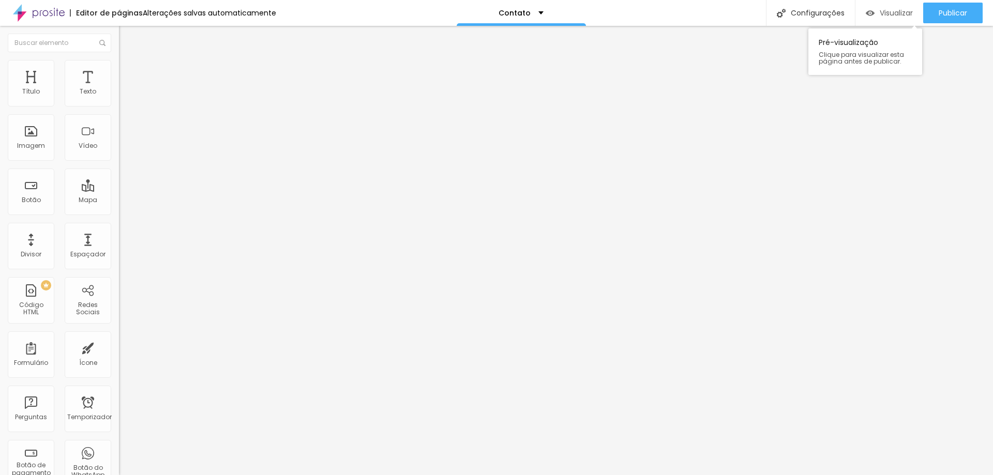
click at [884, 7] on div "Visualizar" at bounding box center [889, 13] width 47 height 21
click at [119, 104] on img at bounding box center [122, 107] width 6 height 6
click at [128, 69] on font "Estilo" at bounding box center [136, 67] width 16 height 9
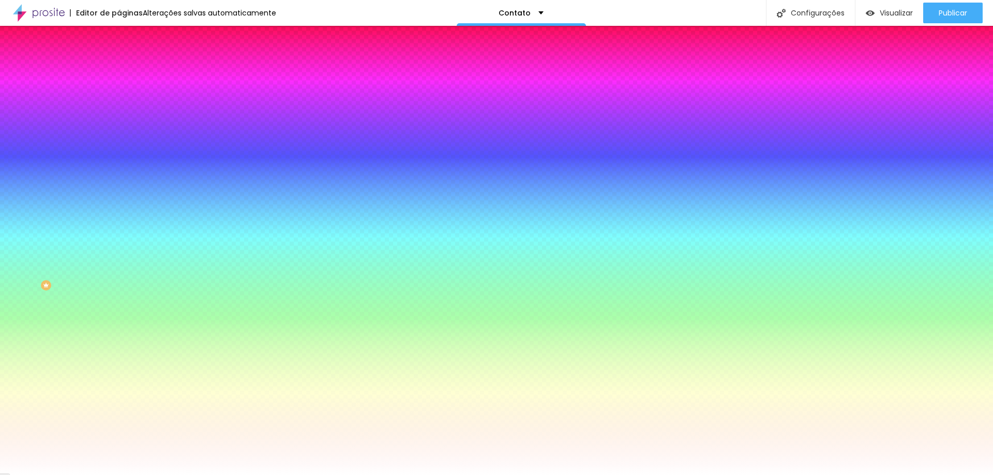
click at [124, 112] on icon "button" at bounding box center [126, 110] width 4 height 4
click at [61, 475] on div at bounding box center [496, 475] width 993 height 0
click at [119, 204] on div at bounding box center [178, 204] width 119 height 0
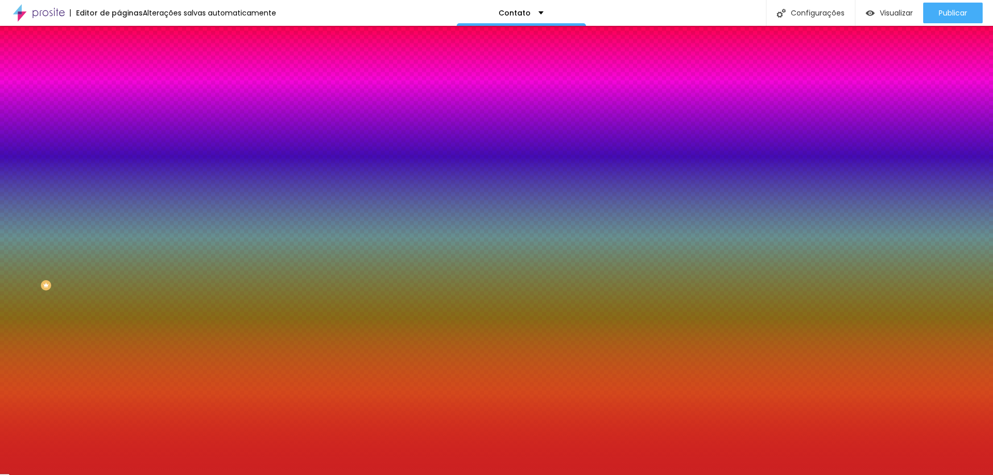
click at [72, 251] on div at bounding box center [496, 237] width 993 height 475
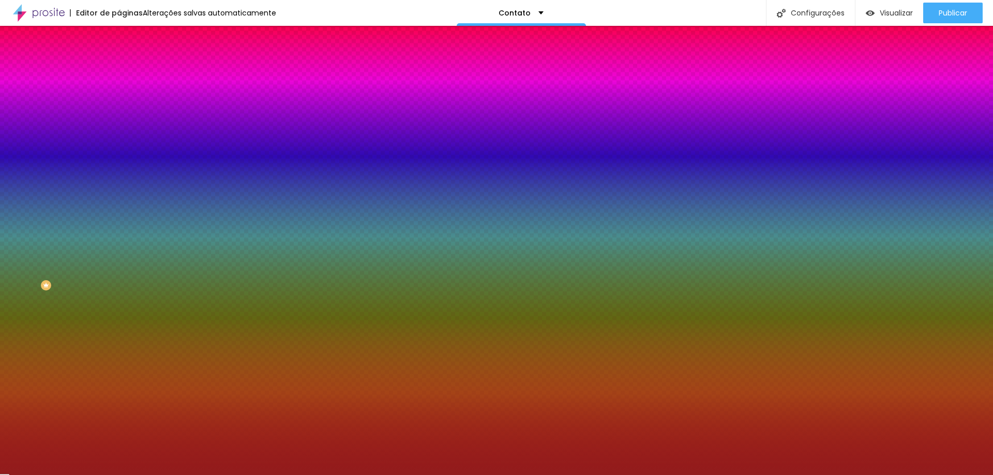
drag, startPoint x: 74, startPoint y: 244, endPoint x: 70, endPoint y: 268, distance: 24.7
click at [70, 268] on div at bounding box center [496, 237] width 993 height 475
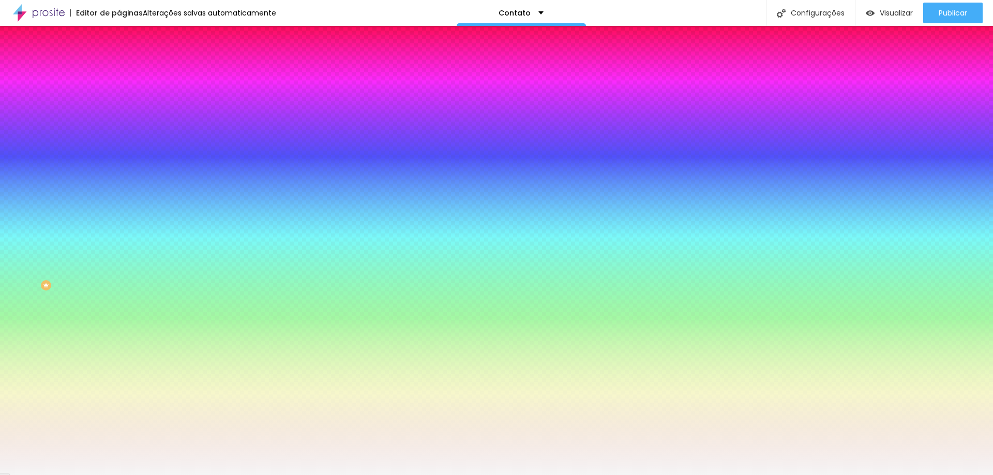
click at [119, 214] on div at bounding box center [178, 214] width 119 height 0
click at [119, 204] on div at bounding box center [178, 204] width 119 height 0
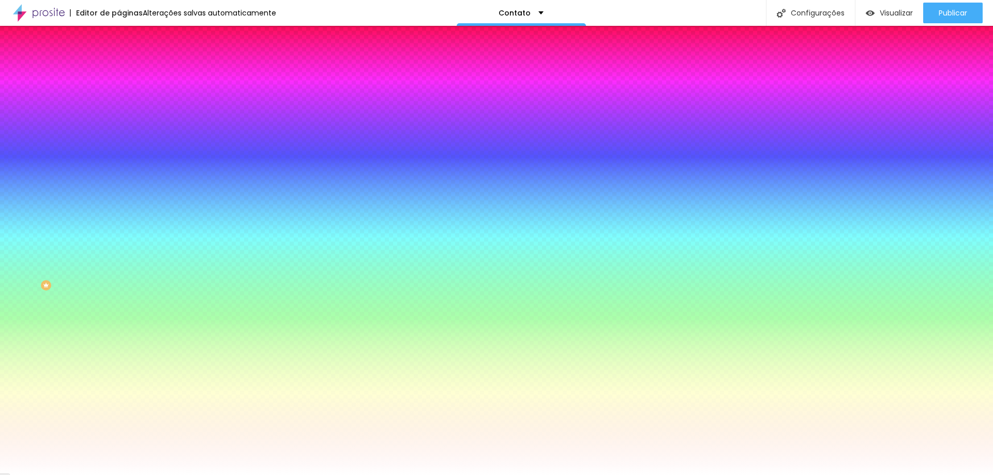
type input "#FFFFFF"
drag, startPoint x: 36, startPoint y: 241, endPoint x: 4, endPoint y: 224, distance: 36.3
click at [119, 224] on div "Botão Tipografia Voltar ao padrão Borda Voltar ao padrão Sombra DESATIVADO Volt…" at bounding box center [178, 211] width 119 height 261
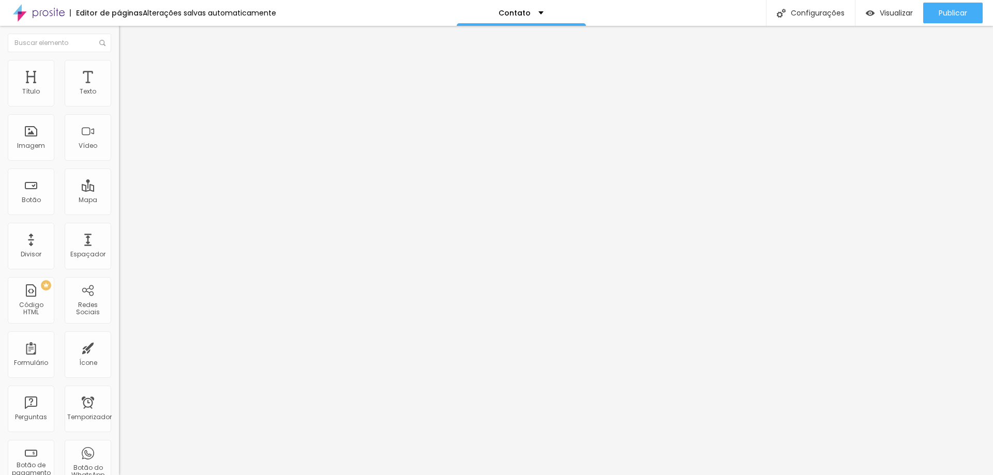
click at [128, 70] on font "Estilo" at bounding box center [136, 67] width 16 height 9
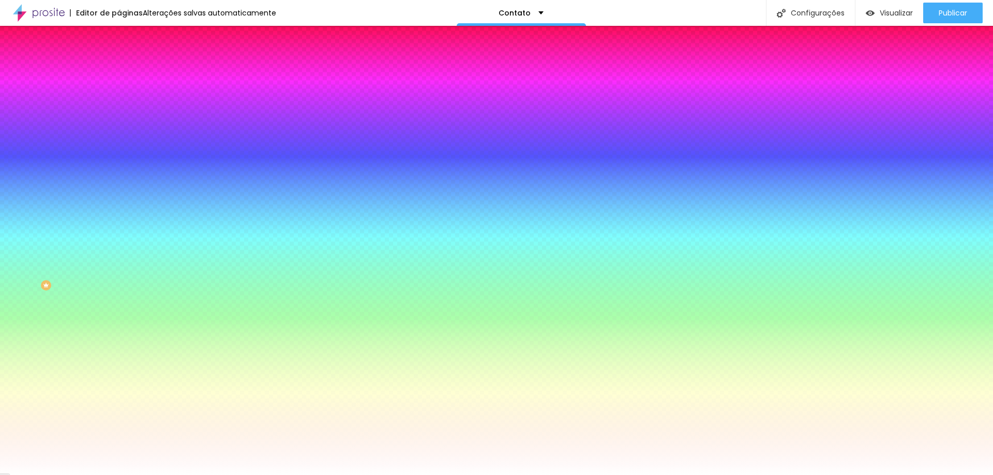
click at [119, 70] on li "Avançado" at bounding box center [178, 75] width 119 height 10
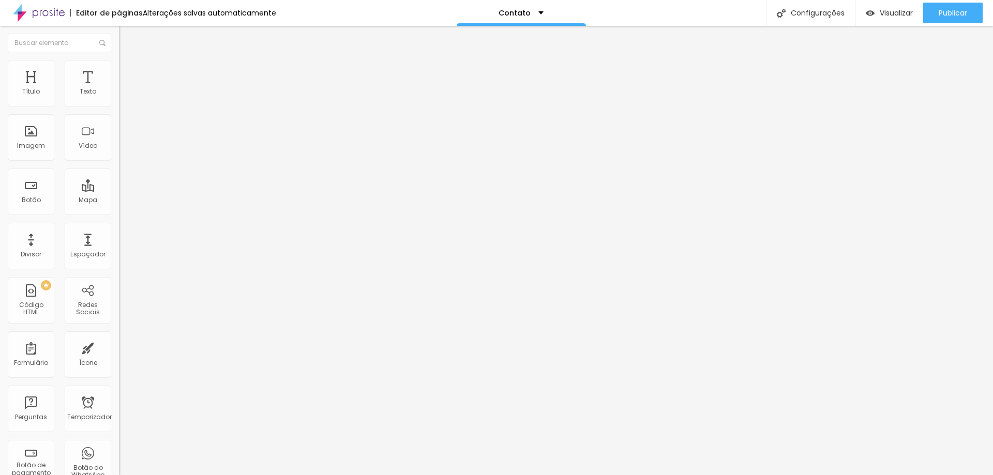
click at [128, 71] on font "Estilo" at bounding box center [136, 67] width 16 height 9
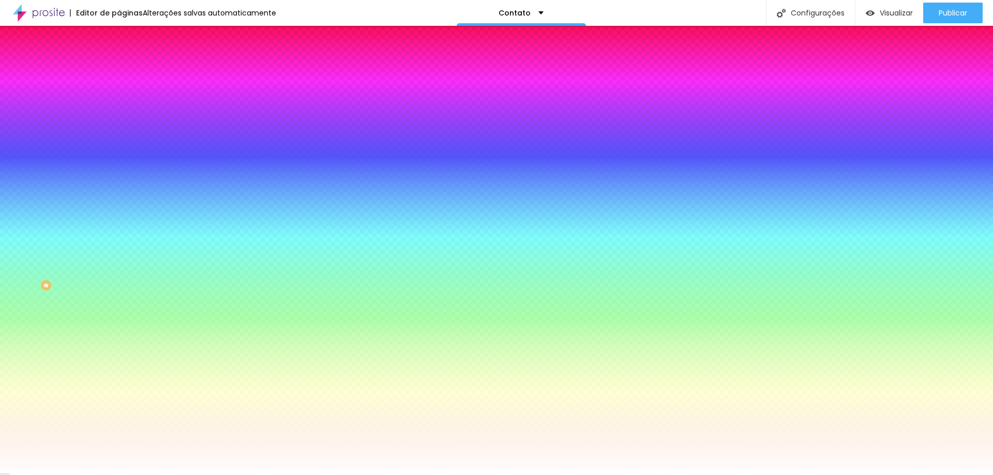
click at [124, 238] on icon "button" at bounding box center [126, 236] width 4 height 4
click at [198, 391] on div at bounding box center [496, 237] width 993 height 475
drag, startPoint x: 198, startPoint y: 397, endPoint x: 206, endPoint y: 371, distance: 27.2
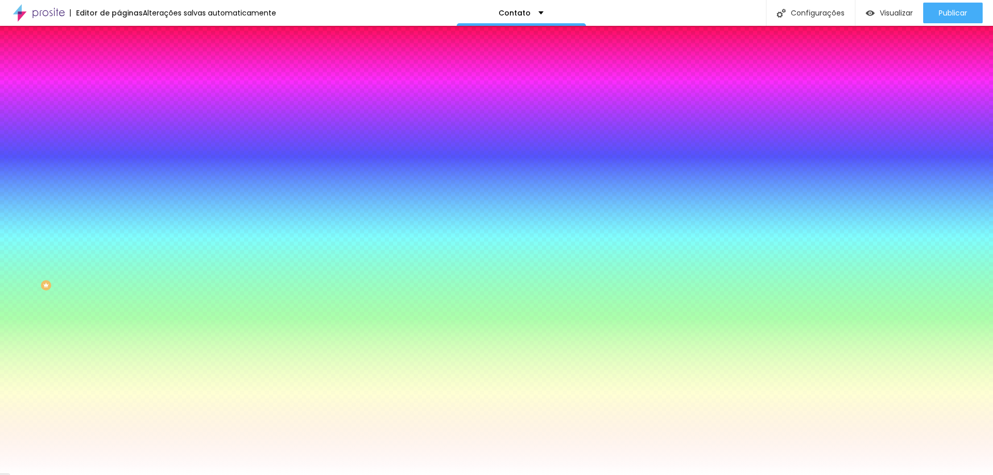
drag, startPoint x: 189, startPoint y: 400, endPoint x: 152, endPoint y: 411, distance: 39.3
click at [152, 411] on div at bounding box center [496, 237] width 993 height 475
click at [149, 410] on div at bounding box center [496, 237] width 993 height 475
type input "#898693"
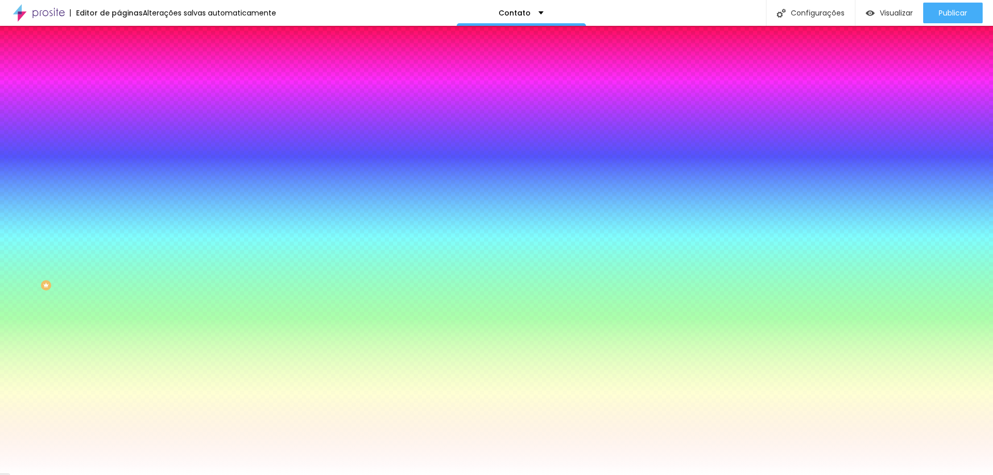
click at [149, 421] on div at bounding box center [496, 237] width 993 height 475
click at [140, 475] on div at bounding box center [496, 475] width 993 height 0
click at [119, 272] on button "button" at bounding box center [126, 266] width 14 height 11
click at [175, 395] on div at bounding box center [496, 237] width 993 height 475
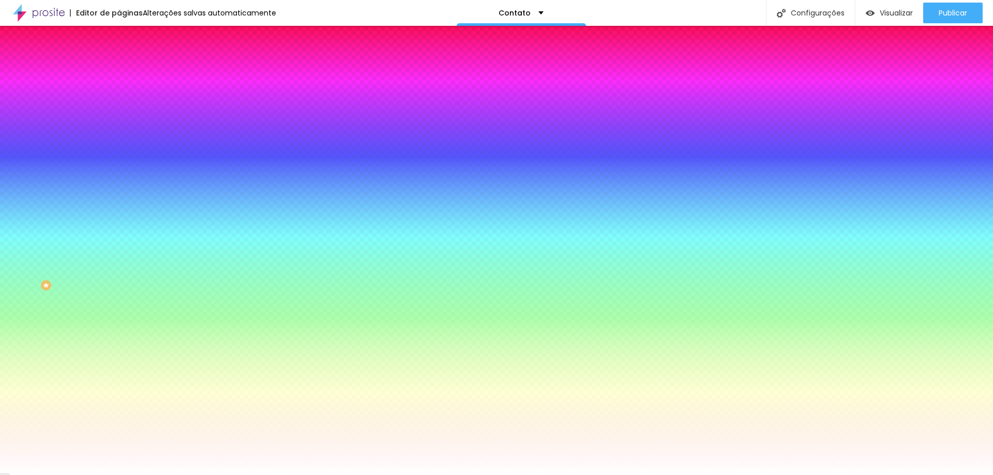
click at [167, 400] on div at bounding box center [496, 237] width 993 height 475
click at [168, 413] on div at bounding box center [496, 237] width 993 height 475
click at [195, 402] on div at bounding box center [496, 237] width 993 height 475
click at [177, 392] on div at bounding box center [496, 237] width 993 height 475
click at [164, 388] on div at bounding box center [496, 237] width 993 height 475
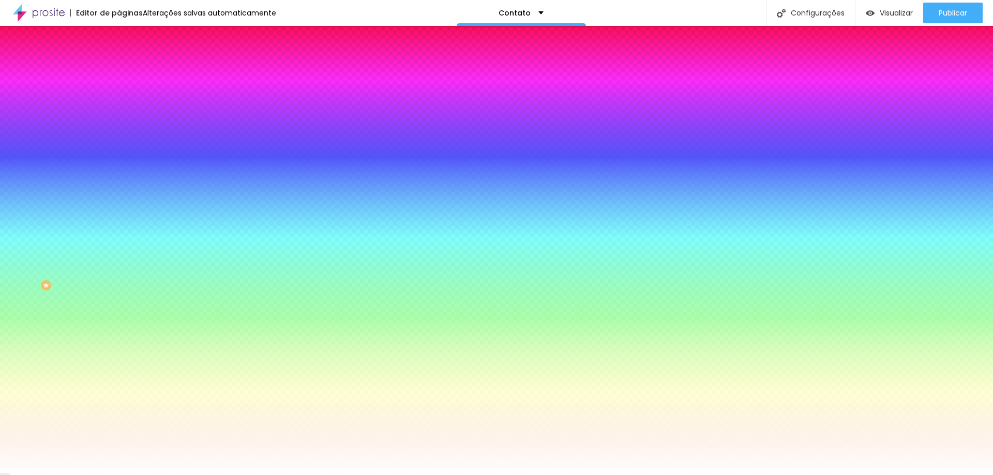
type input "#CB7979"
click at [170, 405] on div at bounding box center [496, 237] width 993 height 475
type input "1"
type input "2"
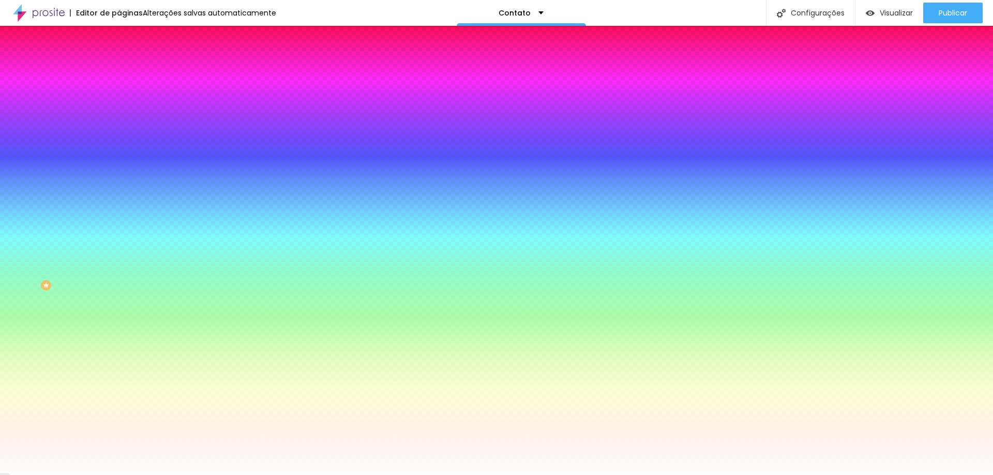
type input "2"
type input "1"
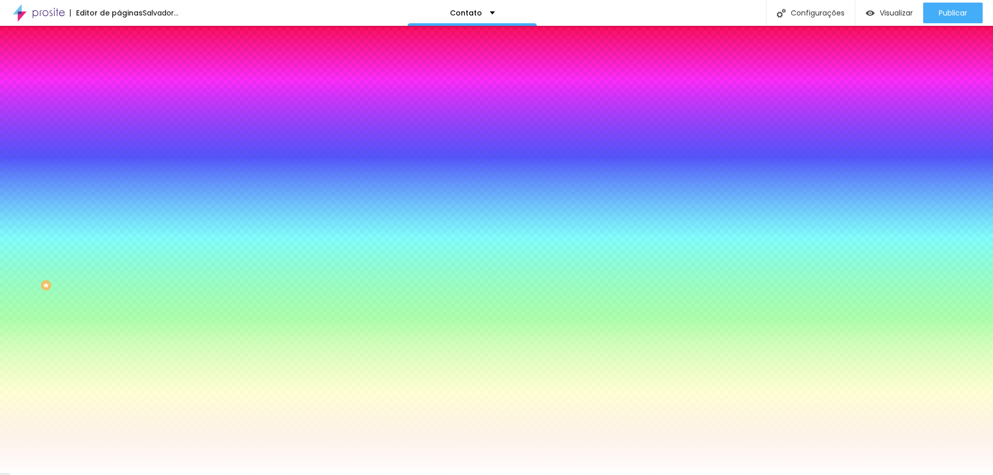
drag, startPoint x: 158, startPoint y: 401, endPoint x: 144, endPoint y: 409, distance: 16.0
click at [144, 409] on div at bounding box center [496, 237] width 993 height 475
type input "#BABABA"
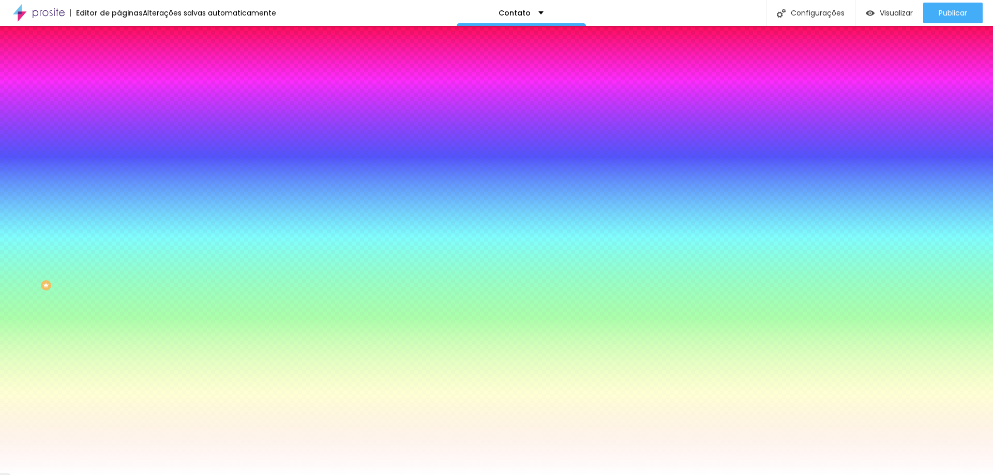
click at [71, 475] on div at bounding box center [496, 475] width 993 height 0
click at [119, 204] on div at bounding box center [178, 204] width 119 height 0
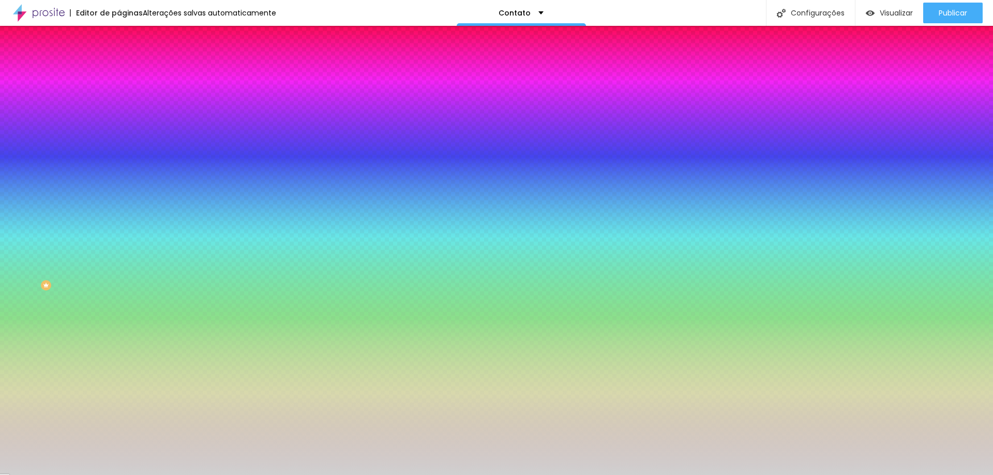
type input "#D3D3D3"
drag, startPoint x: 23, startPoint y: 249, endPoint x: 11, endPoint y: 249, distance: 11.4
click at [119, 249] on div "Cor de fundo Voltar ao padrão #D3D3D3 Tipografia Voltar ao padrão Borda Voltar …" at bounding box center [178, 246] width 119 height 121
click at [123, 229] on icon "button" at bounding box center [126, 224] width 7 height 7
click at [123, 239] on icon "button" at bounding box center [126, 236] width 6 height 6
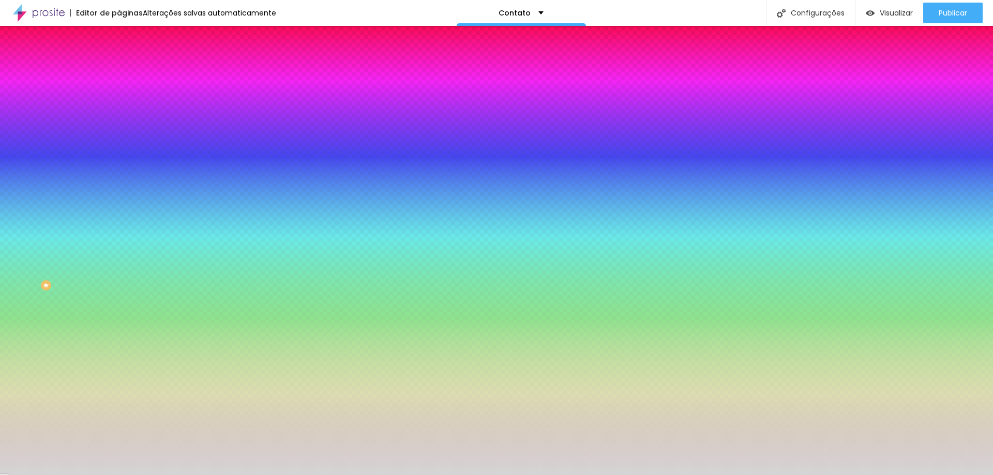
click at [89, 475] on div at bounding box center [496, 475] width 993 height 0
click at [123, 229] on icon "button" at bounding box center [126, 224] width 7 height 7
click at [123, 239] on icon "button" at bounding box center [126, 236] width 6 height 6
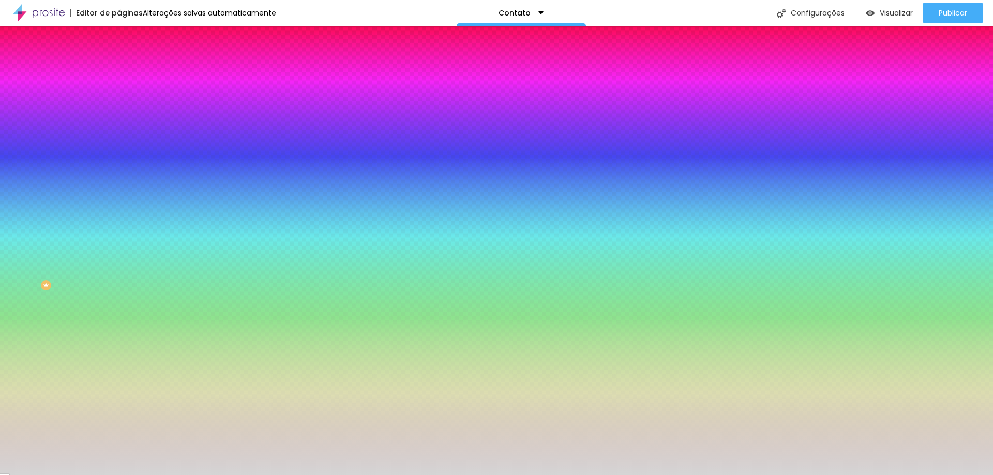
type input "#FFFFFF"
drag, startPoint x: 156, startPoint y: 392, endPoint x: 126, endPoint y: 359, distance: 44.3
click at [72, 475] on div at bounding box center [496, 475] width 993 height 0
click at [119, 204] on div at bounding box center [178, 204] width 119 height 0
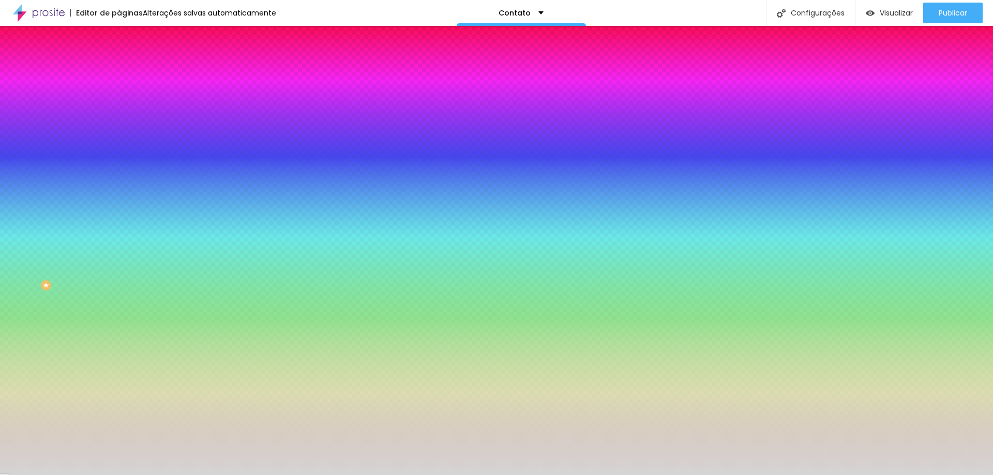
click at [119, 214] on div at bounding box center [178, 214] width 119 height 0
click at [119, 204] on div at bounding box center [178, 204] width 119 height 0
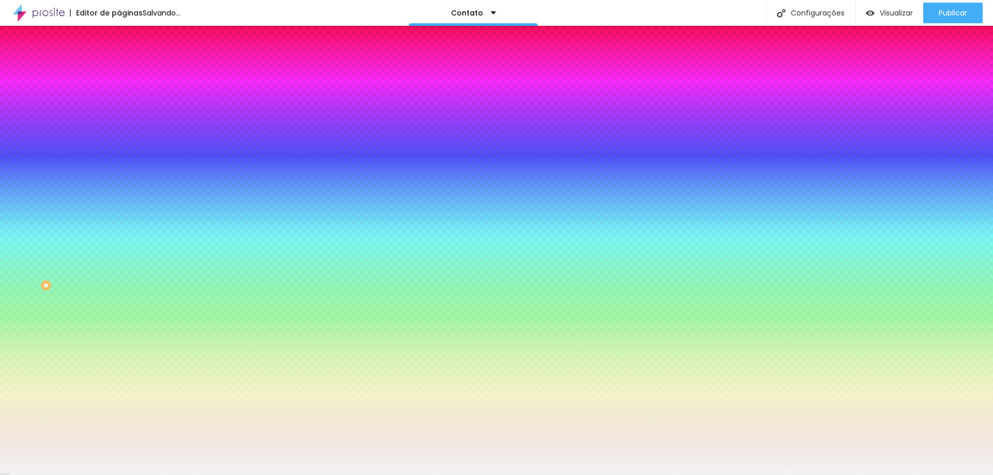
type input "#F2F2F2"
drag, startPoint x: 19, startPoint y: 246, endPoint x: 15, endPoint y: 239, distance: 7.2
click at [119, 214] on div at bounding box center [178, 214] width 119 height 0
click at [119, 243] on button "button" at bounding box center [126, 237] width 14 height 11
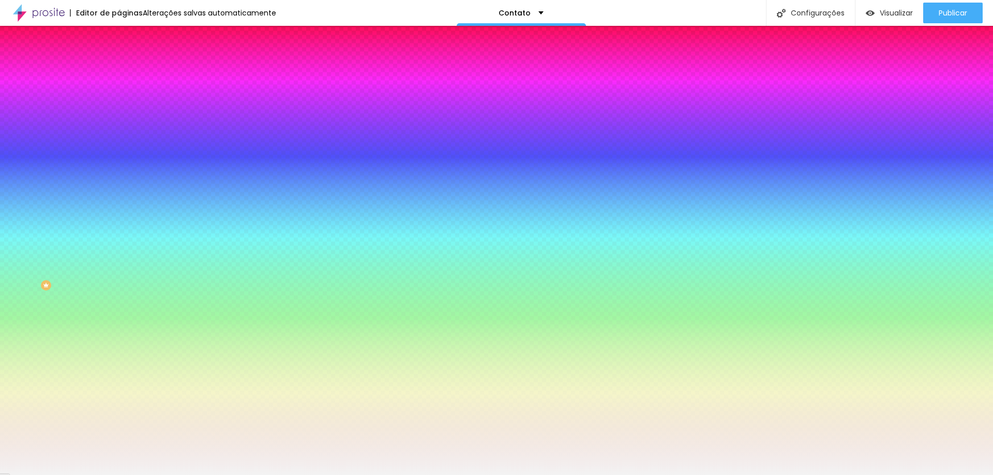
click at [144, 392] on div at bounding box center [496, 237] width 993 height 475
click at [144, 399] on div at bounding box center [496, 237] width 993 height 475
click at [145, 404] on div at bounding box center [496, 237] width 993 height 475
click at [145, 407] on div at bounding box center [496, 237] width 993 height 475
type input "#9D9999"
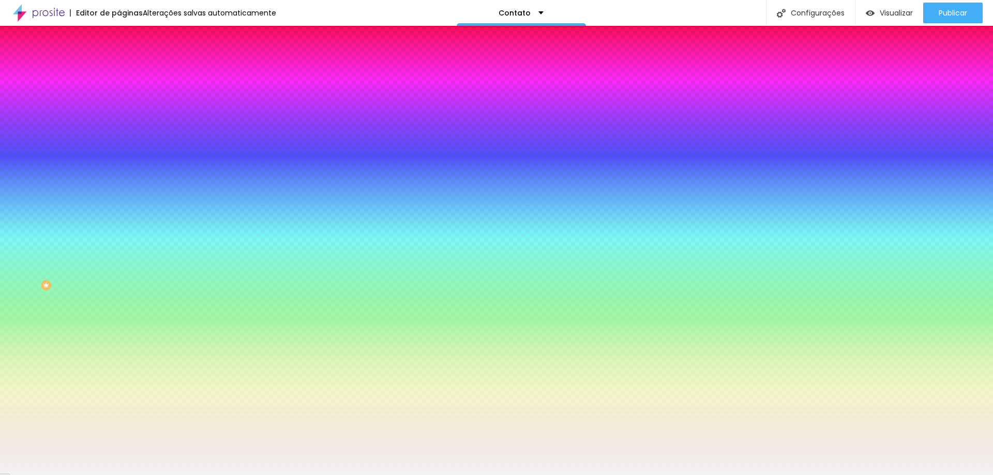
click at [146, 415] on div at bounding box center [496, 237] width 993 height 475
click at [182, 475] on div at bounding box center [496, 475] width 993 height 0
click at [123, 142] on icon "button" at bounding box center [124, 141] width 2 height 2
type input "8"
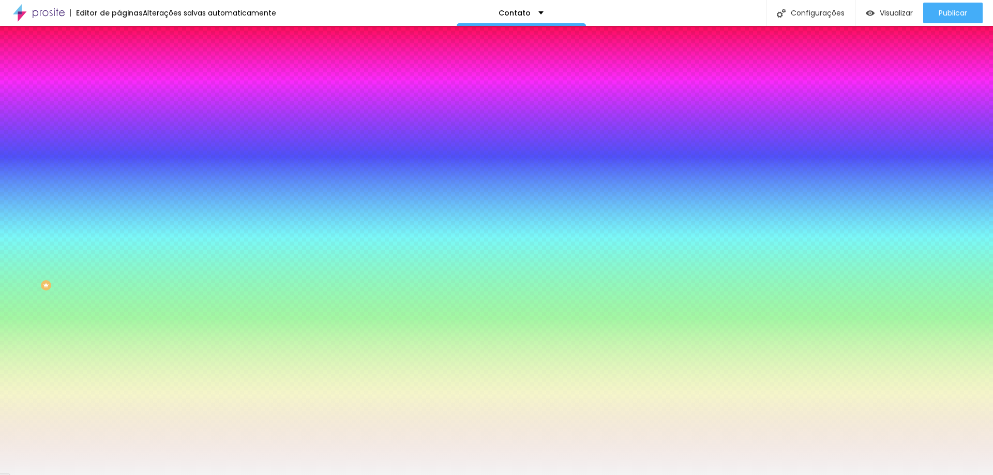
type input "9"
type input "12"
type input "14"
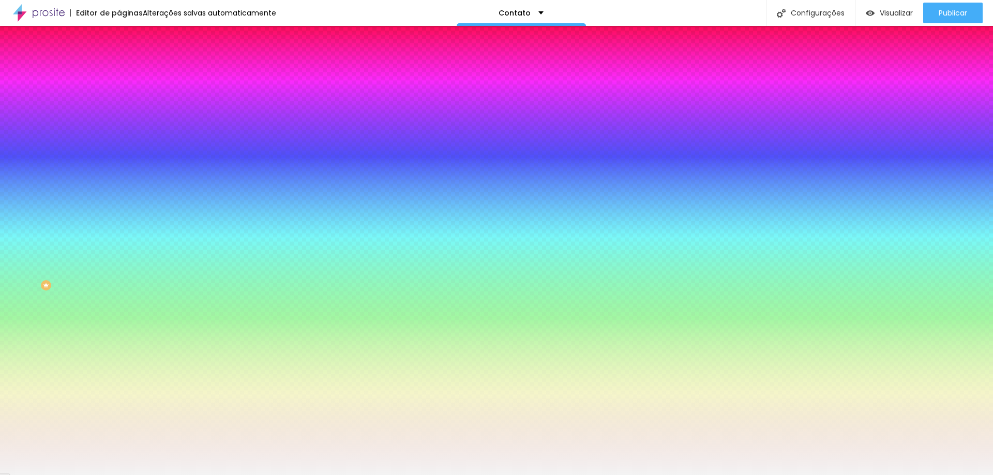
type input "14"
type input "15"
type input "16"
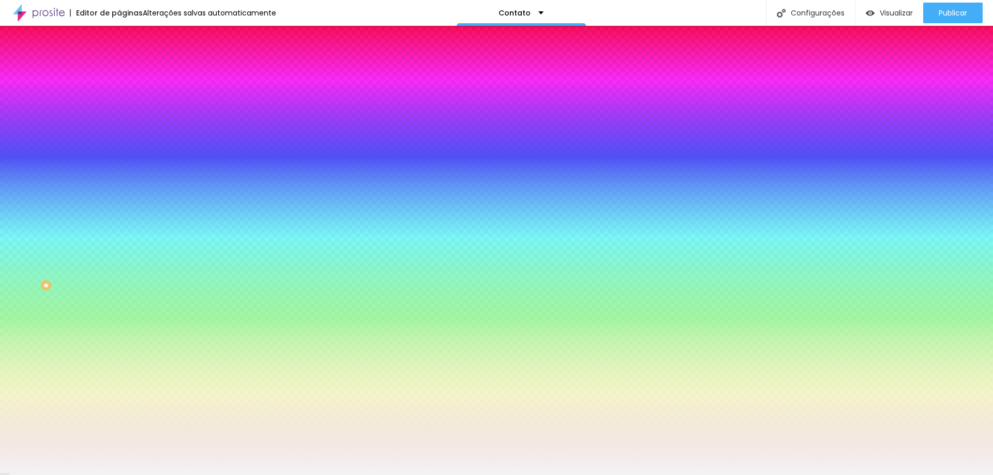
type input "18"
type input "19"
type input "28"
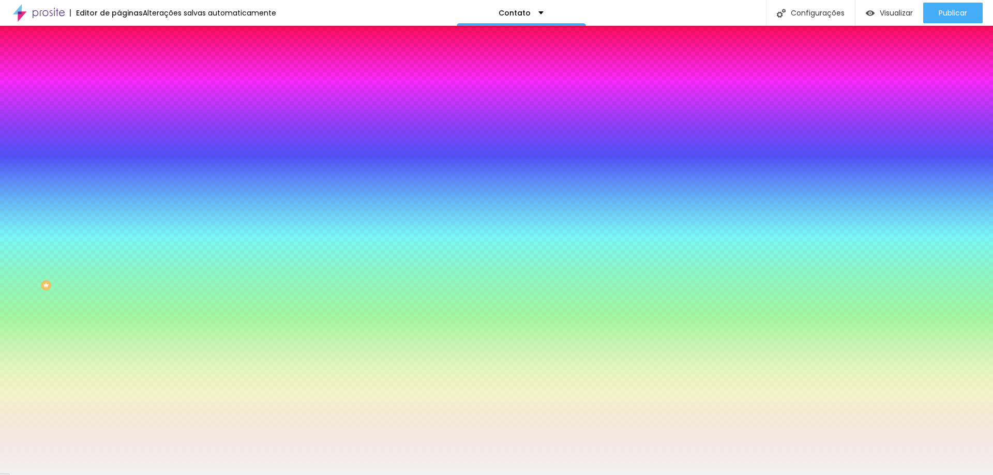
type input "28"
type input "30"
drag, startPoint x: 142, startPoint y: 183, endPoint x: 237, endPoint y: 183, distance: 95.7
type input "30"
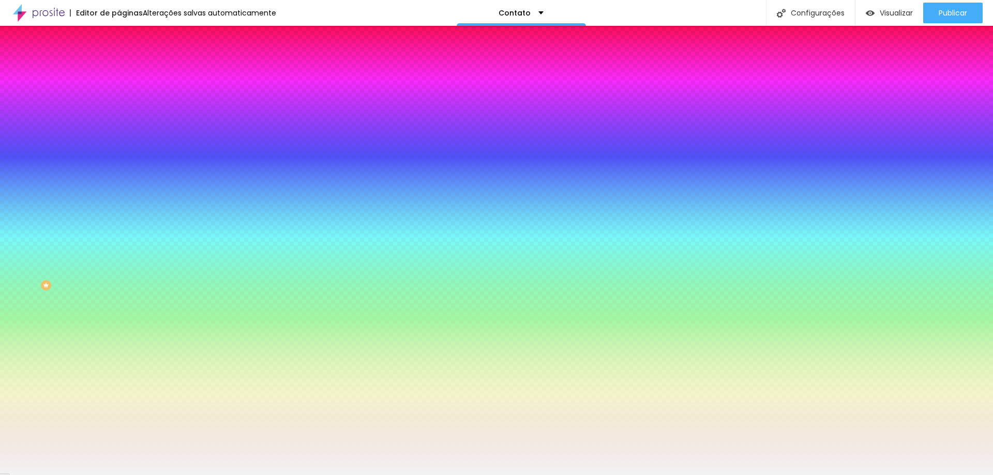
type input "28"
type input "27"
type input "19"
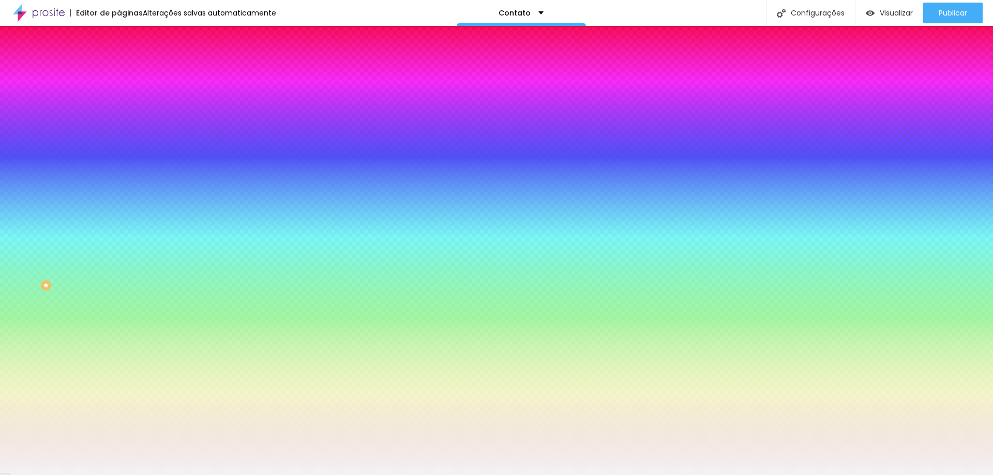
type input "19"
type input "15"
type input "12"
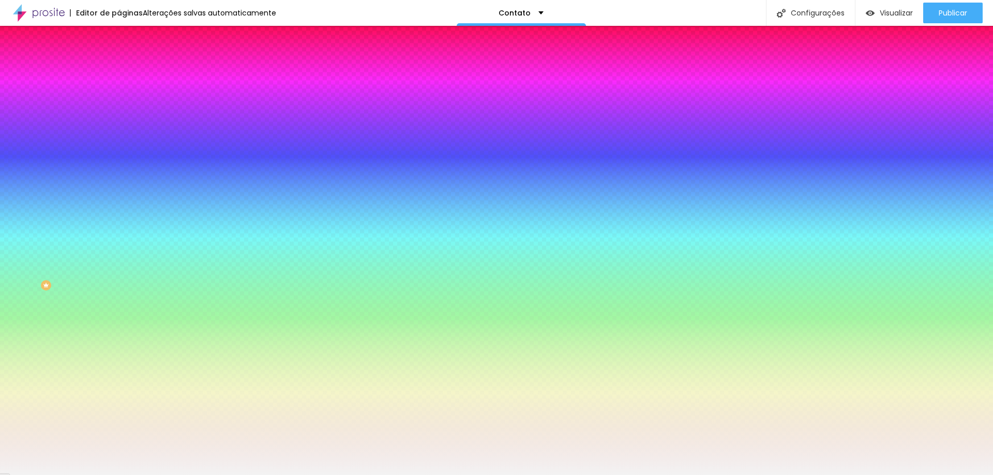
type input "8"
type input "6"
type input "5"
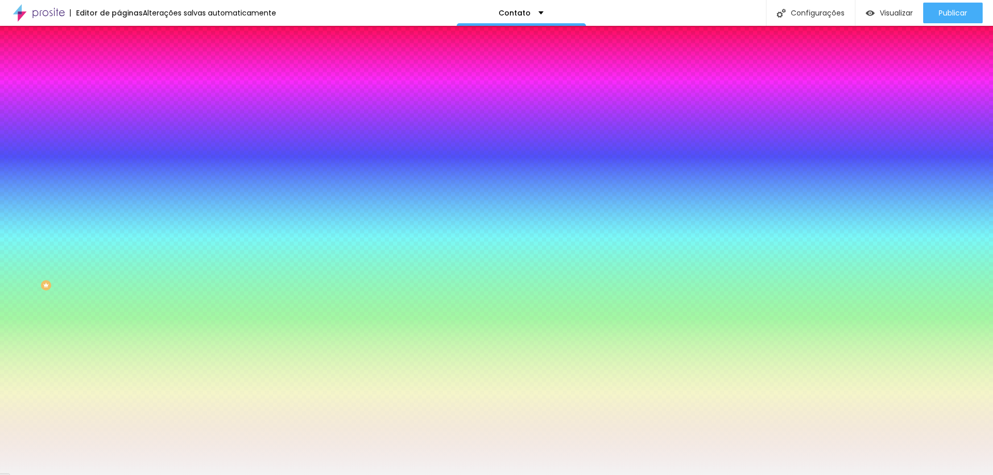
type input "5"
type input "3"
type input "2"
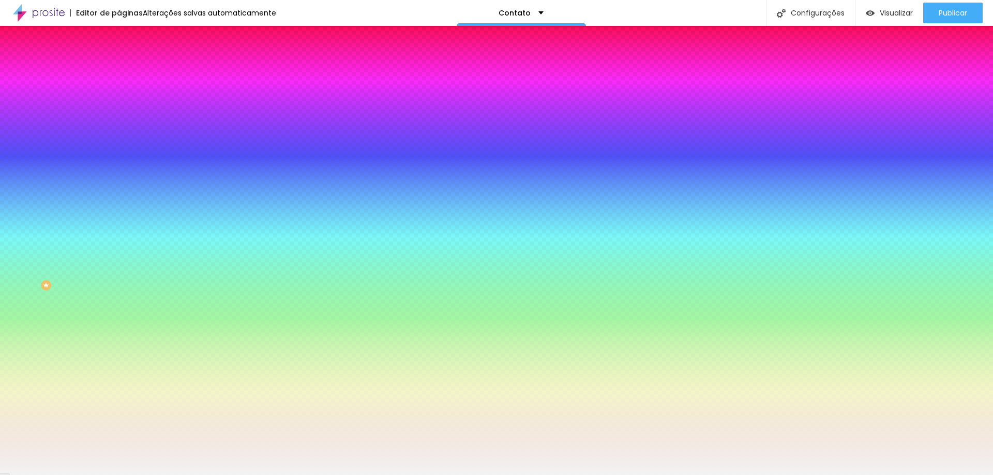
type input "1"
type input "0"
drag, startPoint x: 224, startPoint y: 185, endPoint x: 114, endPoint y: 184, distance: 110.2
type input "0"
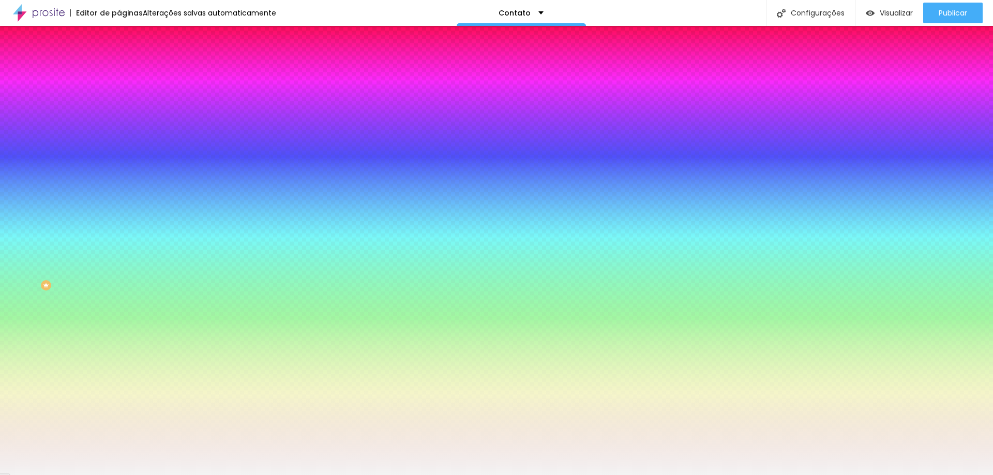
type input "1"
type input "2"
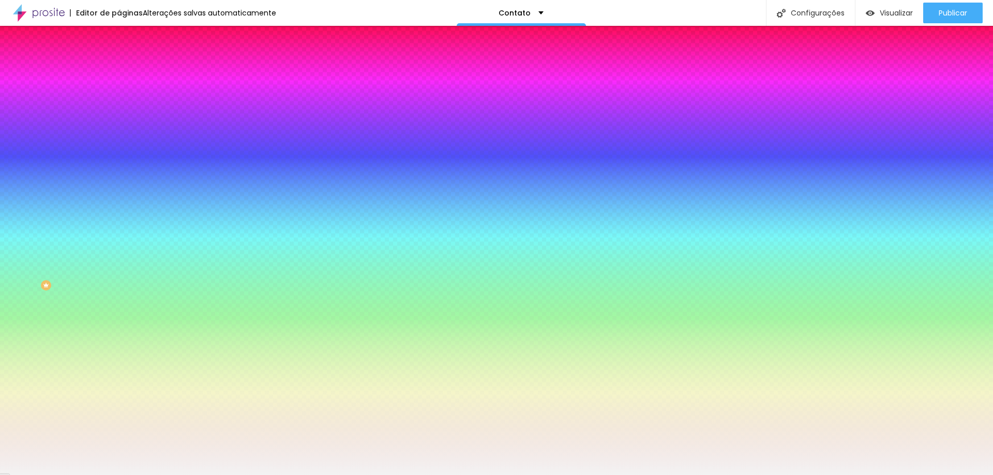
type input "3"
type input "4"
type input "5"
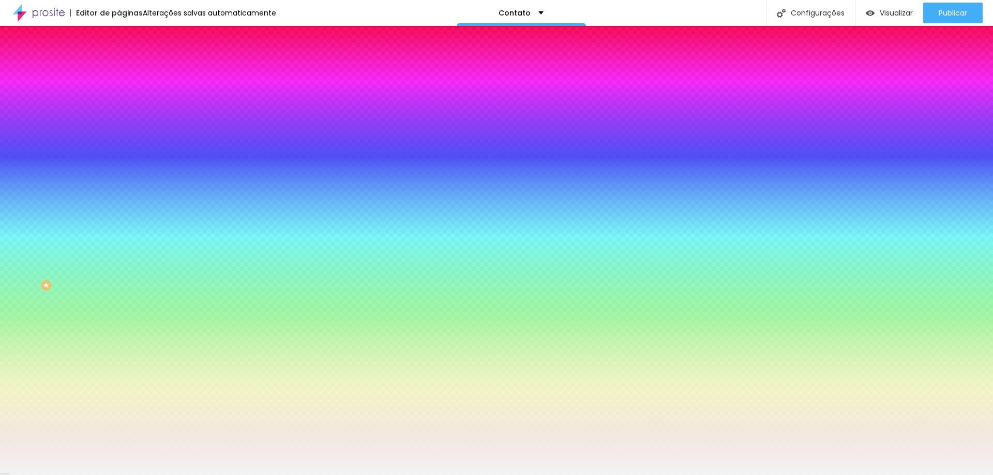
drag, startPoint x: 112, startPoint y: 215, endPoint x: 220, endPoint y: 211, distance: 108.2
type input "5"
type input "4"
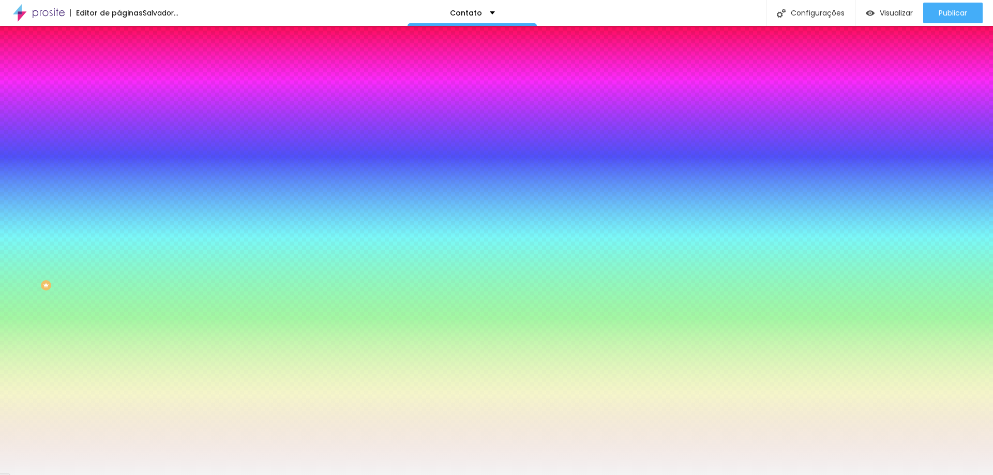
type input "3"
type input "2"
type input "1"
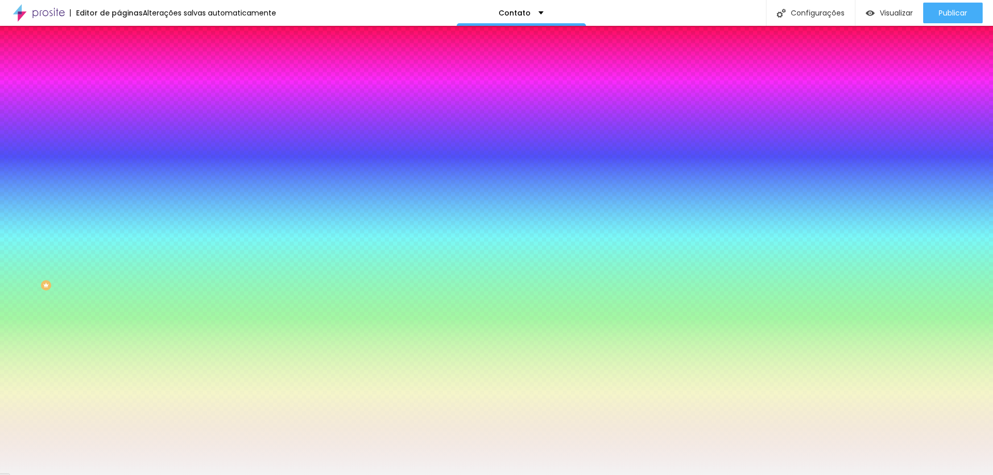
type input "1"
type input "0"
drag, startPoint x: 226, startPoint y: 213, endPoint x: 80, endPoint y: 217, distance: 145.9
type input "0"
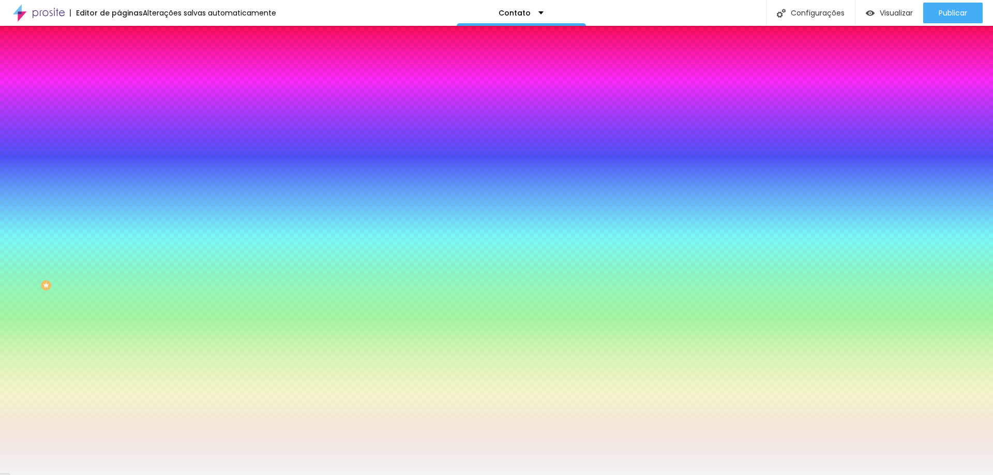
click at [167, 475] on div at bounding box center [496, 475] width 993 height 0
click at [119, 272] on button "button" at bounding box center [126, 266] width 14 height 11
type input "0"
drag, startPoint x: 132, startPoint y: 339, endPoint x: 103, endPoint y: 343, distance: 29.8
type input "0"
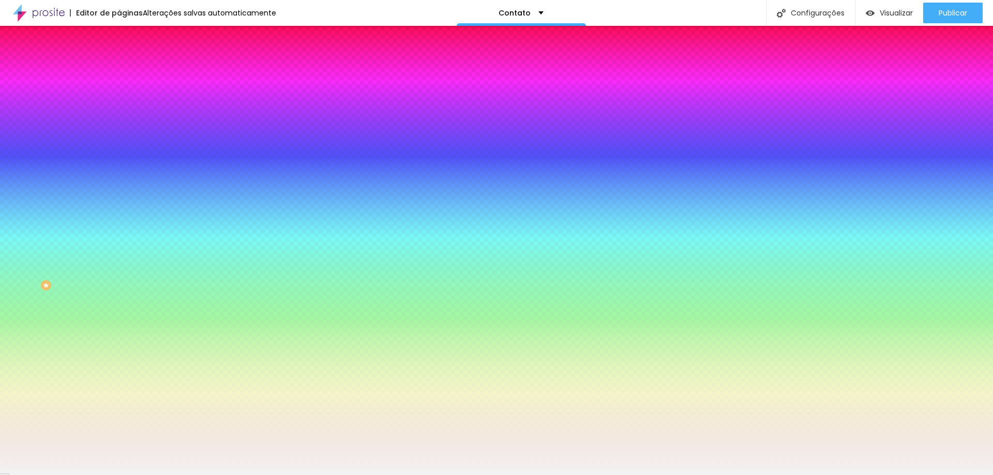
click at [182, 475] on div at bounding box center [496, 475] width 993 height 0
click at [124, 337] on icon "button" at bounding box center [126, 335] width 4 height 4
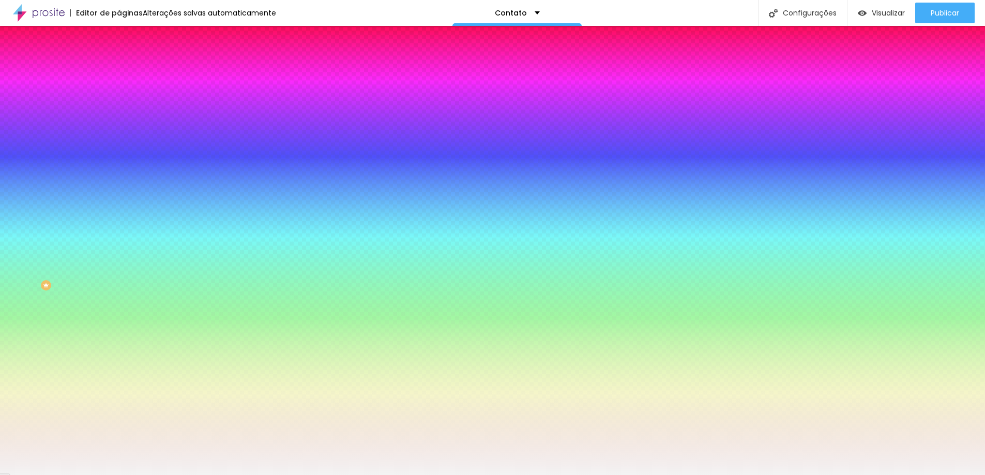
drag, startPoint x: 189, startPoint y: 369, endPoint x: 192, endPoint y: 357, distance: 12.8
click at [192, 357] on body "Editor de páginas Alterações salvas automaticamente Contato Configurações Confi…" at bounding box center [492, 237] width 985 height 475
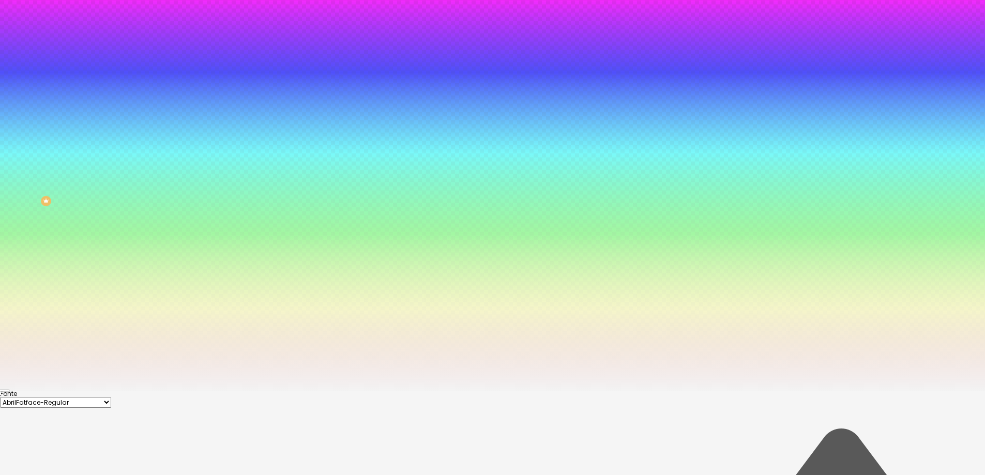
drag, startPoint x: 156, startPoint y: 416, endPoint x: 136, endPoint y: 407, distance: 21.7
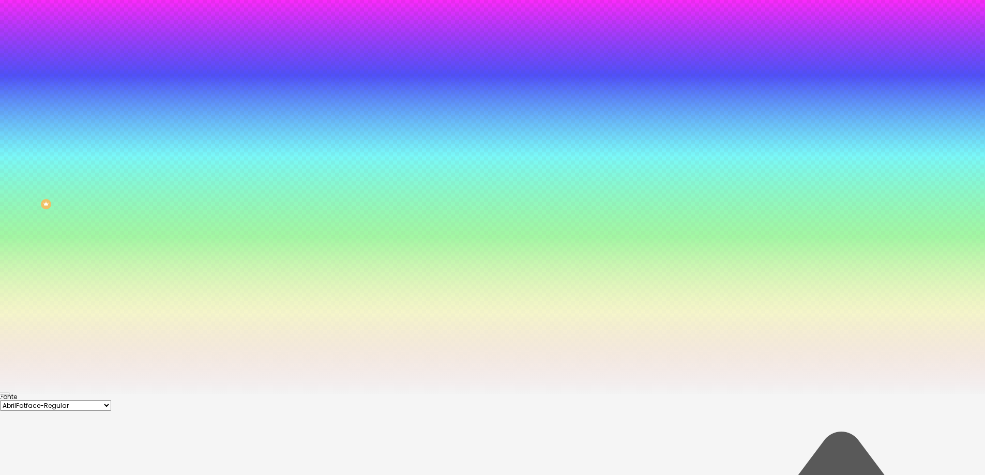
drag, startPoint x: 149, startPoint y: 419, endPoint x: 145, endPoint y: 443, distance: 24.2
click at [145, 394] on div at bounding box center [492, 156] width 985 height 475
click at [12, 223] on div at bounding box center [11, 222] width 2 height 2
drag, startPoint x: 145, startPoint y: 447, endPoint x: 146, endPoint y: 454, distance: 6.7
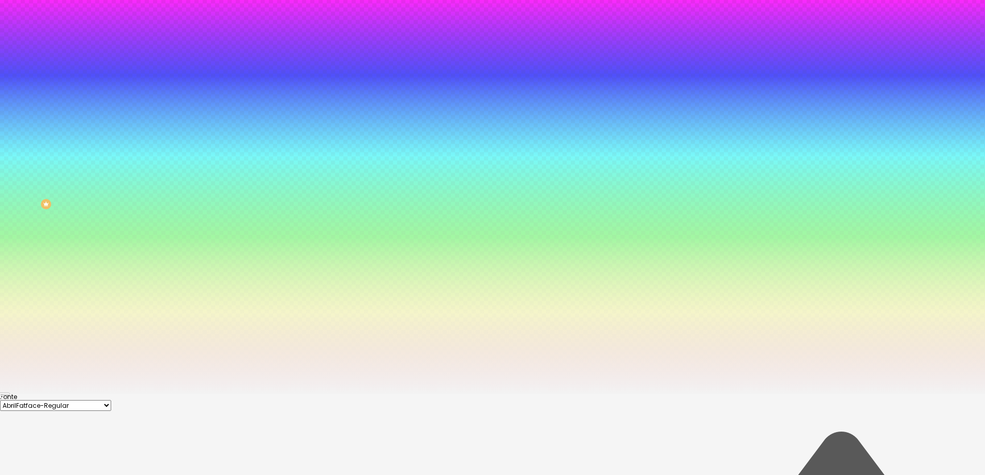
click at [33, 279] on div at bounding box center [32, 278] width 2 height 2
click at [181, 391] on div at bounding box center [492, 391] width 985 height 0
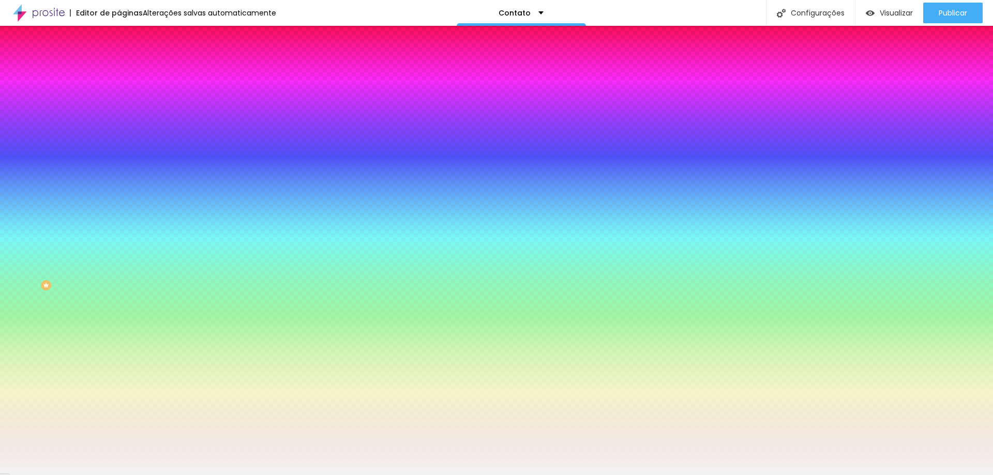
click at [119, 341] on button "button" at bounding box center [126, 336] width 14 height 11
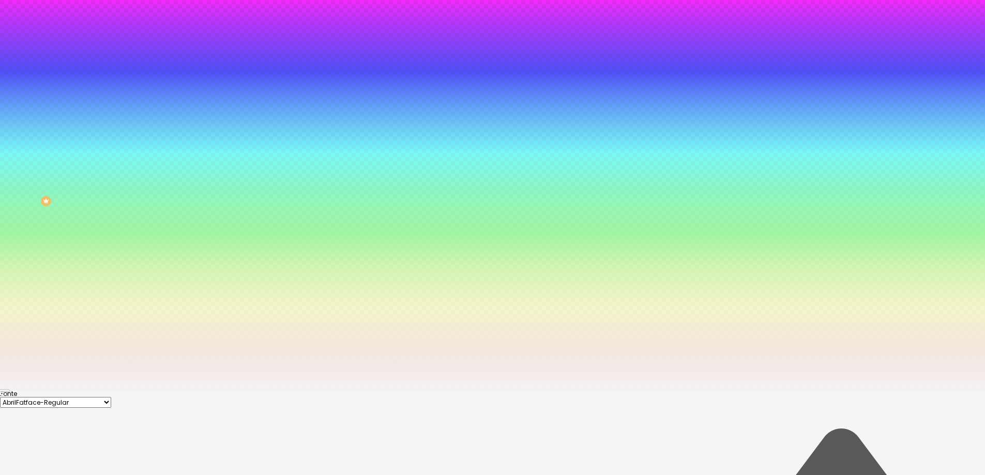
click at [370, 391] on div at bounding box center [492, 391] width 985 height 0
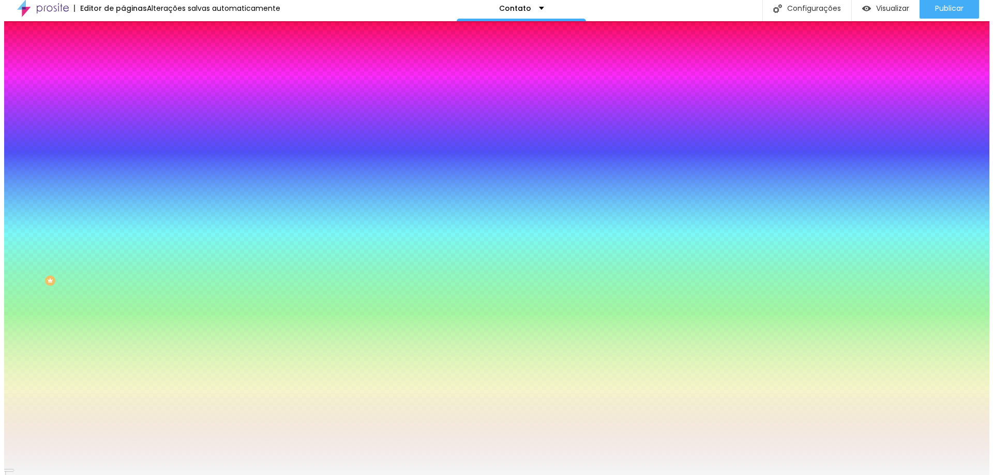
scroll to position [0, 0]
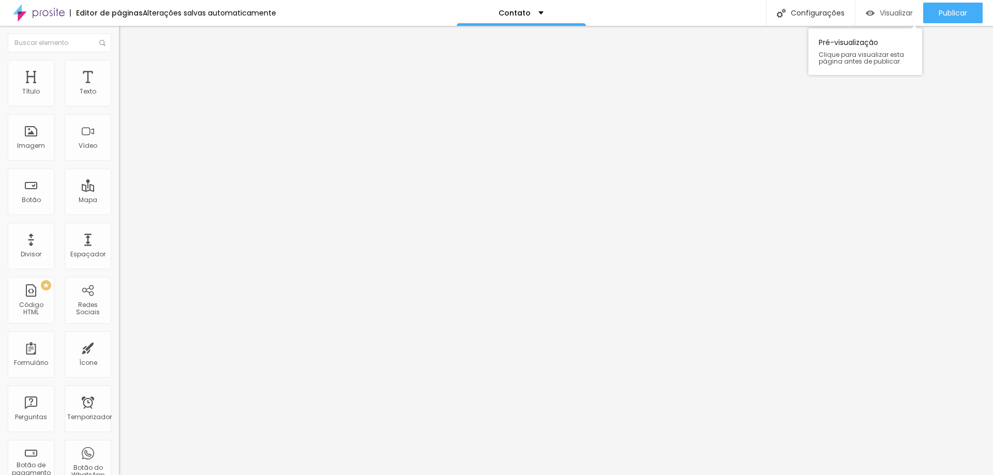
click at [885, 13] on font "Visualizar" at bounding box center [896, 13] width 33 height 10
click at [119, 69] on li "Estilo" at bounding box center [178, 65] width 119 height 10
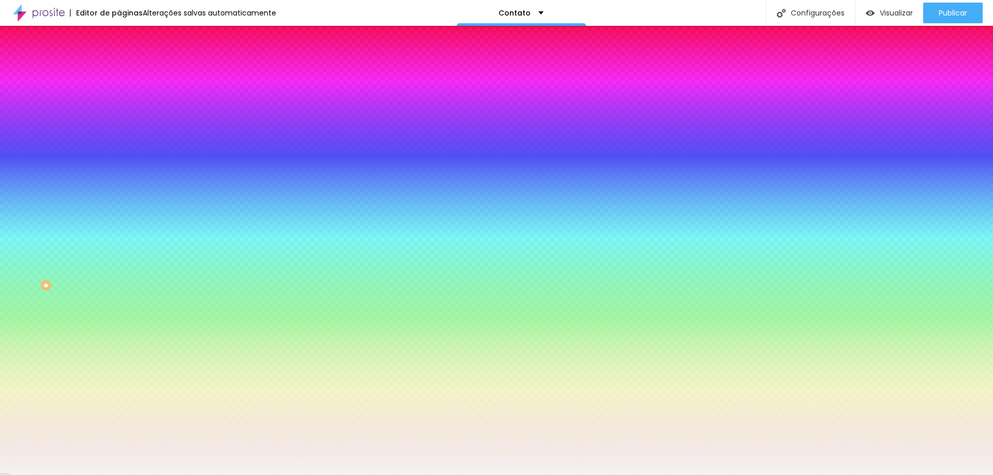
click at [119, 60] on li "Conteúdo" at bounding box center [178, 55] width 119 height 10
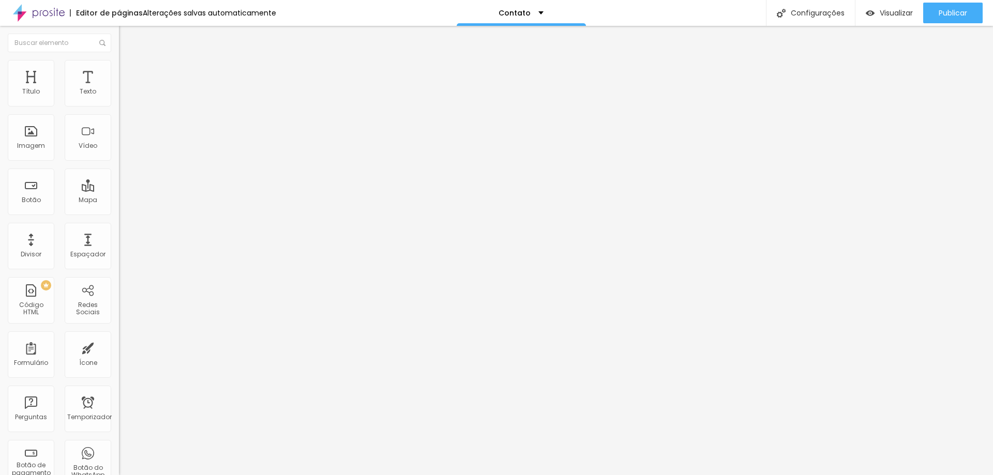
click at [119, 104] on img at bounding box center [122, 107] width 6 height 6
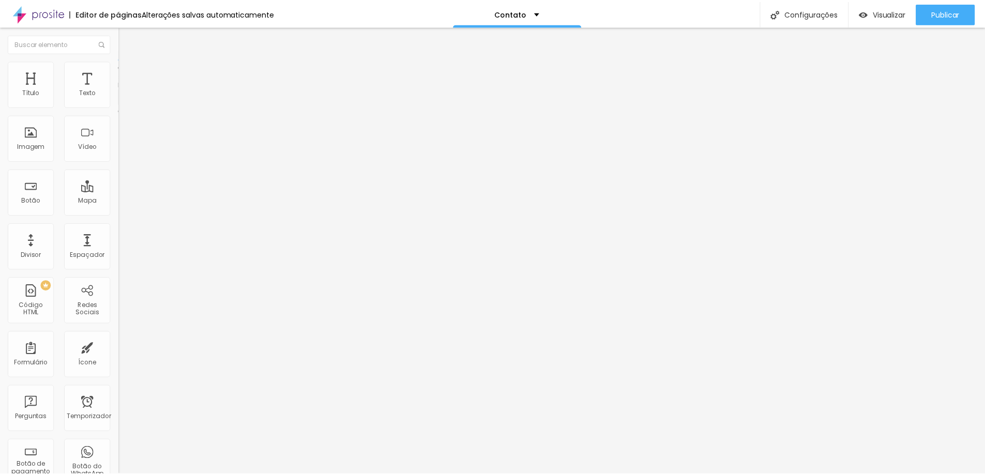
scroll to position [10, 0]
click at [119, 70] on li "Avançado" at bounding box center [178, 75] width 119 height 10
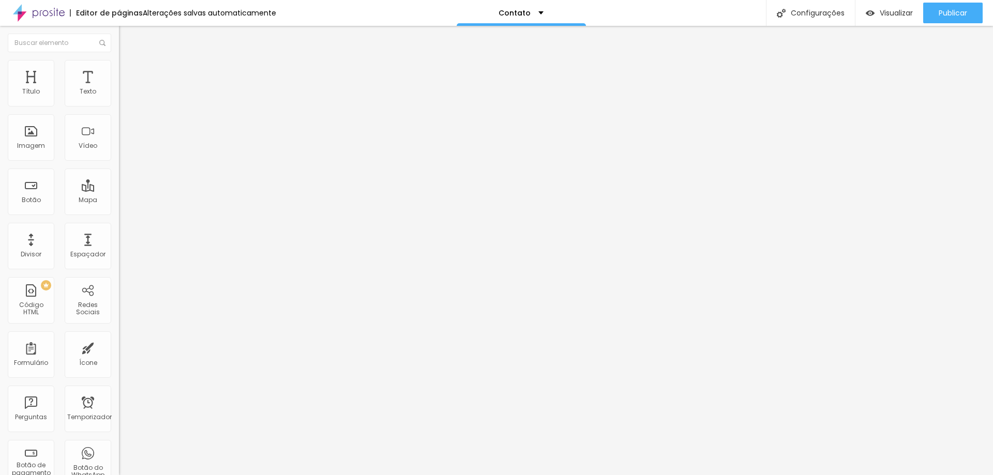
click at [119, 64] on img at bounding box center [123, 64] width 9 height 9
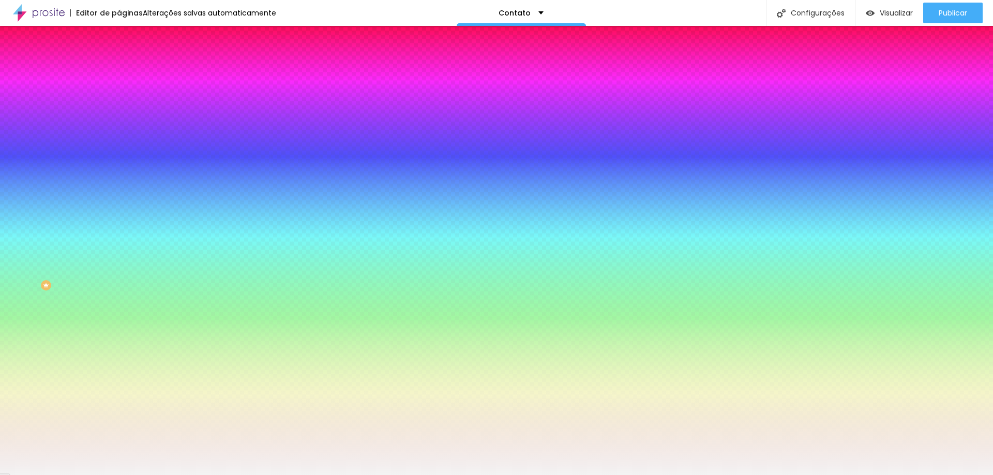
click at [119, 341] on button "button" at bounding box center [126, 336] width 14 height 11
click at [204, 475] on div at bounding box center [492, 475] width 985 height 0
click at [119, 243] on button "button" at bounding box center [126, 237] width 14 height 11
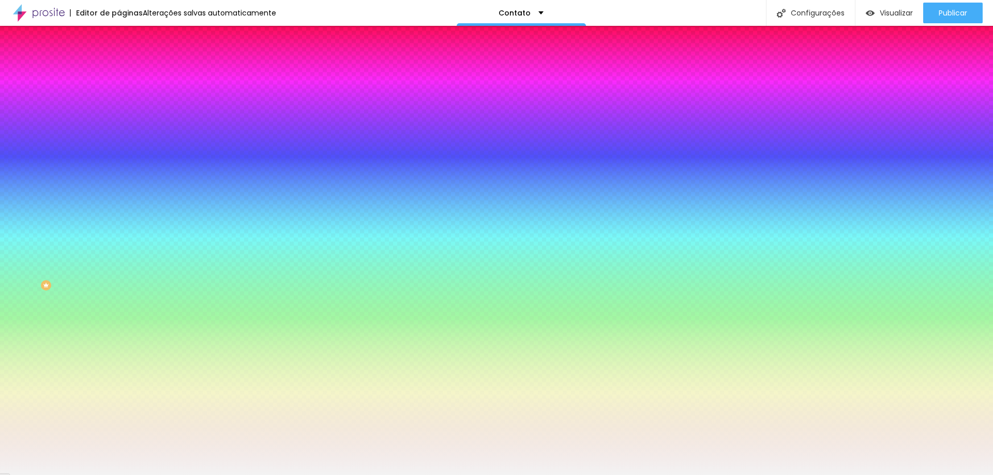
click at [210, 475] on div at bounding box center [496, 475] width 993 height 0
click at [123, 338] on icon "button" at bounding box center [126, 335] width 6 height 6
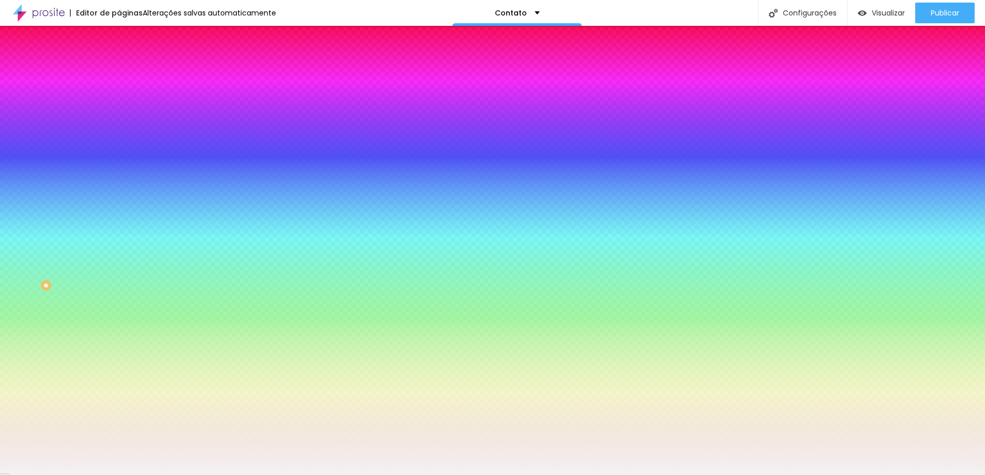
scroll to position [84, 0]
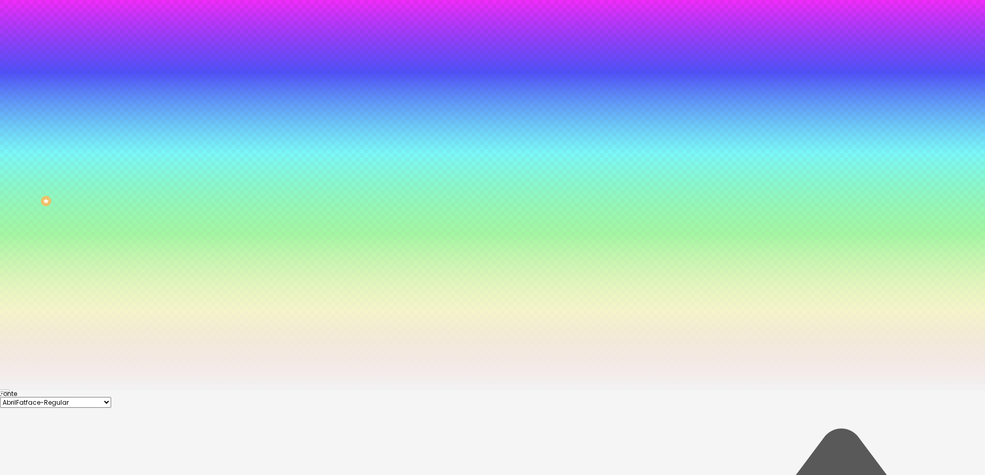
click at [195, 391] on div at bounding box center [492, 391] width 985 height 0
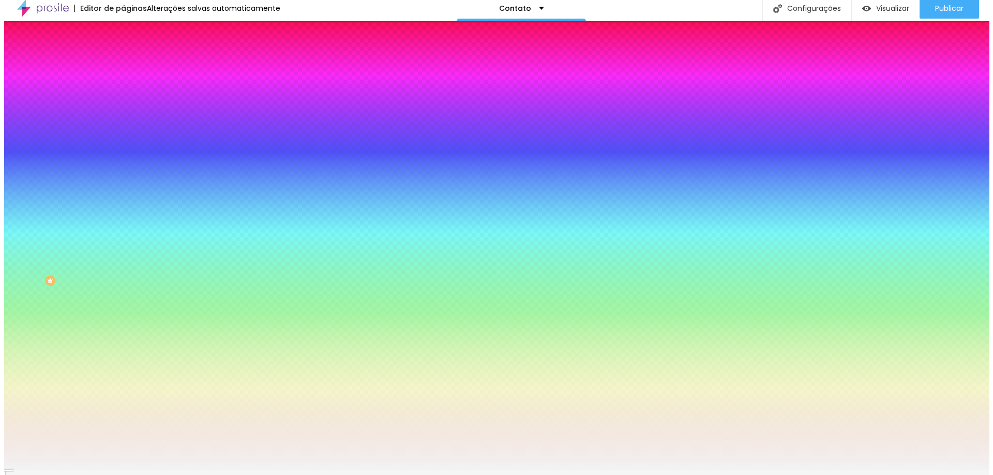
scroll to position [0, 0]
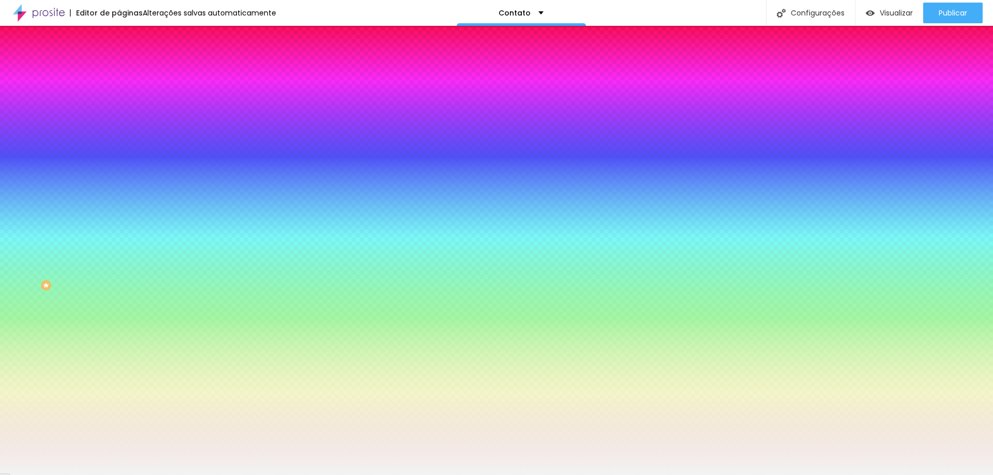
click at [119, 59] on img at bounding box center [123, 54] width 9 height 9
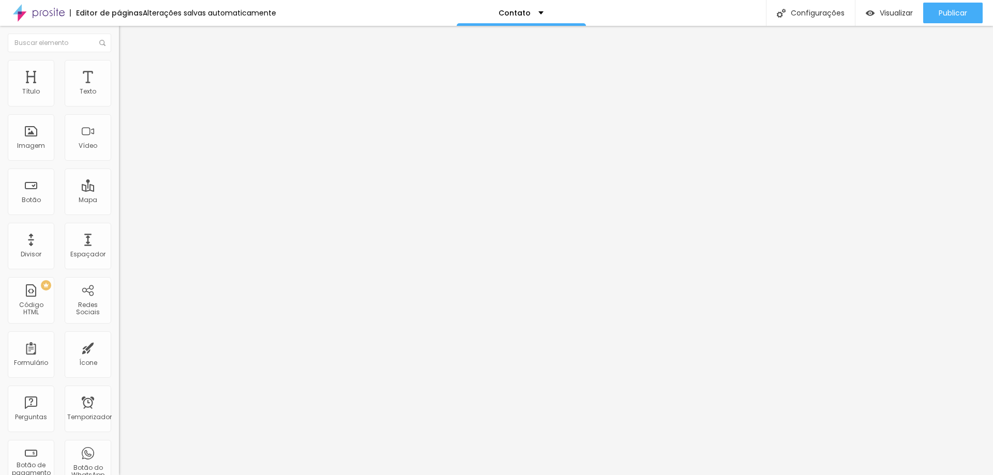
click at [119, 104] on img at bounding box center [122, 107] width 6 height 6
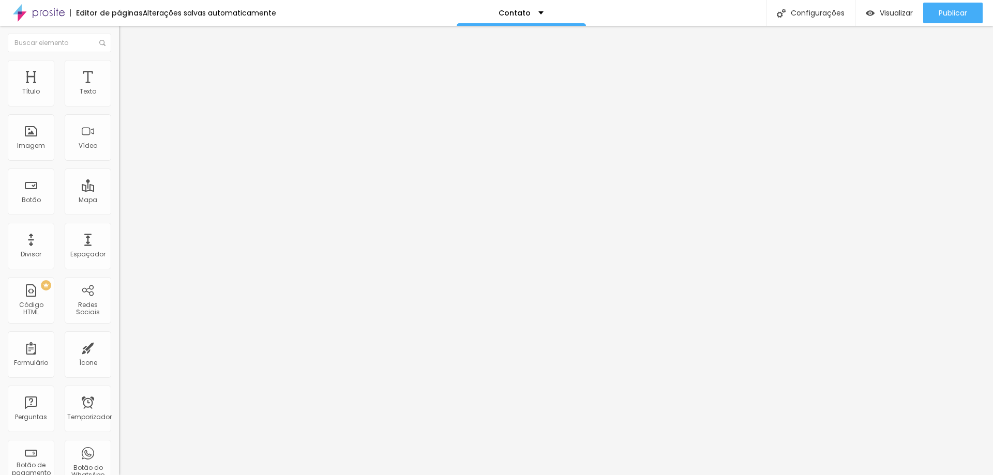
scroll to position [62, 0]
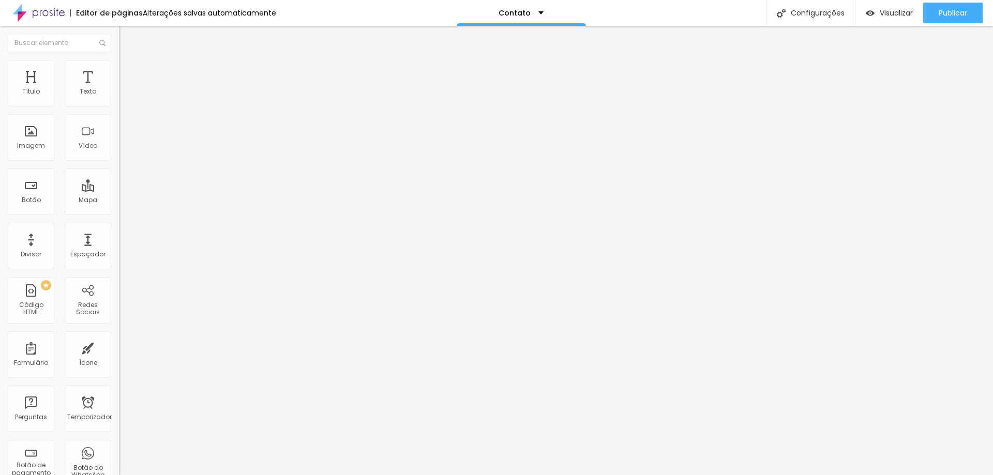
click at [119, 69] on li "Estilo" at bounding box center [178, 65] width 119 height 10
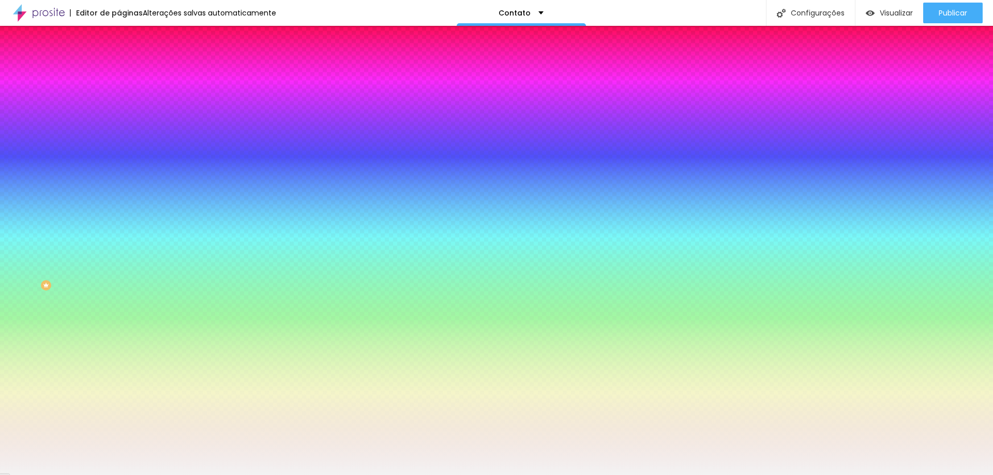
click at [128, 73] on font "Avançado" at bounding box center [145, 77] width 34 height 9
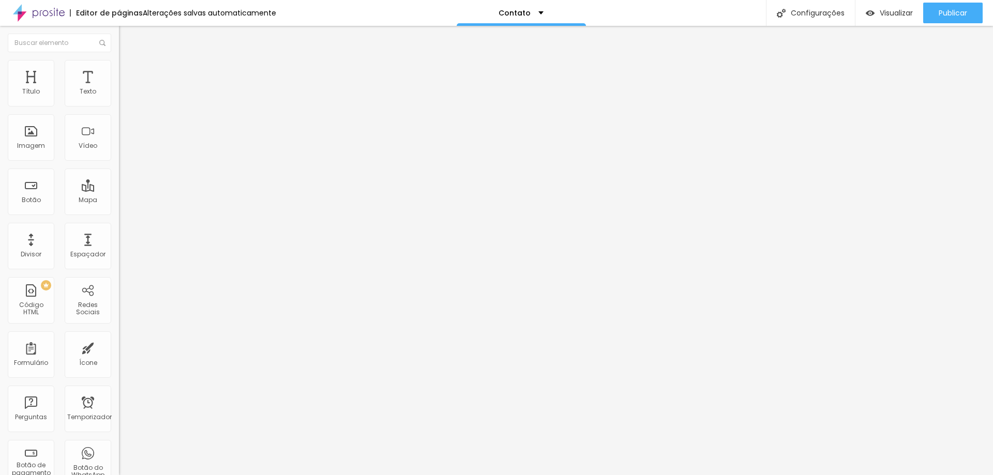
click at [119, 66] on li "Estilo" at bounding box center [178, 65] width 119 height 10
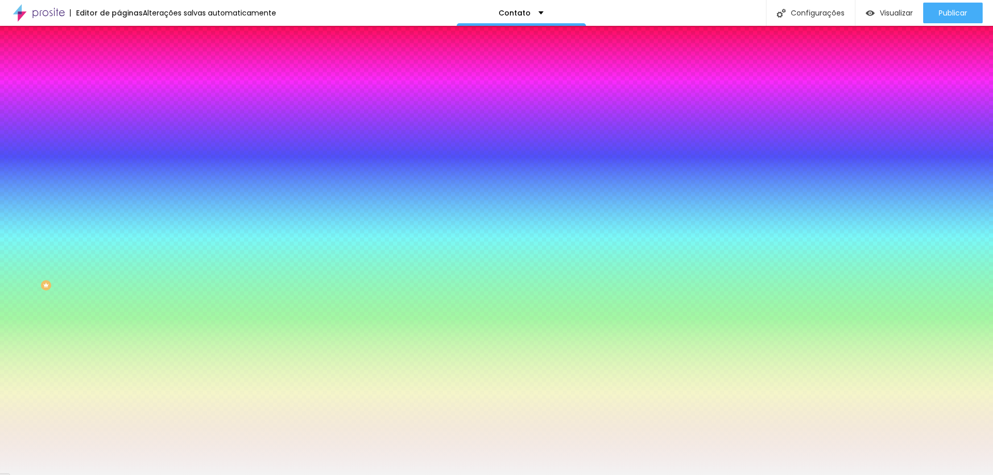
click at [119, 116] on button "button" at bounding box center [126, 110] width 14 height 11
drag, startPoint x: 197, startPoint y: 296, endPoint x: 174, endPoint y: 289, distance: 23.2
click at [174, 289] on div at bounding box center [496, 237] width 993 height 475
click at [25, 7] on div at bounding box center [24, 6] width 2 height 2
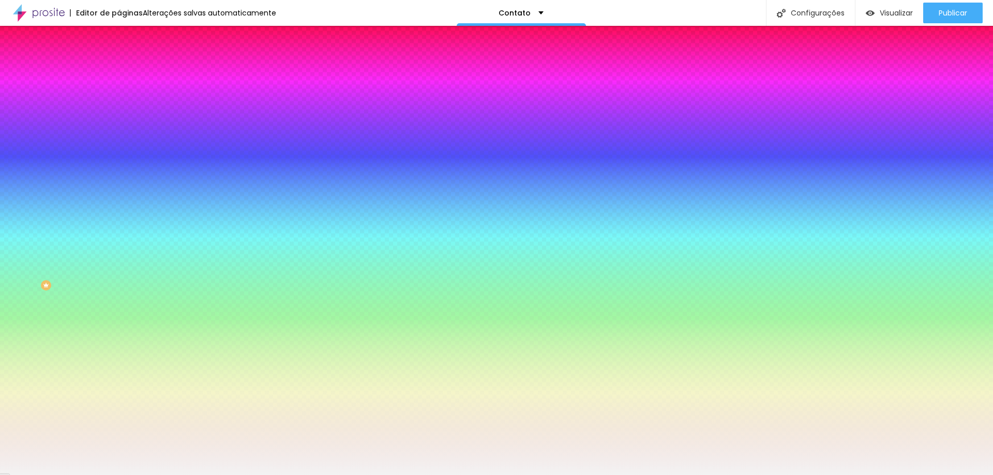
click at [173, 475] on div at bounding box center [496, 475] width 993 height 0
click at [124, 172] on icon "button" at bounding box center [126, 173] width 4 height 4
drag, startPoint x: 138, startPoint y: 289, endPoint x: 104, endPoint y: 292, distance: 33.8
click at [104, 292] on div at bounding box center [496, 237] width 993 height 475
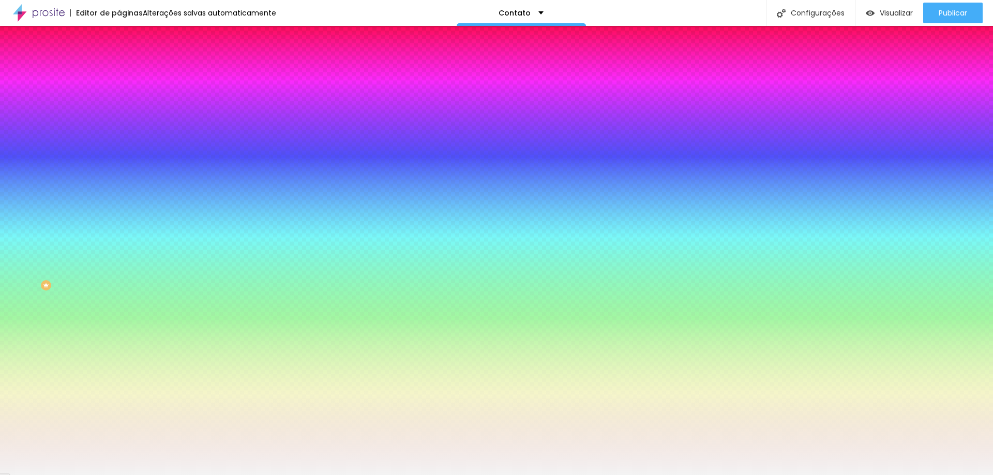
click at [111, 278] on div at bounding box center [496, 237] width 993 height 475
click at [110, 274] on div at bounding box center [496, 237] width 993 height 475
click at [111, 265] on div at bounding box center [496, 237] width 993 height 475
click at [114, 91] on div at bounding box center [115, 89] width 2 height 2
click at [196, 475] on div at bounding box center [496, 482] width 993 height 0
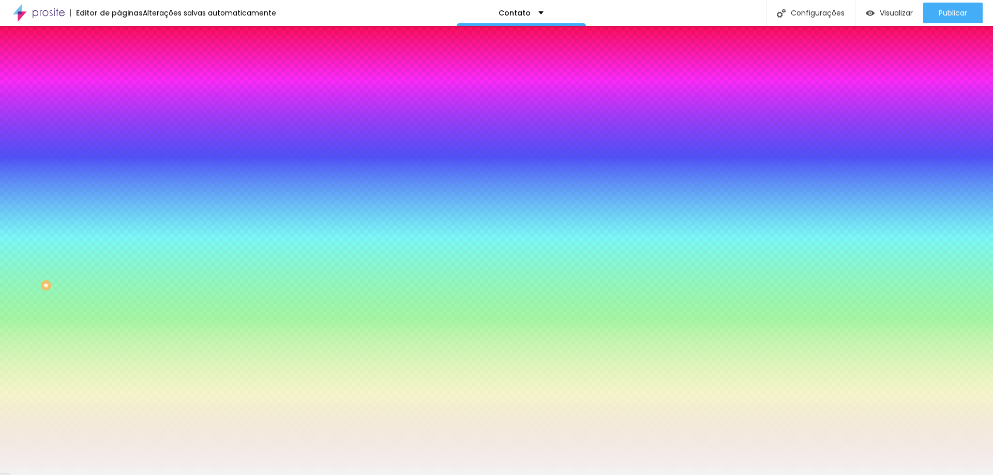
drag, startPoint x: 147, startPoint y: 287, endPoint x: 157, endPoint y: 295, distance: 12.5
click at [157, 295] on div at bounding box center [496, 237] width 993 height 475
drag, startPoint x: 147, startPoint y: 294, endPoint x: 128, endPoint y: 299, distance: 20.0
click at [147, 293] on div at bounding box center [496, 237] width 993 height 475
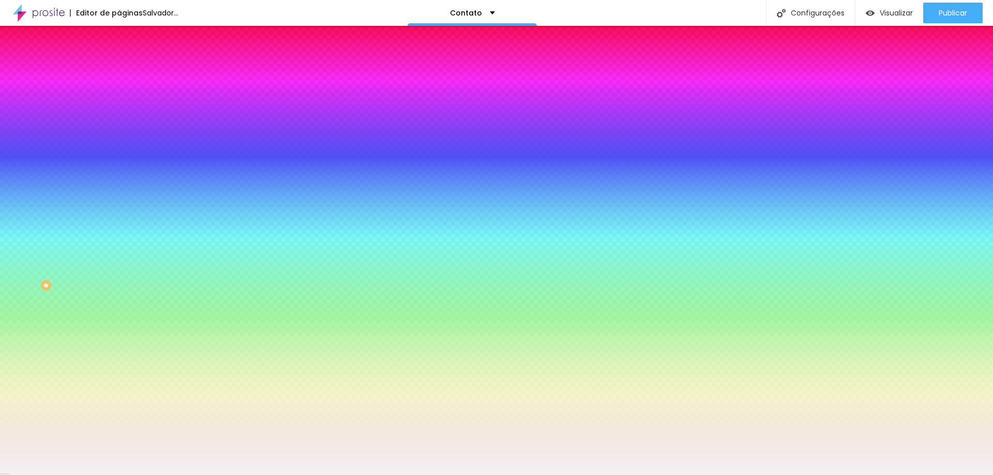
click at [126, 299] on div at bounding box center [496, 237] width 993 height 475
click at [110, 323] on div at bounding box center [496, 237] width 993 height 475
click at [117, 315] on div at bounding box center [496, 237] width 993 height 475
click at [137, 307] on div at bounding box center [496, 237] width 993 height 475
click at [190, 475] on div at bounding box center [496, 482] width 993 height 0
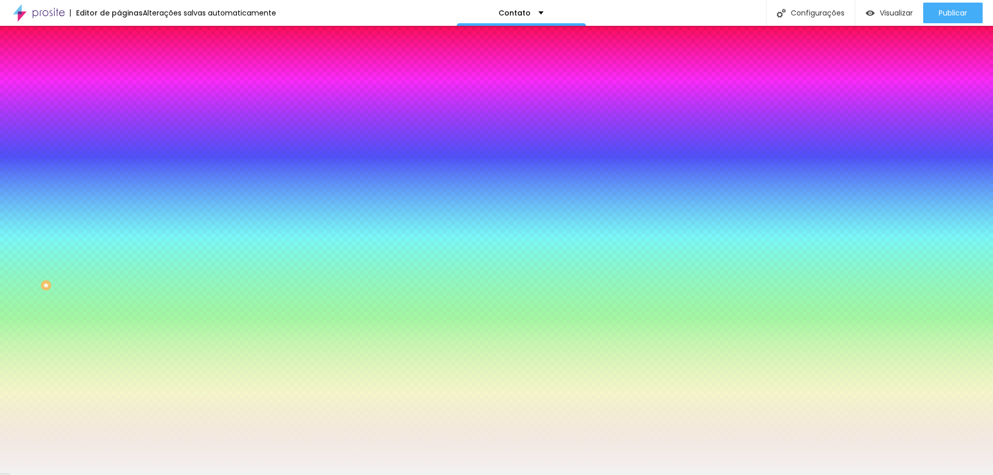
click at [103, 475] on div at bounding box center [496, 475] width 993 height 0
click at [123, 141] on icon "button" at bounding box center [126, 138] width 6 height 6
click at [162, 283] on div at bounding box center [496, 237] width 993 height 475
click at [158, 273] on div at bounding box center [496, 237] width 993 height 475
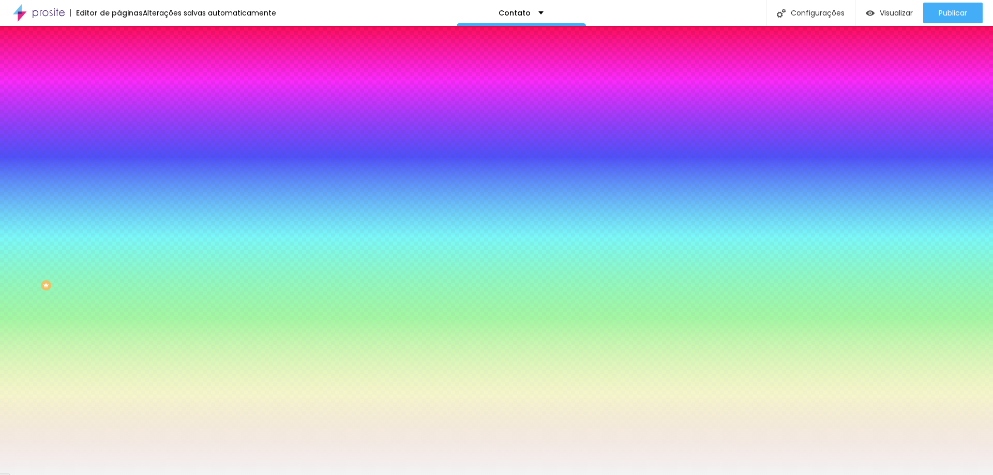
click at [155, 270] on div at bounding box center [496, 237] width 993 height 475
drag, startPoint x: 128, startPoint y: 185, endPoint x: 149, endPoint y: 187, distance: 20.8
drag, startPoint x: 136, startPoint y: 217, endPoint x: 194, endPoint y: 219, distance: 59.0
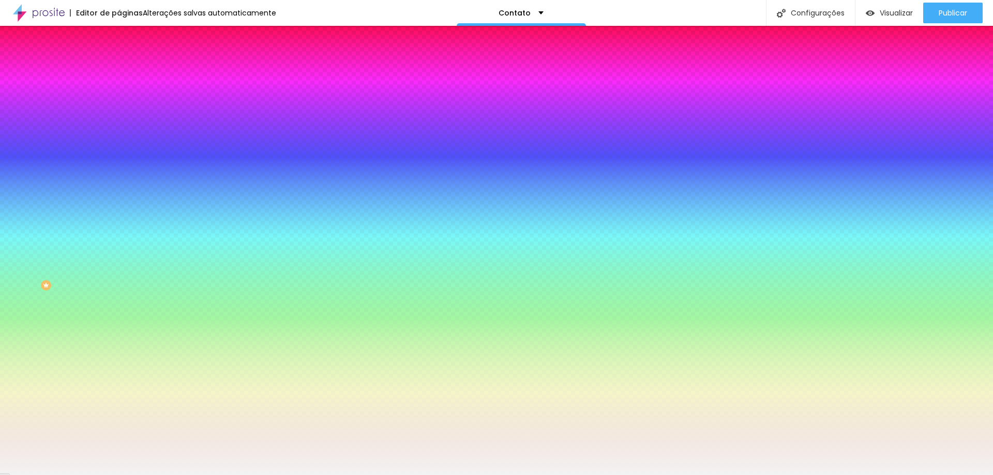
drag, startPoint x: 207, startPoint y: 214, endPoint x: 89, endPoint y: 219, distance: 118.1
drag, startPoint x: 186, startPoint y: 190, endPoint x: 86, endPoint y: 193, distance: 99.9
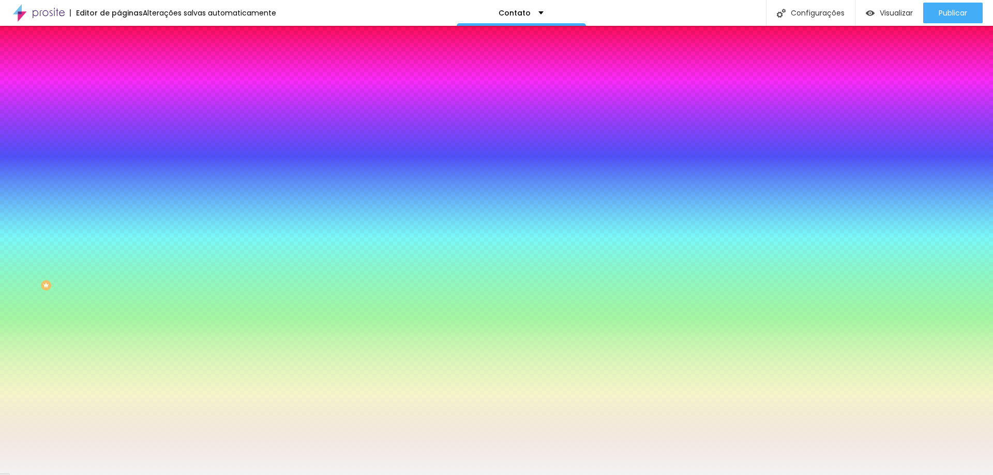
click at [185, 273] on div at bounding box center [496, 237] width 993 height 475
click at [185, 255] on div at bounding box center [496, 237] width 993 height 475
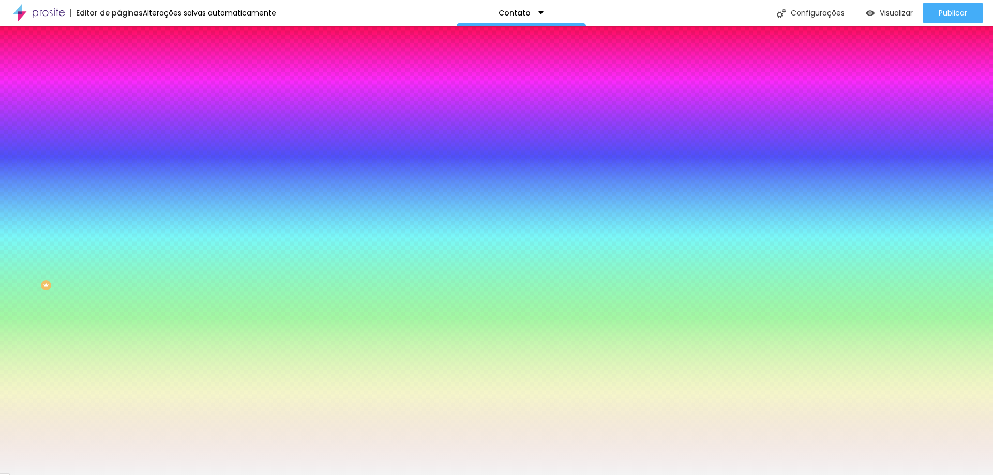
click at [160, 267] on div at bounding box center [496, 237] width 993 height 475
click at [161, 285] on div at bounding box center [496, 237] width 993 height 475
click at [145, 263] on div at bounding box center [496, 237] width 993 height 475
click at [185, 475] on div at bounding box center [496, 475] width 993 height 0
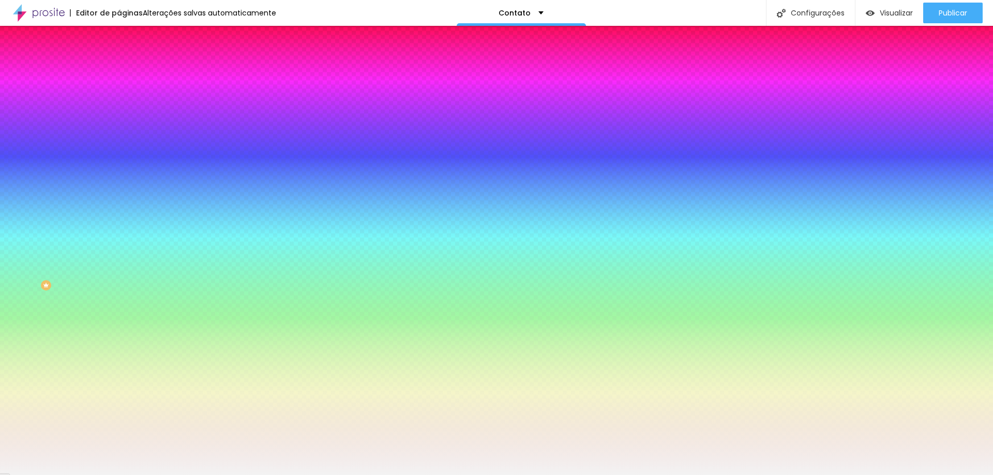
click at [128, 73] on font "Avançado" at bounding box center [145, 77] width 34 height 9
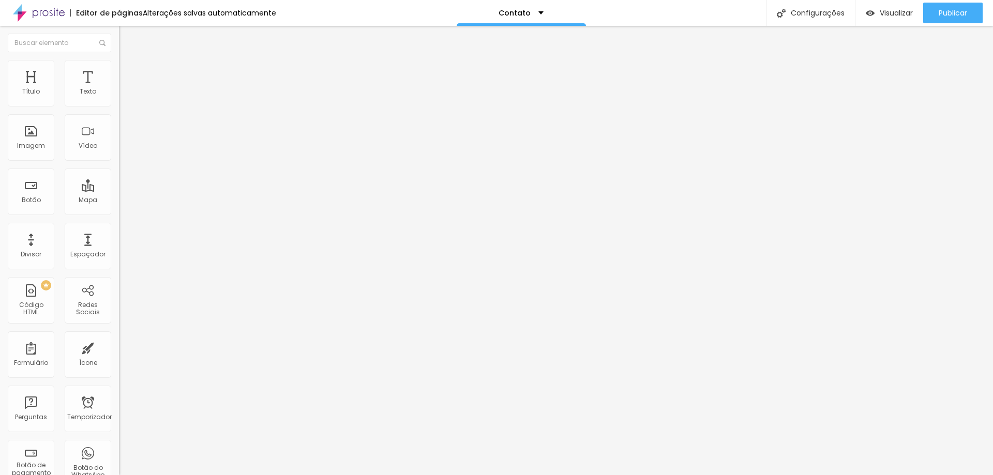
click at [119, 72] on ul "Conteúdo Estilo Avançado" at bounding box center [178, 65] width 119 height 31
click at [128, 61] on font "Conteúdo" at bounding box center [144, 56] width 32 height 9
click at [119, 63] on img at bounding box center [123, 64] width 9 height 9
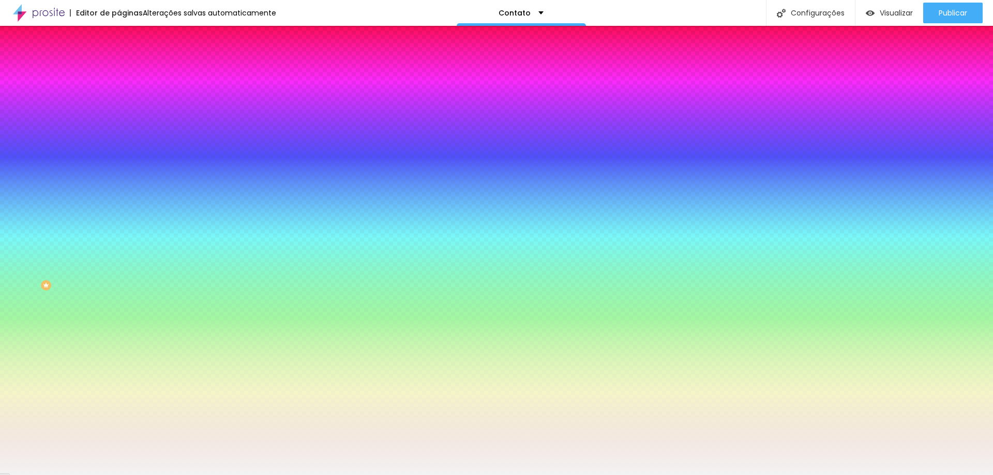
click at [124, 112] on icon "button" at bounding box center [126, 110] width 4 height 4
click at [191, 271] on div at bounding box center [496, 237] width 993 height 475
drag, startPoint x: 138, startPoint y: 251, endPoint x: 119, endPoint y: 237, distance: 22.9
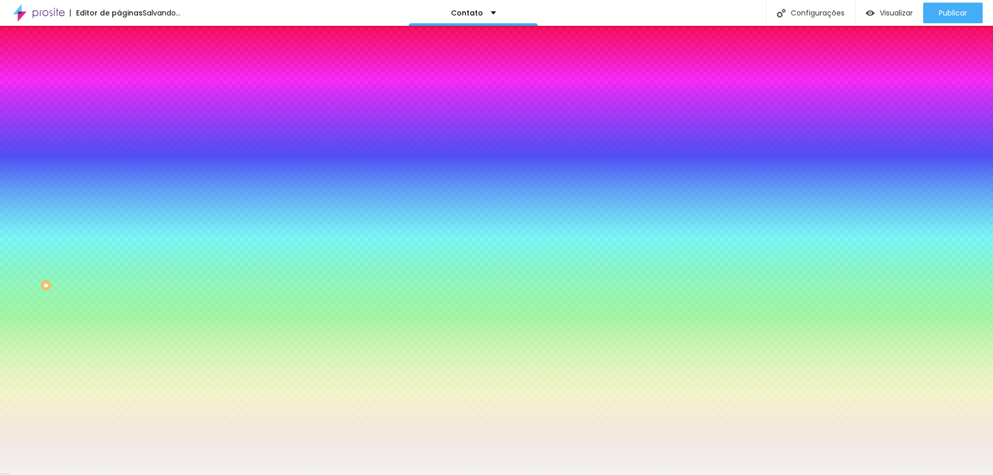
click at [187, 475] on div at bounding box center [496, 475] width 993 height 0
click at [123, 141] on icon "button" at bounding box center [126, 138] width 6 height 6
click at [216, 475] on div at bounding box center [496, 475] width 993 height 0
click at [119, 60] on li "Conteúdo" at bounding box center [178, 55] width 119 height 10
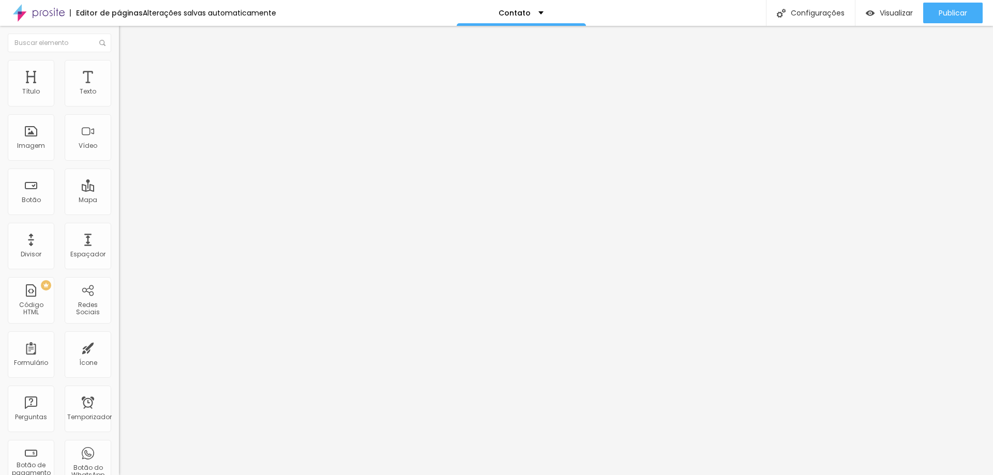
click at [126, 101] on div "Contato" at bounding box center [179, 96] width 106 height 9
click at [119, 104] on span at bounding box center [122, 108] width 6 height 9
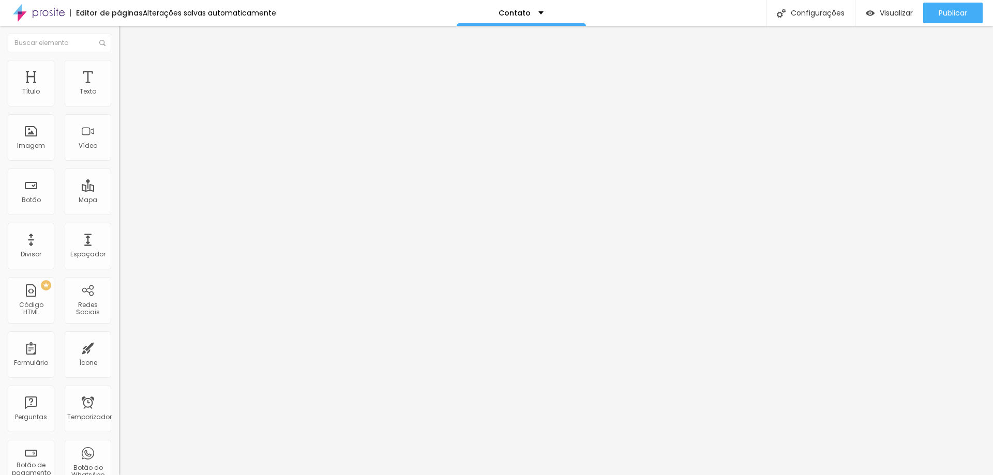
click at [119, 67] on li "Estilo" at bounding box center [178, 65] width 119 height 10
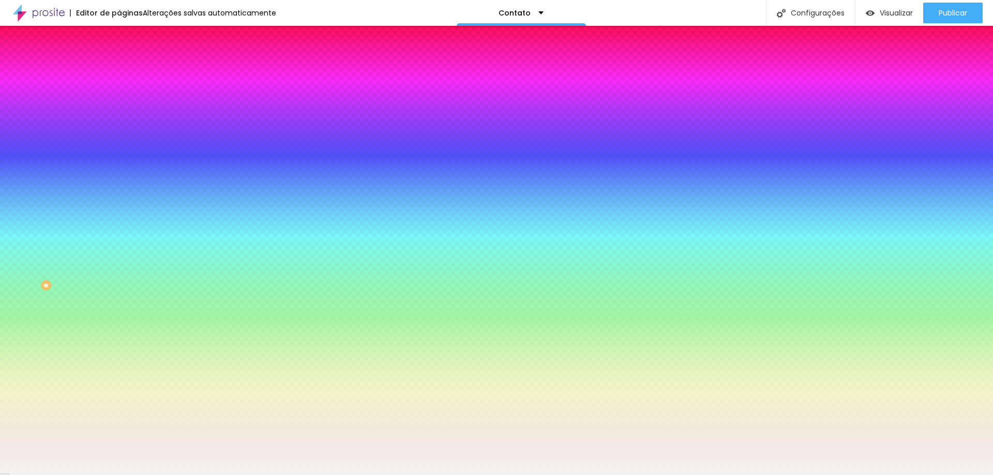
click at [119, 116] on button "button" at bounding box center [126, 110] width 14 height 11
click at [78, 475] on div at bounding box center [496, 475] width 993 height 0
click at [123, 141] on icon "button" at bounding box center [126, 138] width 6 height 6
drag, startPoint x: 125, startPoint y: 185, endPoint x: 109, endPoint y: 187, distance: 16.7
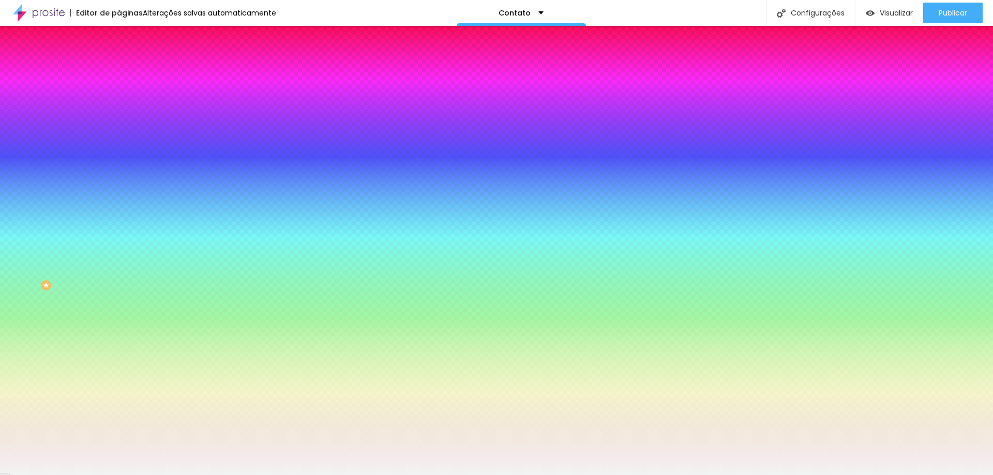
click at [51, 475] on div at bounding box center [496, 475] width 993 height 0
click at [123, 173] on icon "button" at bounding box center [126, 173] width 6 height 6
drag, startPoint x: 171, startPoint y: 301, endPoint x: 164, endPoint y: 296, distance: 8.2
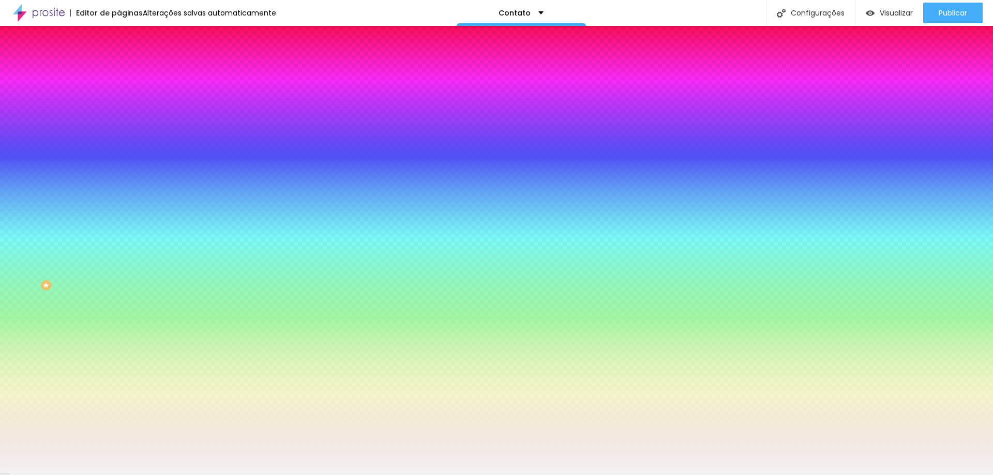
click at [154, 475] on div at bounding box center [496, 475] width 993 height 0
click at [123, 173] on icon "button" at bounding box center [126, 173] width 6 height 6
click at [181, 475] on div at bounding box center [496, 482] width 993 height 0
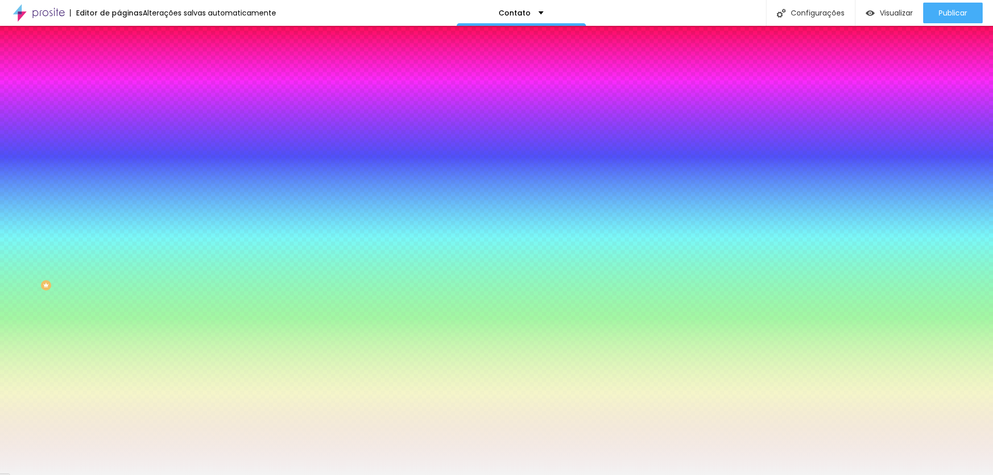
click at [153, 264] on div at bounding box center [496, 237] width 993 height 475
click at [155, 256] on div at bounding box center [496, 237] width 993 height 475
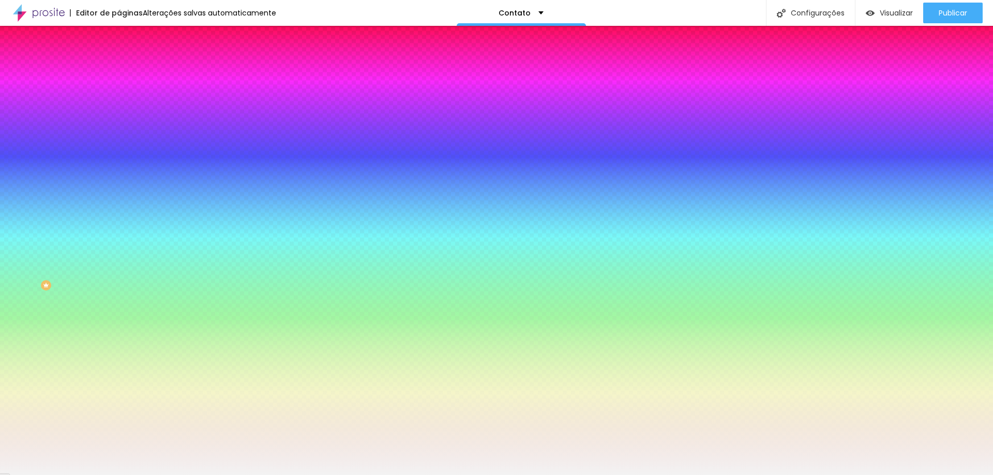
click at [135, 263] on div at bounding box center [496, 237] width 993 height 475
click at [143, 279] on div at bounding box center [496, 237] width 993 height 475
click at [157, 270] on div at bounding box center [496, 237] width 993 height 475
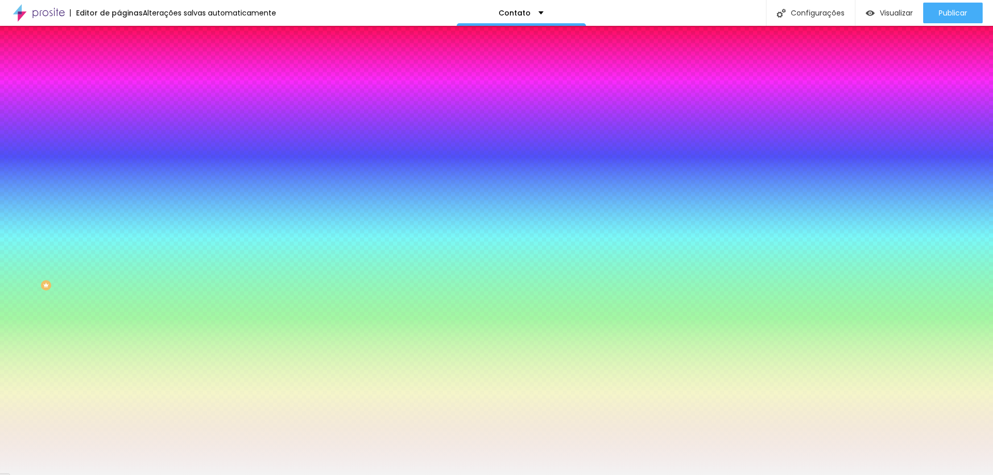
click at [149, 281] on div at bounding box center [496, 237] width 993 height 475
click at [132, 257] on div at bounding box center [496, 237] width 993 height 475
click at [134, 280] on div at bounding box center [496, 237] width 993 height 475
drag, startPoint x: 138, startPoint y: 297, endPoint x: 143, endPoint y: 307, distance: 11.1
click at [139, 298] on div at bounding box center [496, 237] width 993 height 475
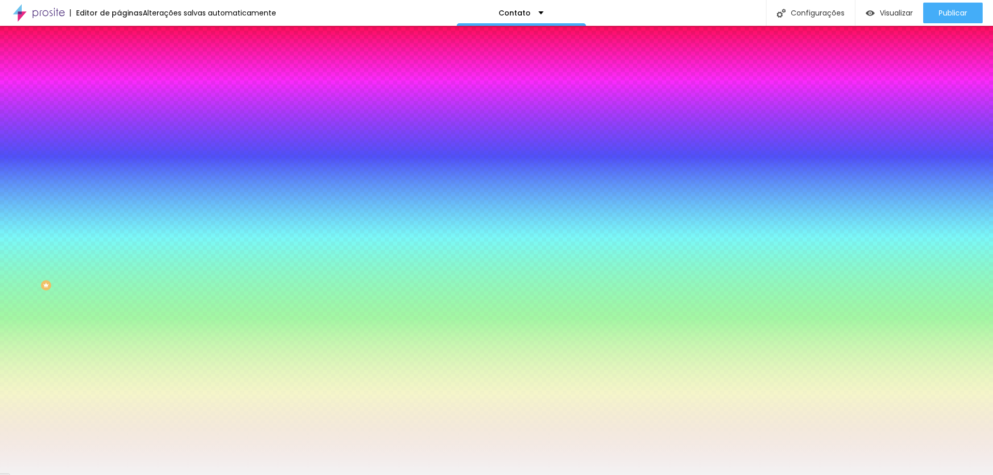
click at [148, 314] on div at bounding box center [496, 237] width 993 height 475
click at [160, 283] on div at bounding box center [496, 237] width 993 height 475
click at [222, 475] on div at bounding box center [496, 475] width 993 height 0
click at [124, 172] on icon "button" at bounding box center [126, 173] width 4 height 4
click at [186, 475] on div at bounding box center [496, 482] width 993 height 0
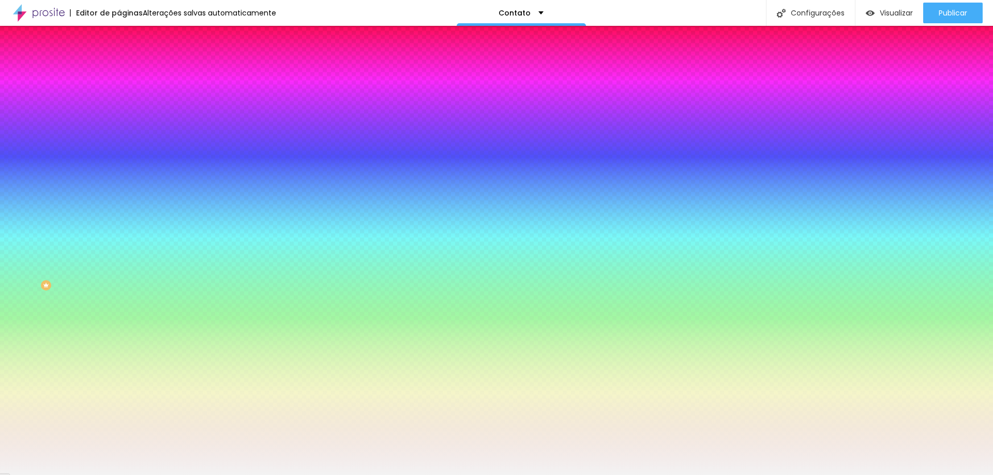
click at [232, 475] on div at bounding box center [496, 475] width 993 height 0
click at [119, 204] on div at bounding box center [178, 204] width 119 height 0
click at [75, 258] on div at bounding box center [496, 237] width 993 height 475
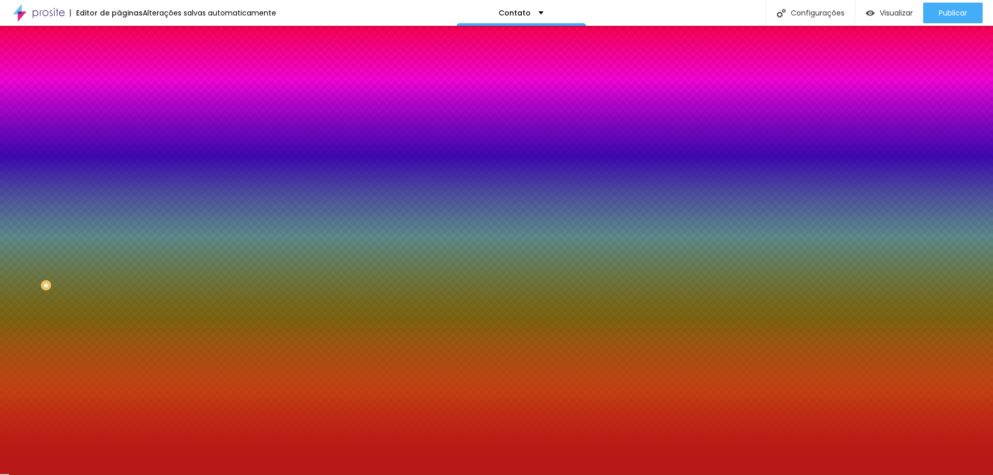
click at [119, 204] on div at bounding box center [178, 204] width 119 height 0
click at [123, 201] on icon "button" at bounding box center [126, 196] width 7 height 7
click at [119, 204] on div at bounding box center [178, 204] width 119 height 0
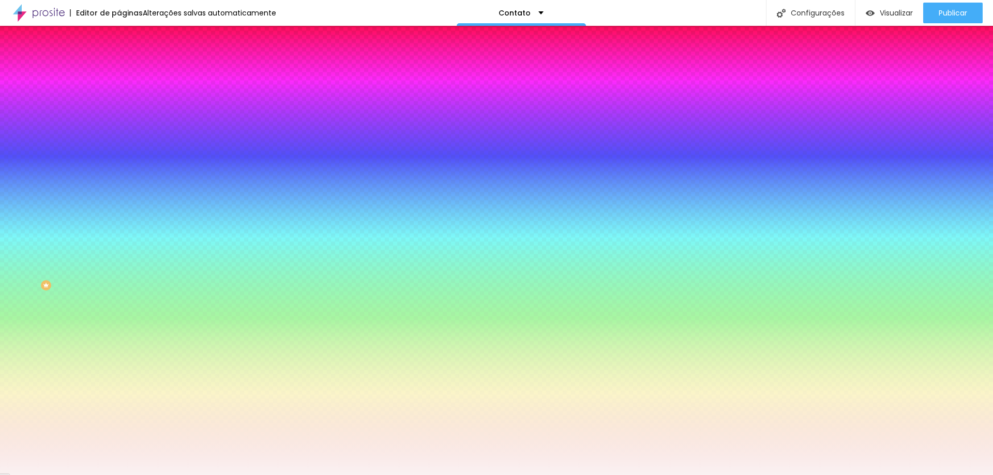
drag, startPoint x: 39, startPoint y: 251, endPoint x: 18, endPoint y: 237, distance: 25.4
click at [18, 237] on div at bounding box center [496, 237] width 993 height 475
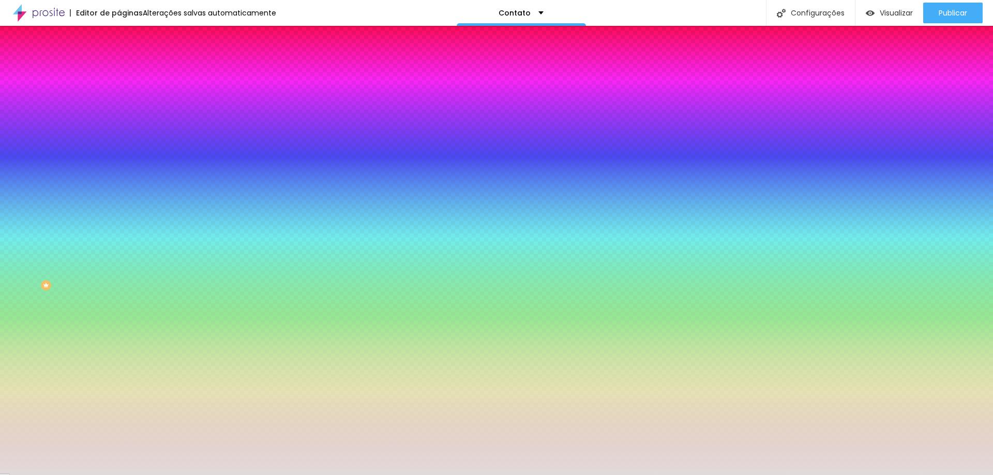
click at [29, 55] on div at bounding box center [30, 54] width 2 height 2
click at [119, 214] on div at bounding box center [178, 214] width 119 height 0
click at [119, 204] on div at bounding box center [178, 204] width 119 height 0
click at [17, 241] on div at bounding box center [496, 237] width 993 height 475
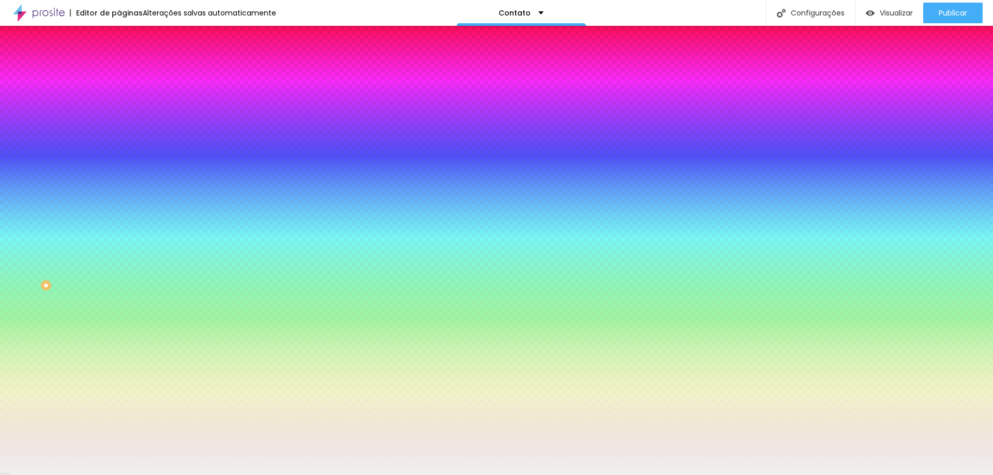
click at [1, 29] on div at bounding box center [0, 28] width 2 height 2
click at [119, 214] on div at bounding box center [178, 214] width 119 height 0
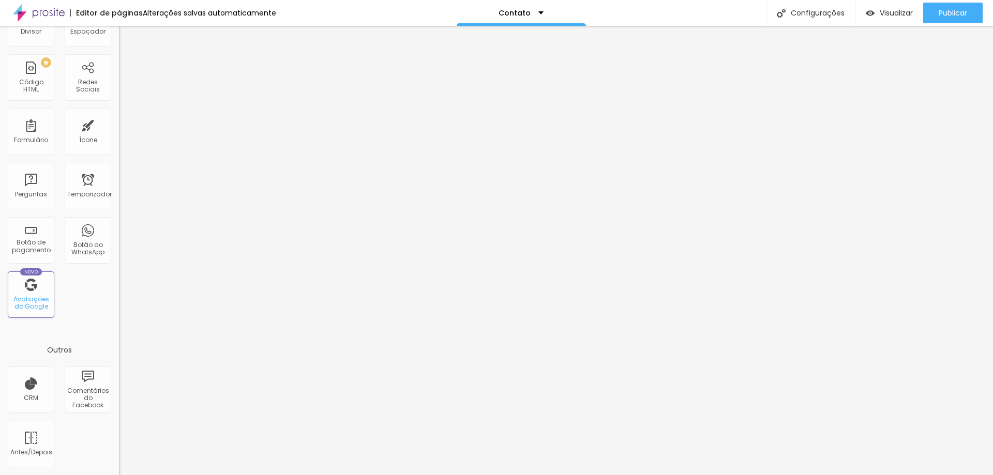
scroll to position [0, 0]
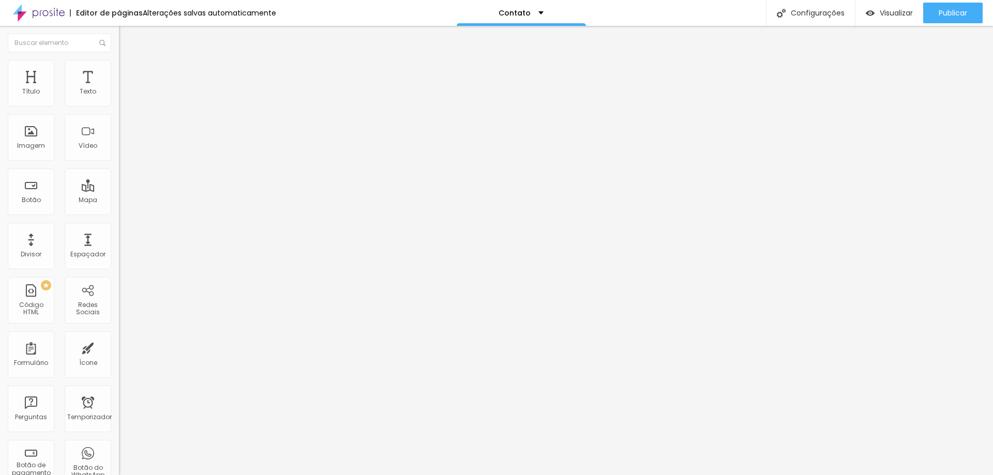
click at [119, 207] on input at bounding box center [189, 212] width 141 height 10
click at [119, 207] on input "estudiophototal" at bounding box center [189, 212] width 141 height 10
click at [119, 207] on input "estudio phototal" at bounding box center [189, 212] width 141 height 10
drag, startPoint x: 89, startPoint y: 106, endPoint x: 19, endPoint y: 107, distance: 69.8
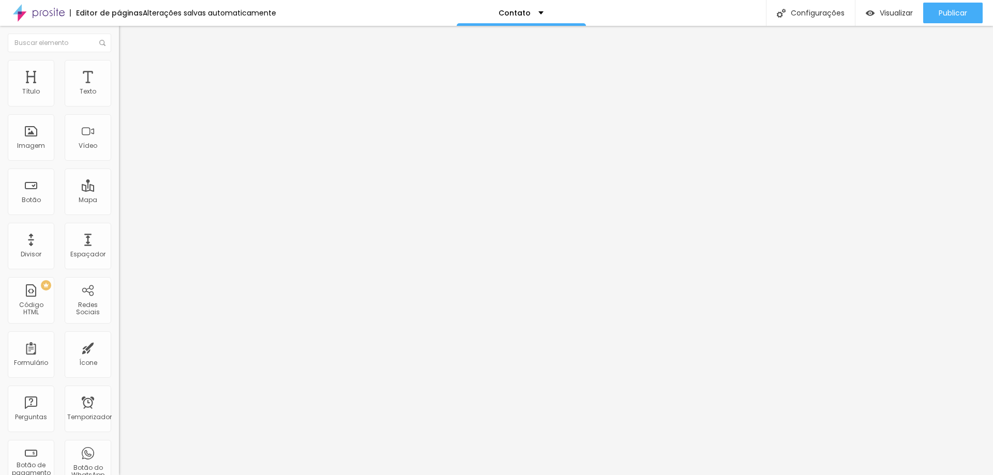
click at [119, 107] on div "estudio phototal" at bounding box center [178, 152] width 119 height 130
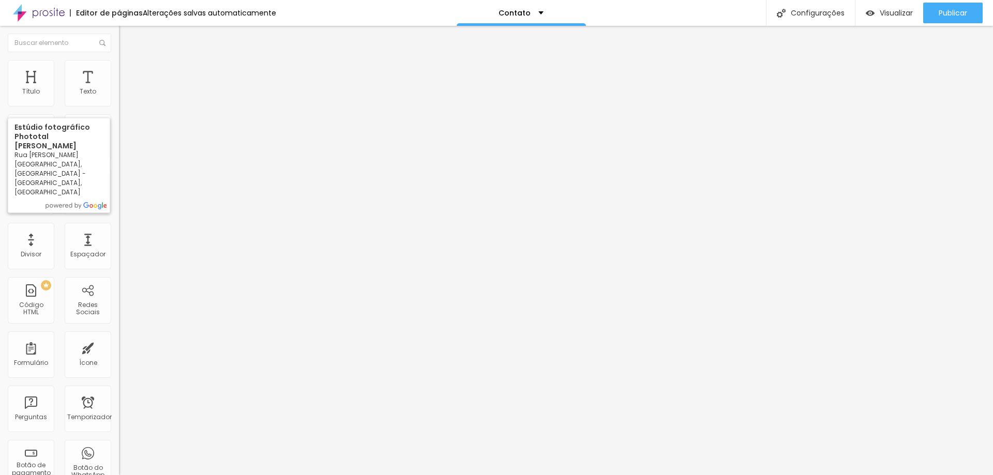
paste input "https://share.google/6WlHkpvEo3BhIAy6C"
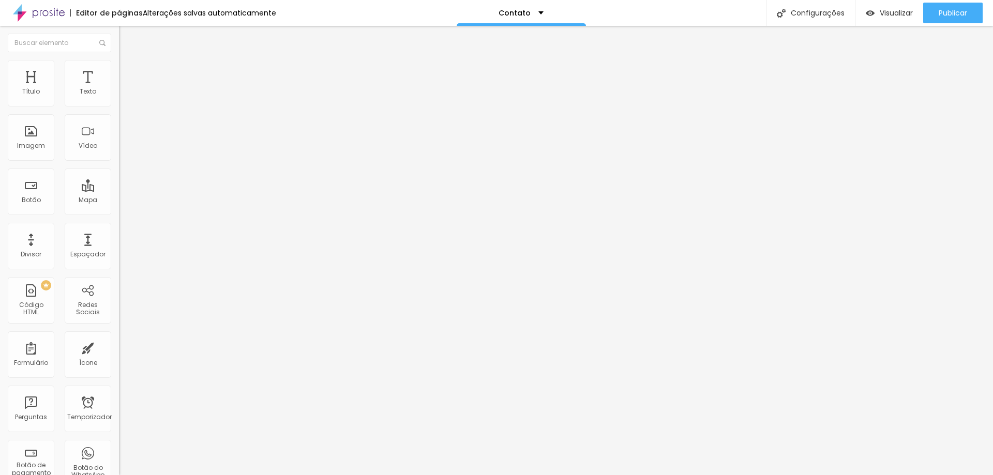
click at [119, 207] on input "Librería Fénix, share.google/y9P4fWIL4kAGRVYcV, Avenida Universidad LT https:, …" at bounding box center [189, 212] width 141 height 10
paste input "https://share.google/6WlHkpvEo3BhIAy6C"
click at [127, 37] on img "button" at bounding box center [131, 38] width 8 height 8
click at [119, 64] on li "Estilo" at bounding box center [178, 65] width 119 height 10
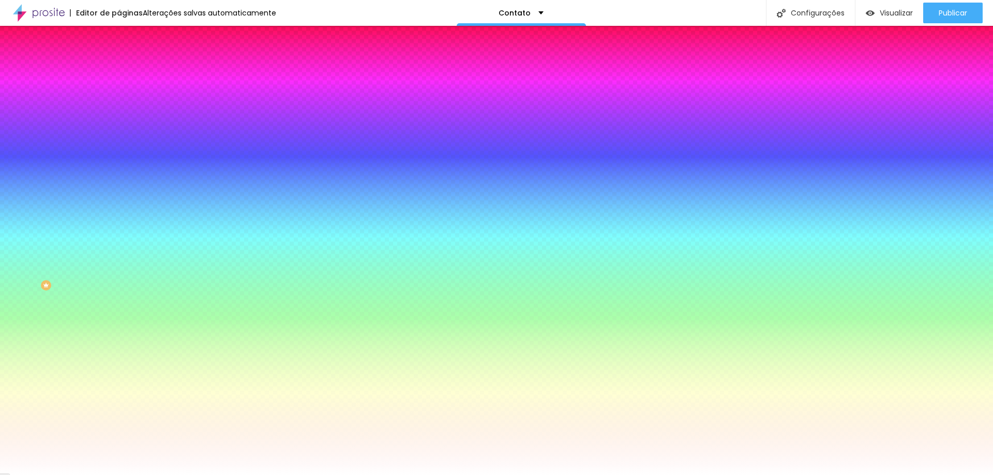
click at [123, 134] on icon "button" at bounding box center [126, 137] width 6 height 6
click at [97, 475] on div at bounding box center [496, 475] width 993 height 0
click at [119, 99] on div at bounding box center [178, 99] width 119 height 0
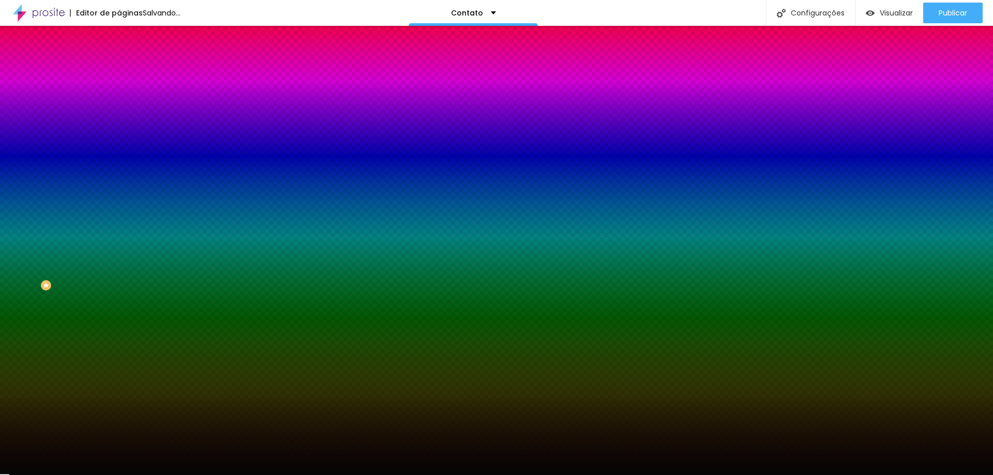
drag, startPoint x: 31, startPoint y: 129, endPoint x: 20, endPoint y: 193, distance: 64.5
click at [20, 193] on div at bounding box center [496, 237] width 993 height 475
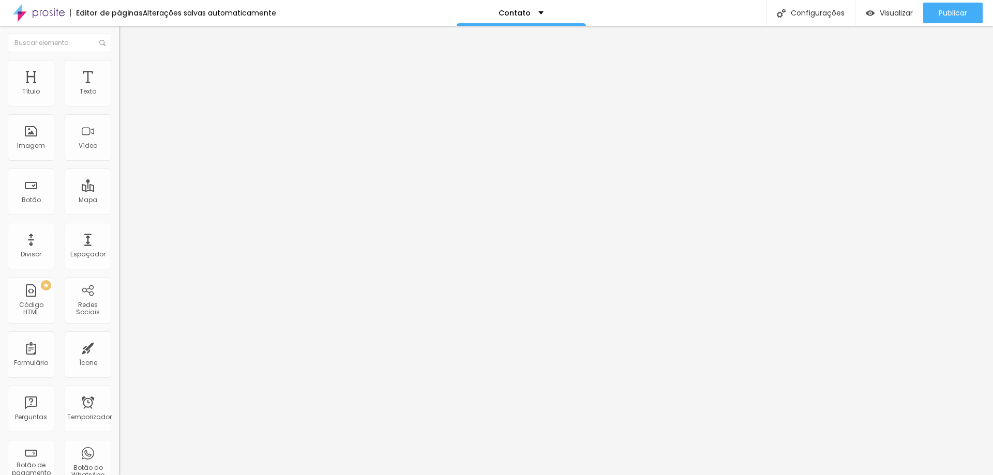
click at [119, 99] on button "button" at bounding box center [126, 93] width 14 height 11
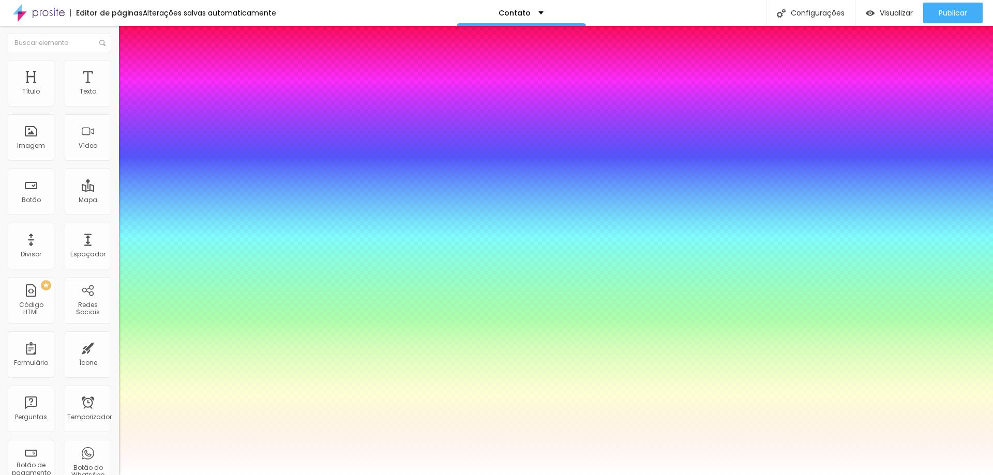
drag, startPoint x: 153, startPoint y: 287, endPoint x: 131, endPoint y: 276, distance: 24.1
click at [370, 475] on div at bounding box center [496, 475] width 993 height 0
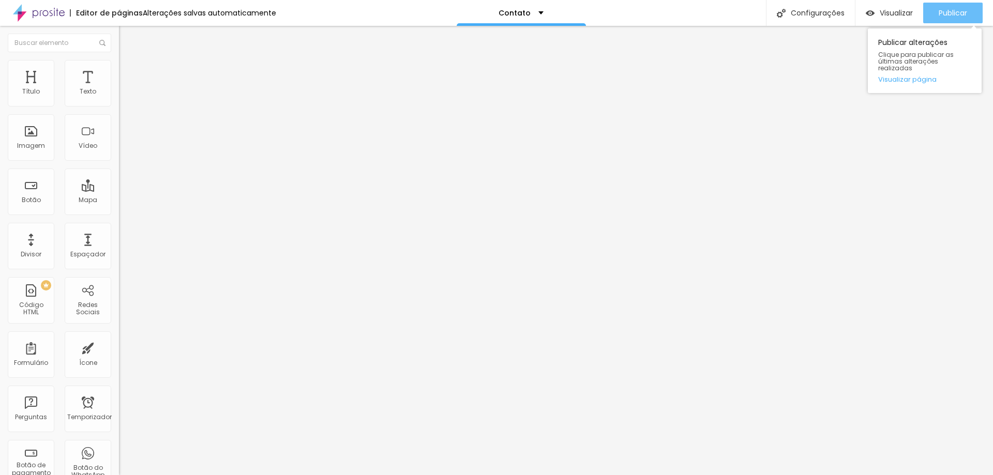
click at [960, 12] on font "Publicar" at bounding box center [953, 13] width 28 height 10
click at [124, 95] on icon "button" at bounding box center [126, 93] width 4 height 4
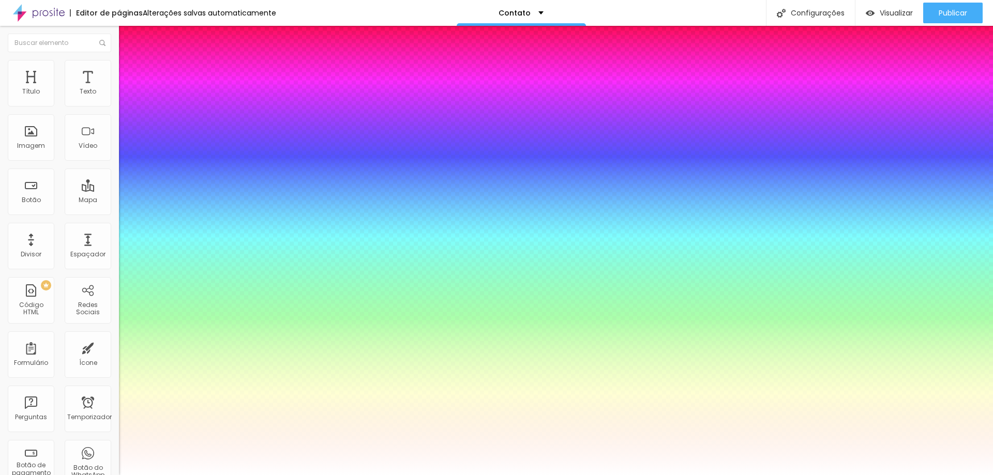
type input "1"
type input "#833434"
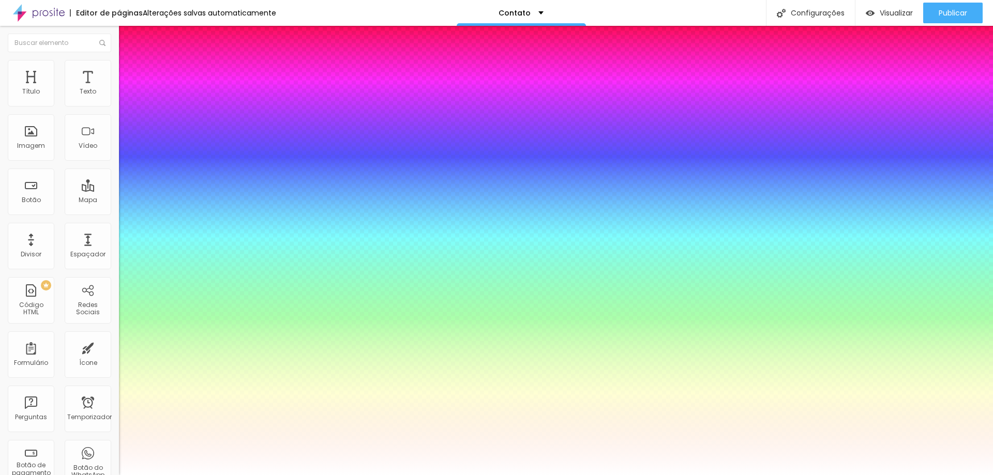
type input "1"
type input "#803535"
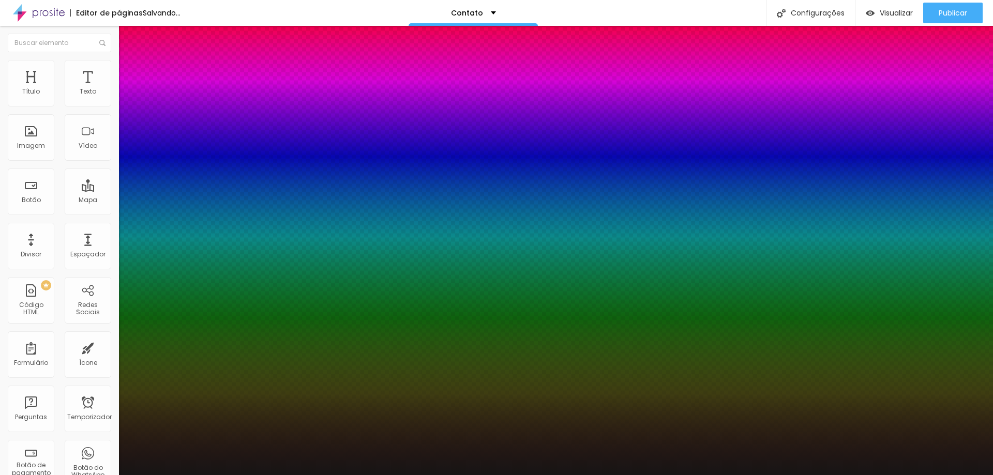
type input "1"
type input "#4B3232"
type input "1"
type input "#171515"
type input "1"
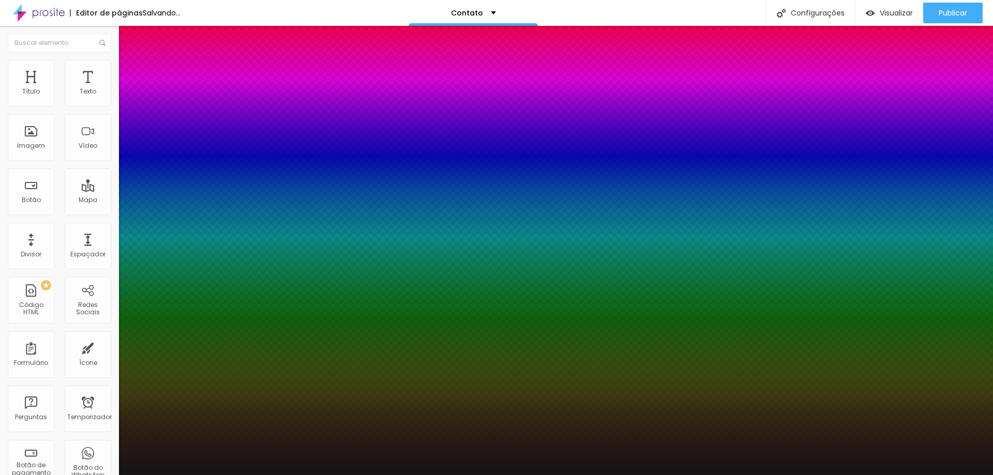
type input "#000000"
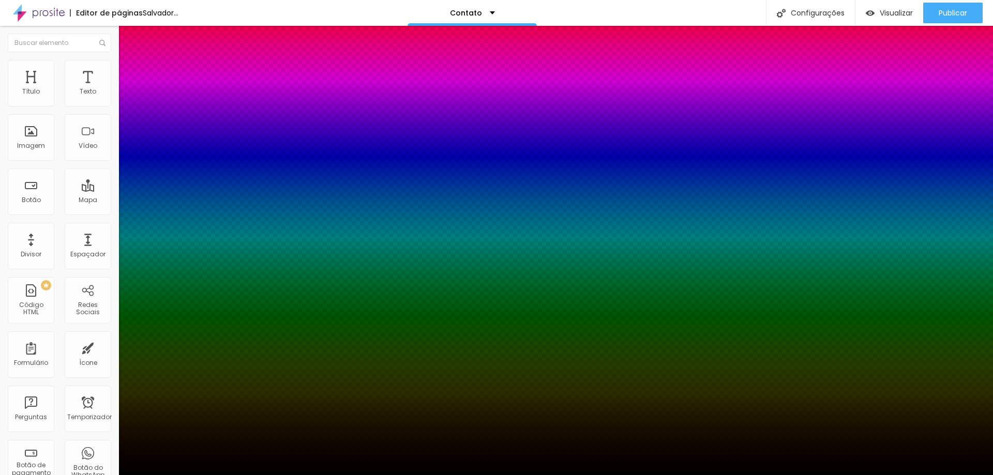
drag, startPoint x: 185, startPoint y: 319, endPoint x: 135, endPoint y: 364, distance: 66.7
click at [135, 364] on body "Editor de páginas Salvador... Contato Configurações Configurações da página Cli…" at bounding box center [496, 237] width 993 height 475
type input "1"
click at [206, 475] on div at bounding box center [496, 475] width 993 height 0
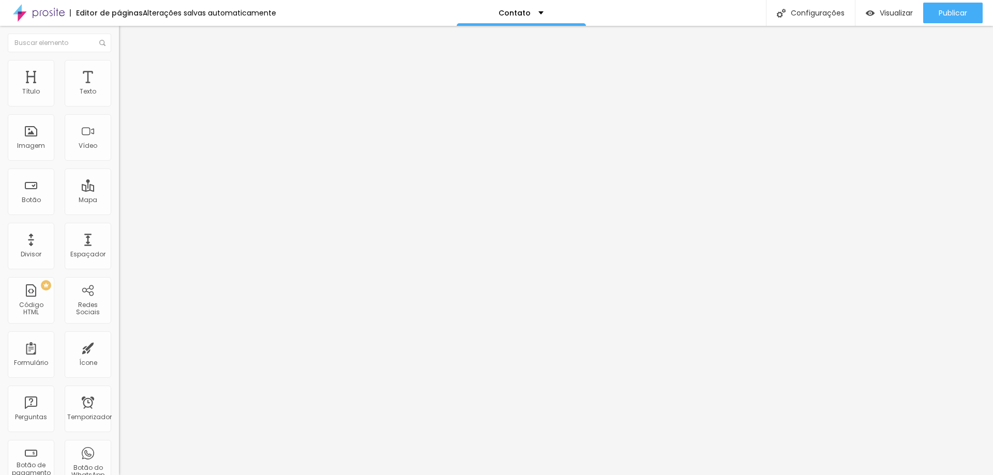
click at [127, 38] on div "Editar nulo" at bounding box center [154, 38] width 54 height 8
click at [119, 393] on div at bounding box center [178, 397] width 119 height 8
drag, startPoint x: 37, startPoint y: 180, endPoint x: 71, endPoint y: 197, distance: 38.6
click at [119, 349] on textarea "Olá, cheguei até você pela página {page_title} e gostaria de mais informações" at bounding box center [177, 358] width 117 height 18
click at [119, 349] on textarea "Olá, cheguei até você pelo site e gostaria de mais informações." at bounding box center [177, 358] width 117 height 18
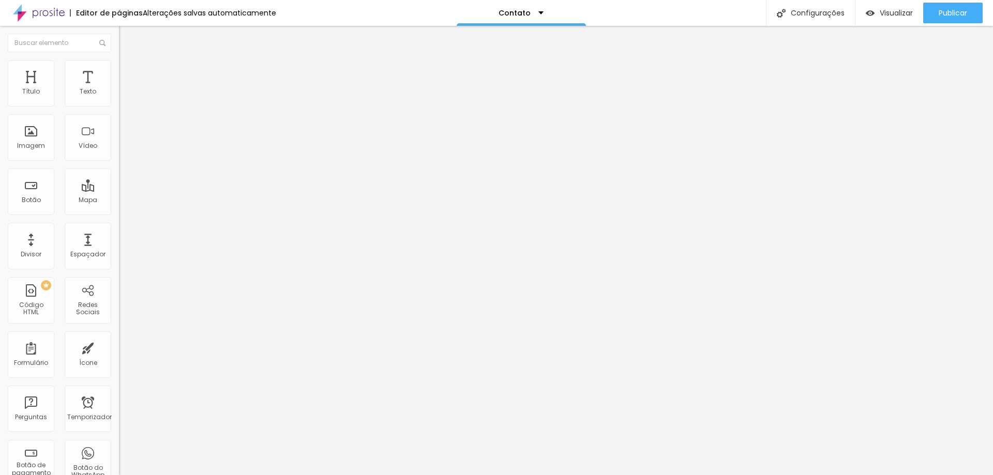
type textarea "Olá, cheguei até você pelo página Estudio Phototal e gostaria de mais informaçõ…"
drag, startPoint x: 13, startPoint y: 42, endPoint x: 6, endPoint y: 73, distance: 31.8
click at [127, 41] on img "button" at bounding box center [131, 38] width 8 height 8
click at [119, 99] on button "button" at bounding box center [126, 93] width 14 height 11
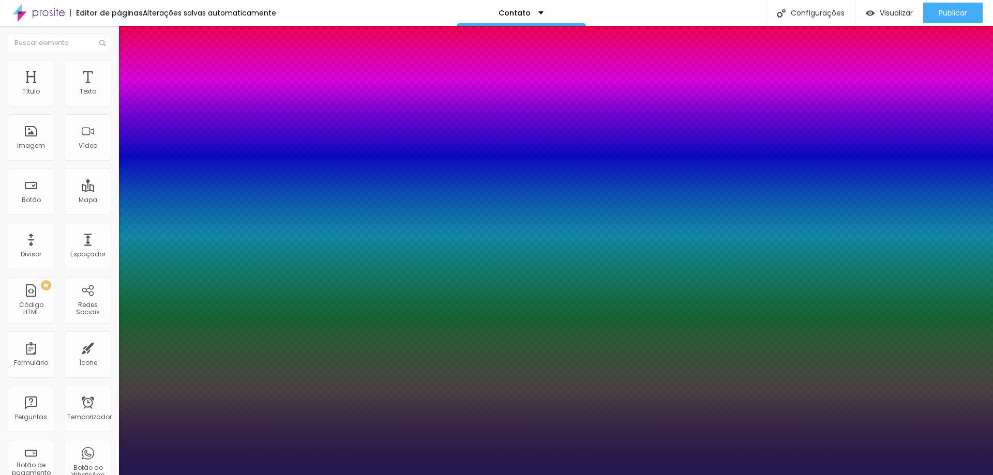
type input "1"
type input "#382F68"
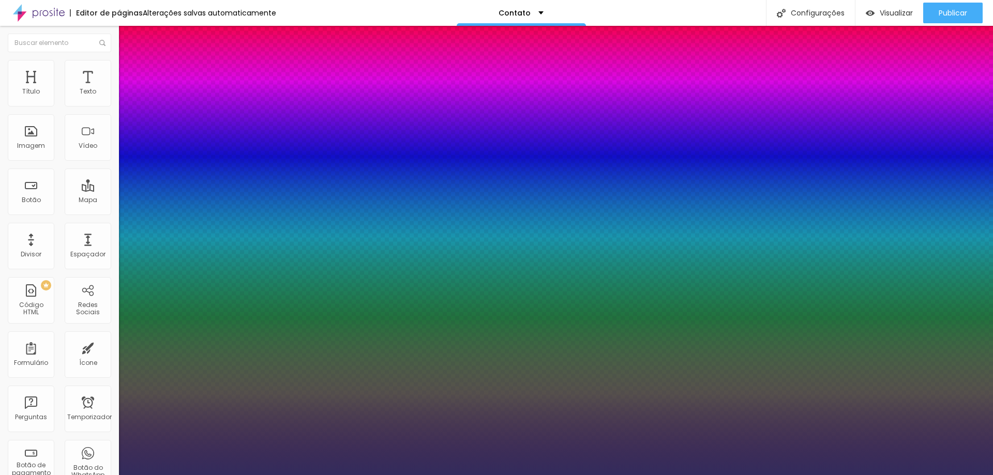
type input "1"
type input "#332C5C"
type input "1"
type input "#1D1B28"
type input "1"
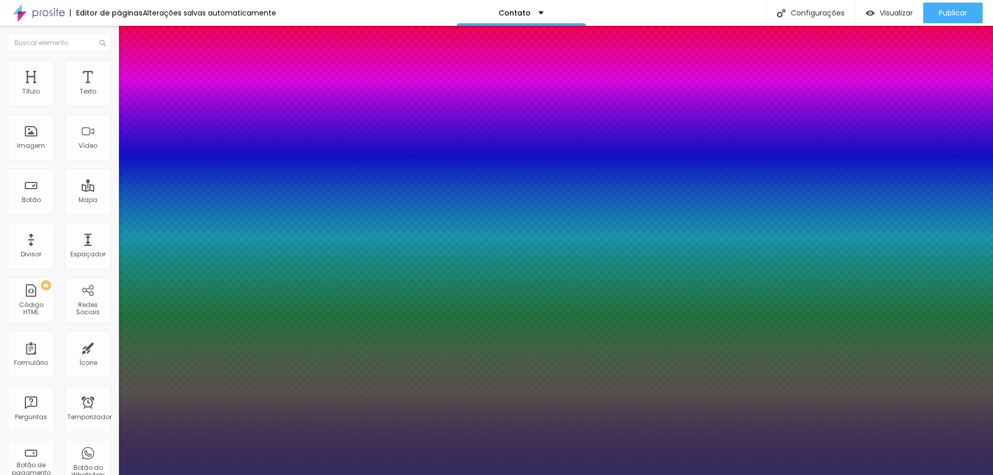
type input "#040404"
type input "1"
type input "#000000"
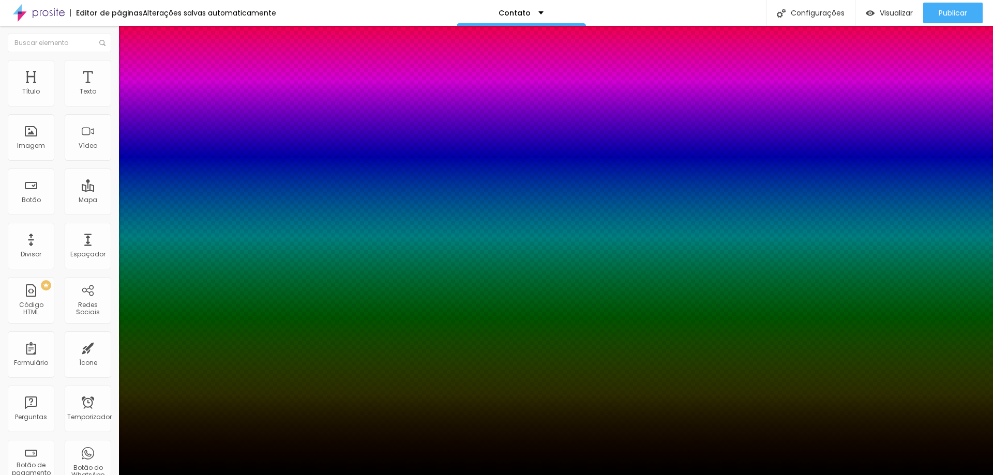
drag, startPoint x: 181, startPoint y: 328, endPoint x: 126, endPoint y: 368, distance: 68.5
click at [126, 368] on body "Editor de páginas Alterações salvas automaticamente Contato Configurações Confi…" at bounding box center [496, 237] width 993 height 475
click at [366, 475] on div at bounding box center [496, 475] width 993 height 0
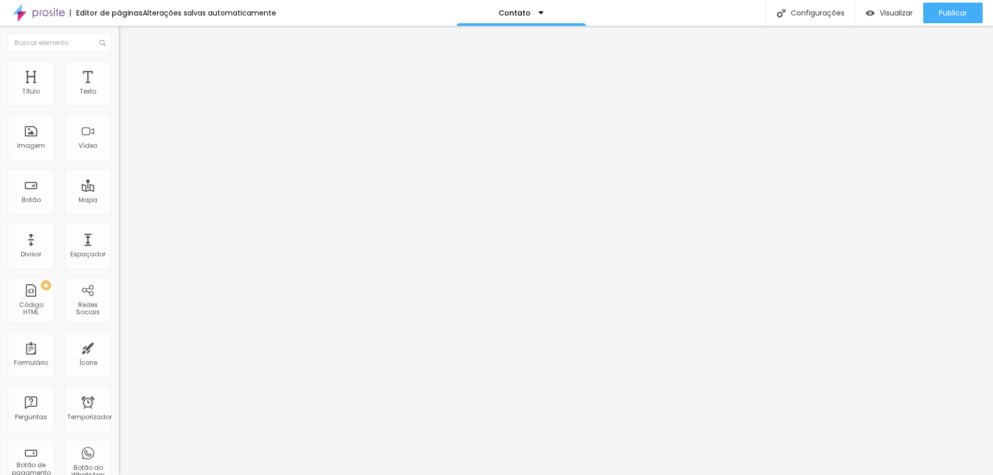
click at [124, 95] on icon "button" at bounding box center [126, 93] width 4 height 4
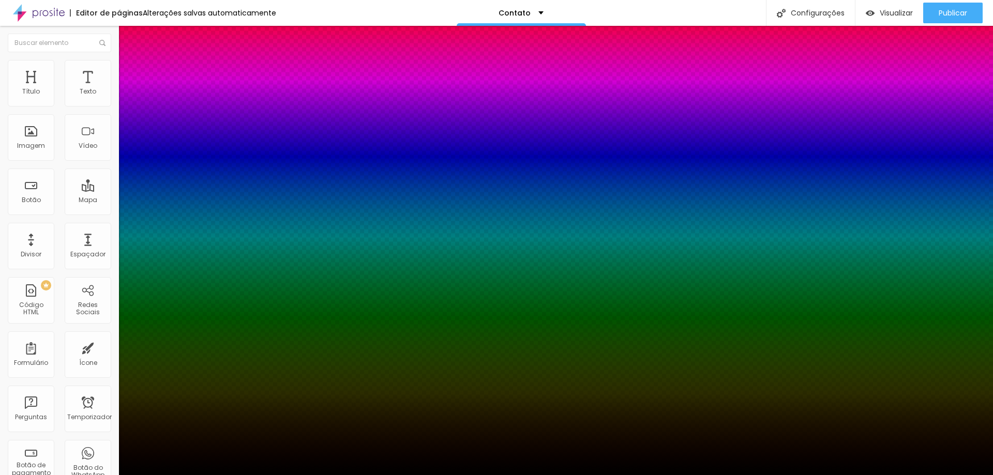
type input "1"
click at [432, 475] on div at bounding box center [496, 475] width 993 height 0
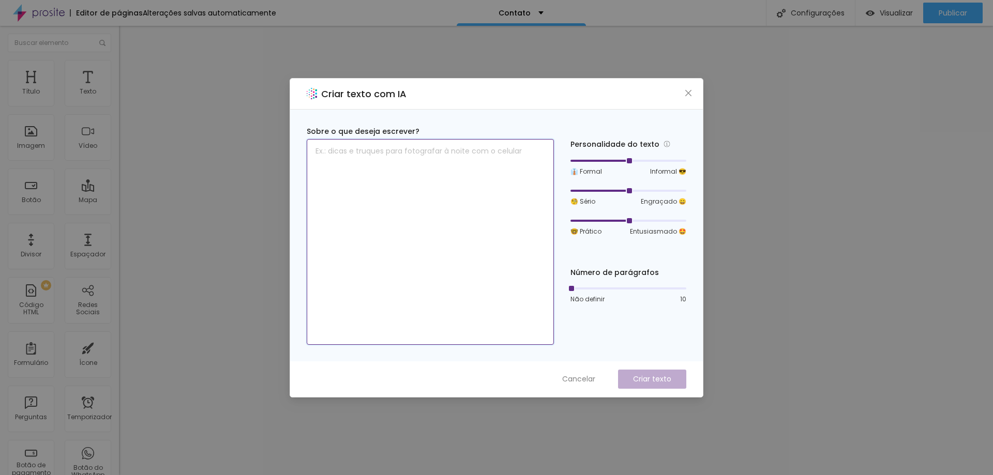
click at [374, 154] on textarea at bounding box center [430, 242] width 247 height 206
click at [692, 92] on icon "fechar" at bounding box center [688, 93] width 8 height 8
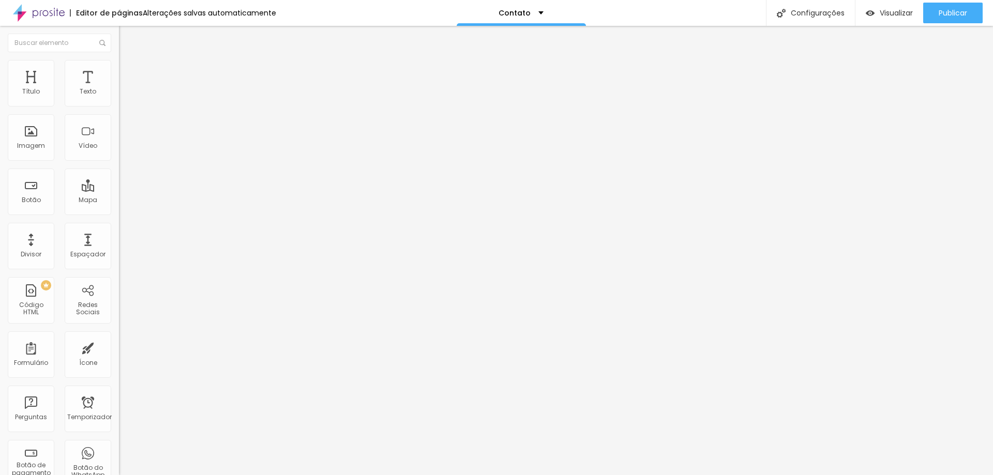
click at [127, 41] on div "Editar nulo" at bounding box center [154, 38] width 54 height 8
click at [119, 99] on button "button" at bounding box center [126, 93] width 14 height 11
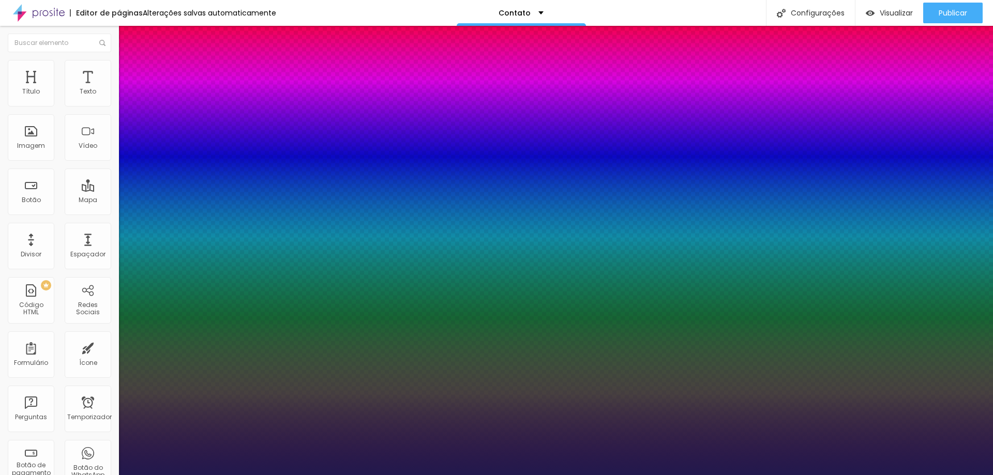
type input "1"
type input "#453A80"
type input "1"
type input "#41396A"
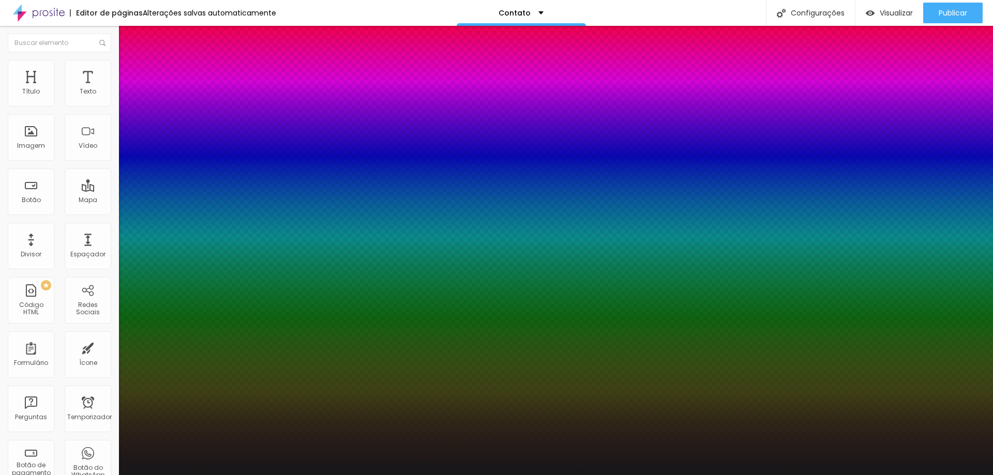
type input "1"
type input "#17171A"
type input "1"
type input "#040404"
type input "1"
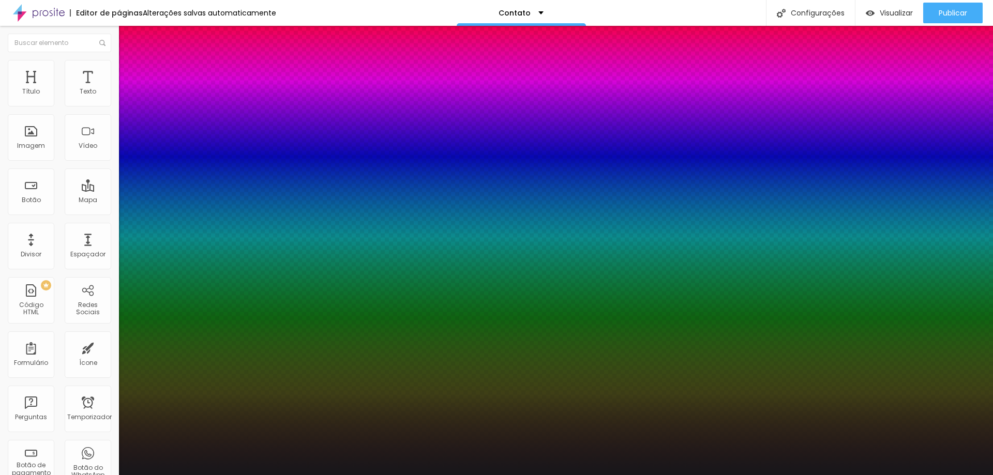
type input "#000000"
drag, startPoint x: 148, startPoint y: 354, endPoint x: 119, endPoint y: 372, distance: 33.4
click at [119, 372] on body "Editor de páginas Alterações salvas automaticamente Contato Configurações Confi…" at bounding box center [496, 237] width 993 height 475
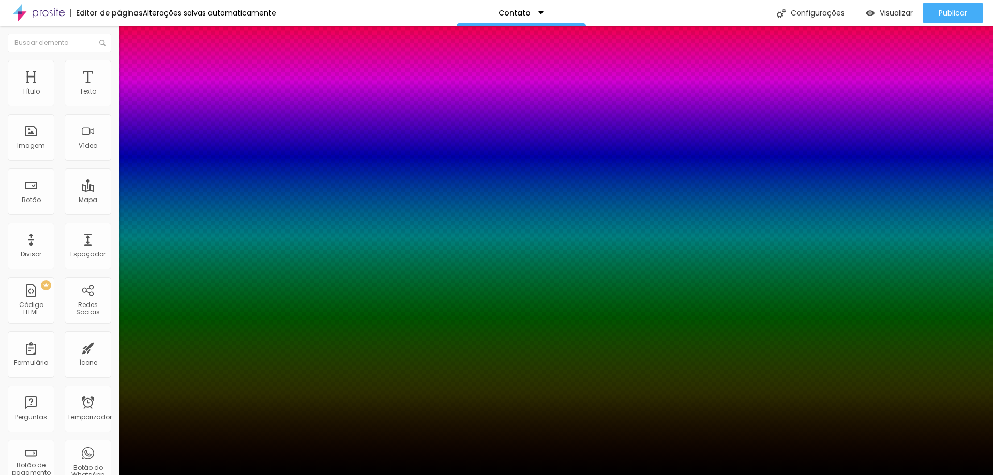
type input "1"
click at [303, 475] on div at bounding box center [496, 475] width 993 height 0
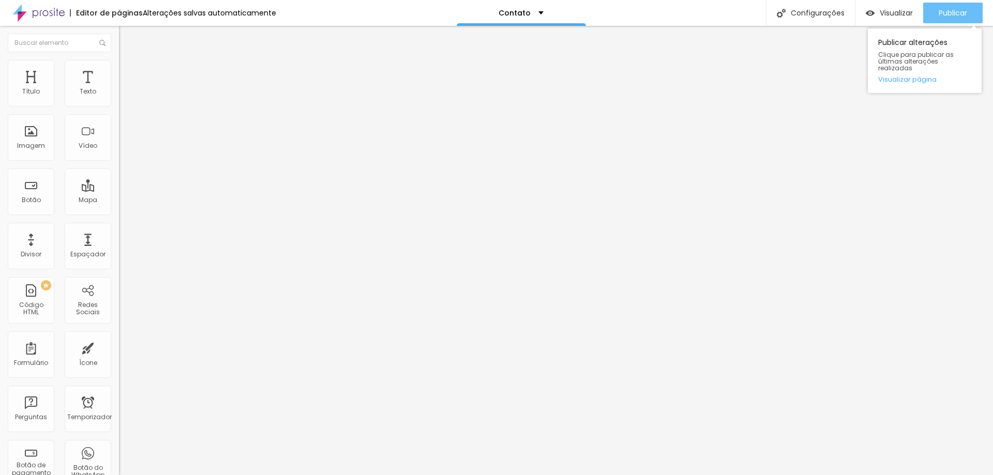
click at [967, 8] on font "Publicar" at bounding box center [953, 13] width 28 height 10
click at [891, 8] on font "Visualizar" at bounding box center [896, 13] width 33 height 10
click at [127, 37] on img "button" at bounding box center [131, 38] width 8 height 8
click at [41, 14] on img at bounding box center [39, 13] width 52 height 26
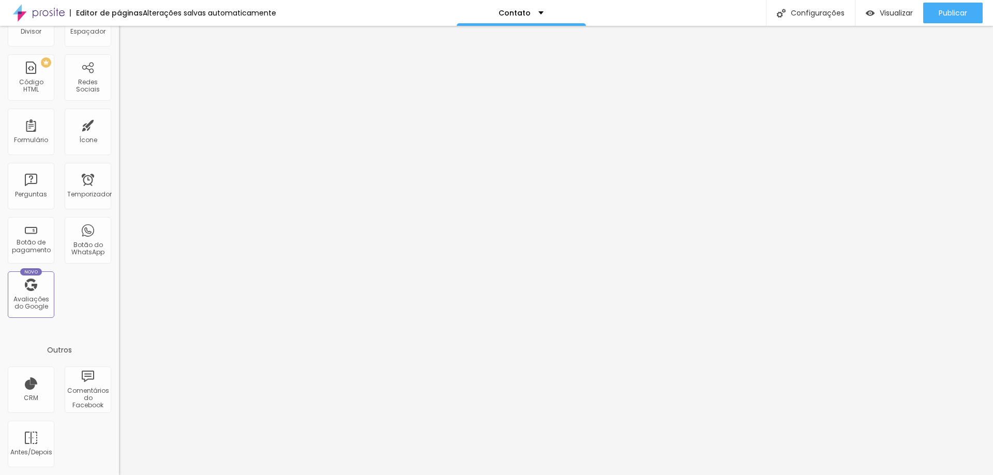
scroll to position [171, 0]
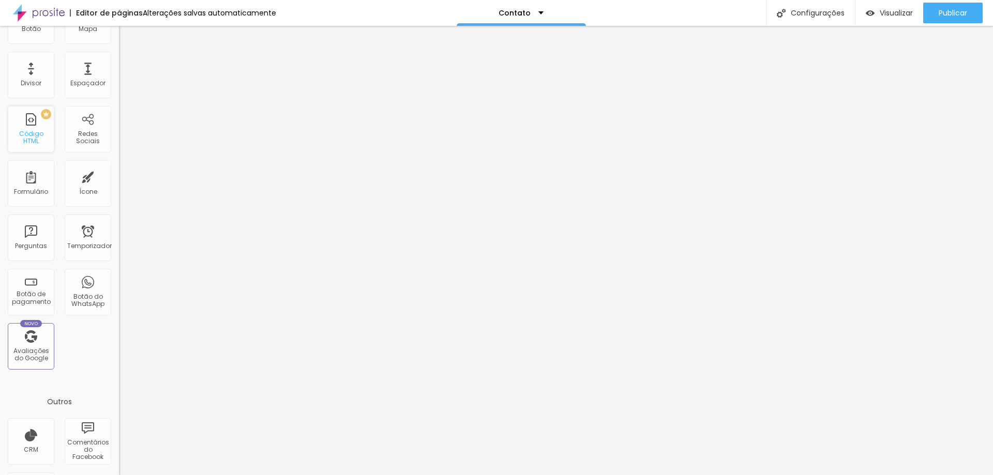
click at [30, 139] on font "Código HTML" at bounding box center [31, 137] width 24 height 16
click at [32, 140] on font "Código HTML" at bounding box center [31, 137] width 24 height 16
